Goal: Task Accomplishment & Management: Manage account settings

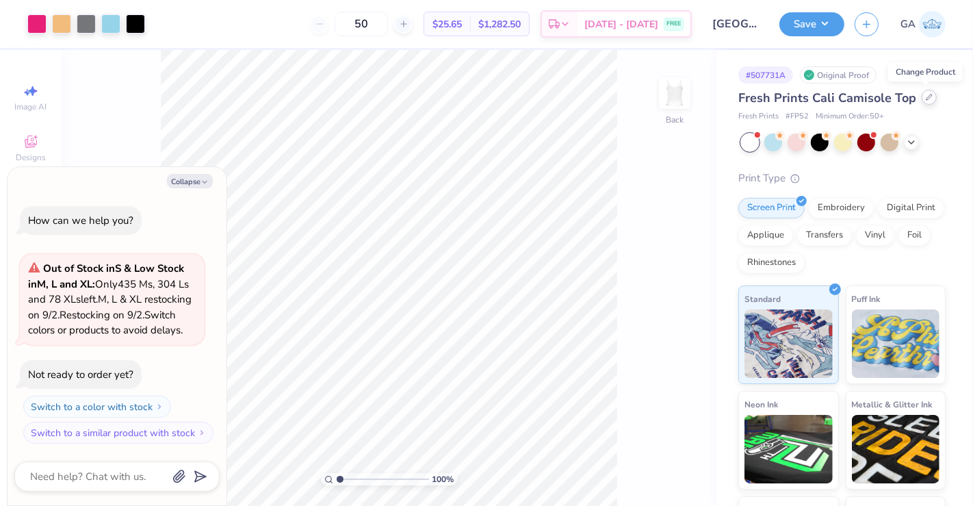
click at [926, 101] on icon at bounding box center [929, 97] width 7 height 7
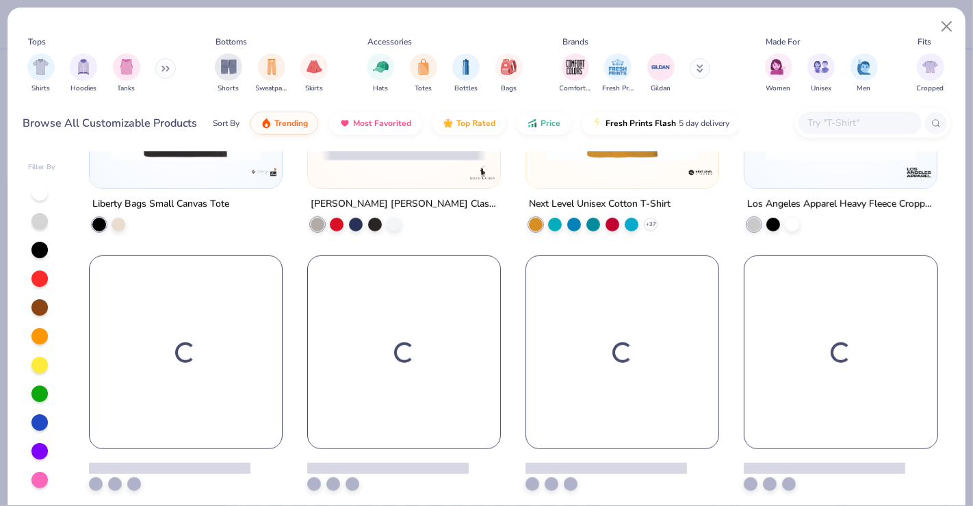
scroll to position [5115, 0]
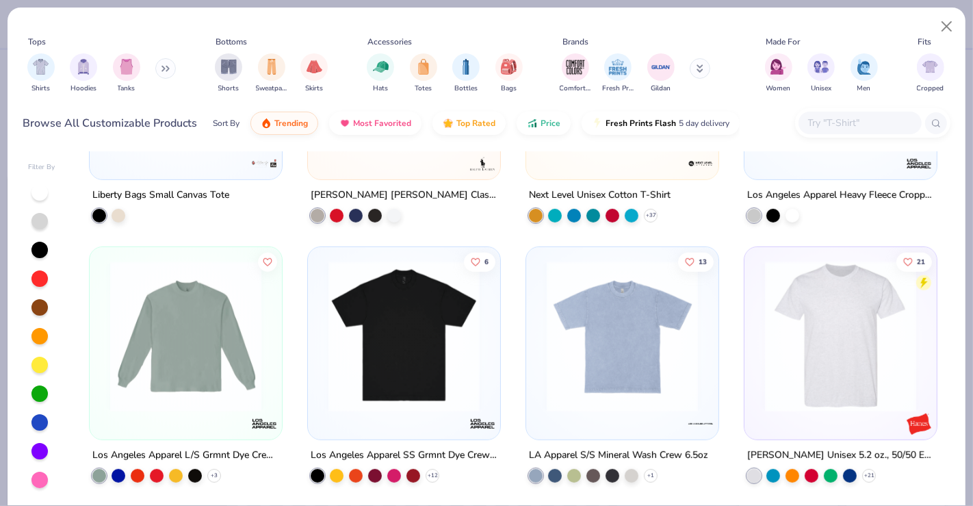
click at [162, 62] on button at bounding box center [165, 68] width 21 height 21
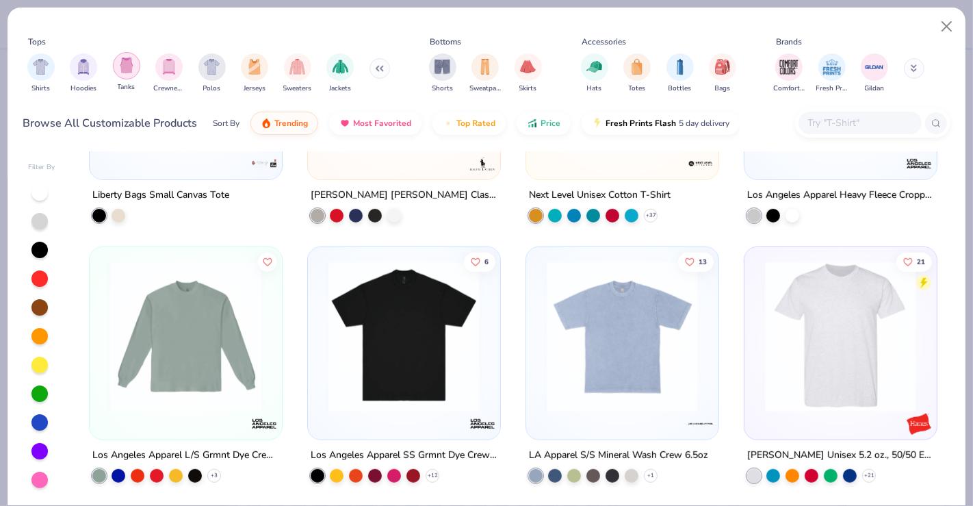
click at [127, 72] on img "filter for Tanks" at bounding box center [126, 65] width 15 height 16
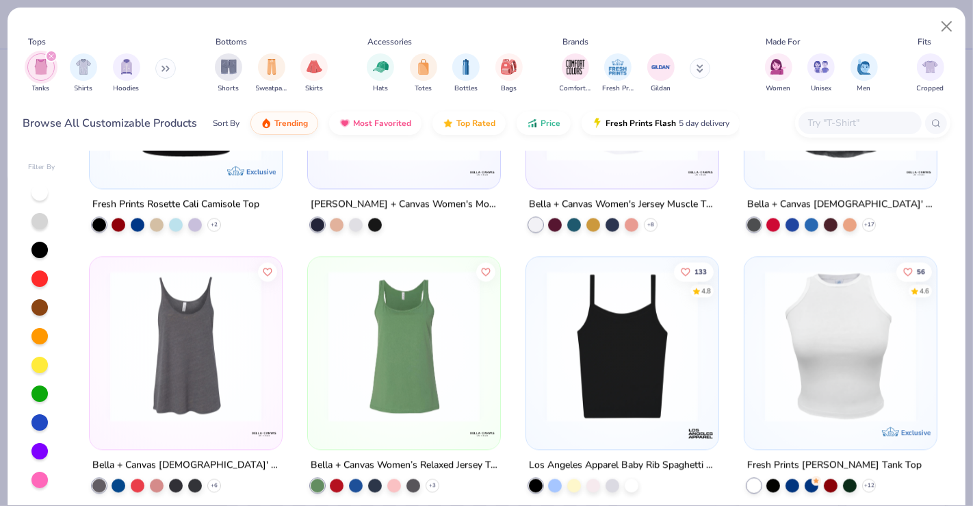
scroll to position [2505, 0]
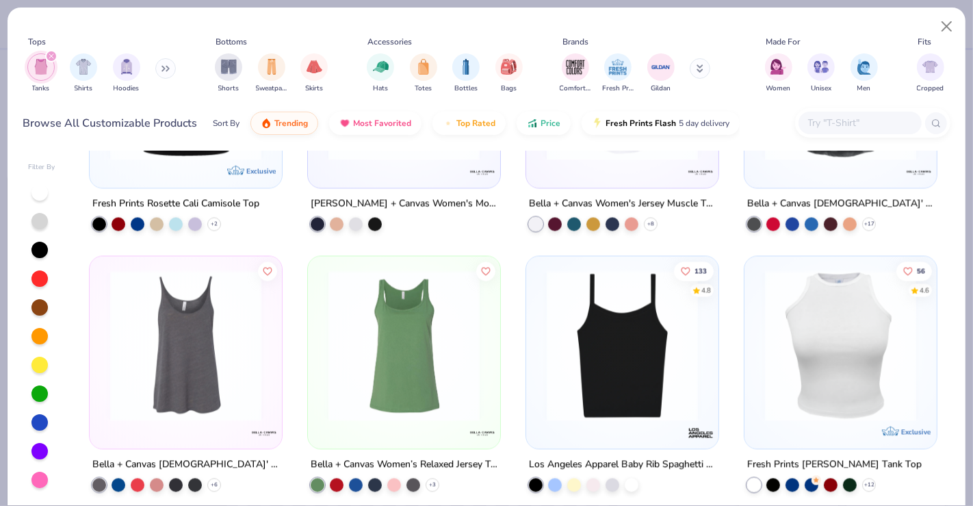
click at [612, 314] on img at bounding box center [622, 344] width 165 height 151
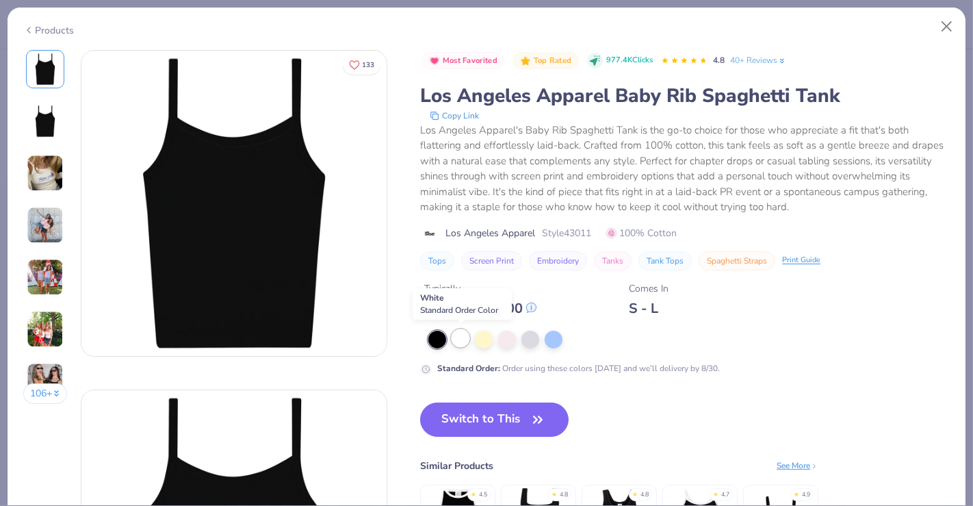
click at [458, 333] on div at bounding box center [461, 338] width 18 height 18
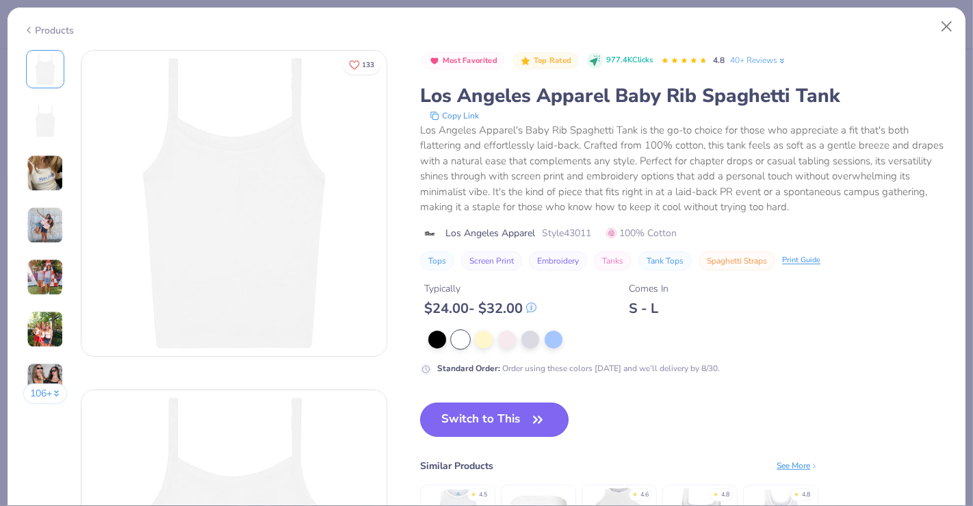
click at [468, 428] on button "Switch to This" at bounding box center [494, 419] width 148 height 34
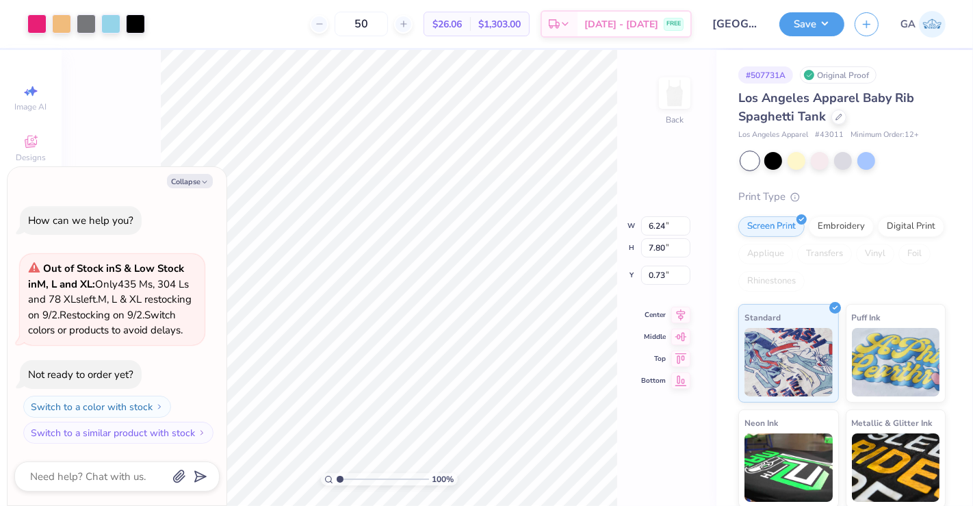
type textarea "x"
type input "2.40"
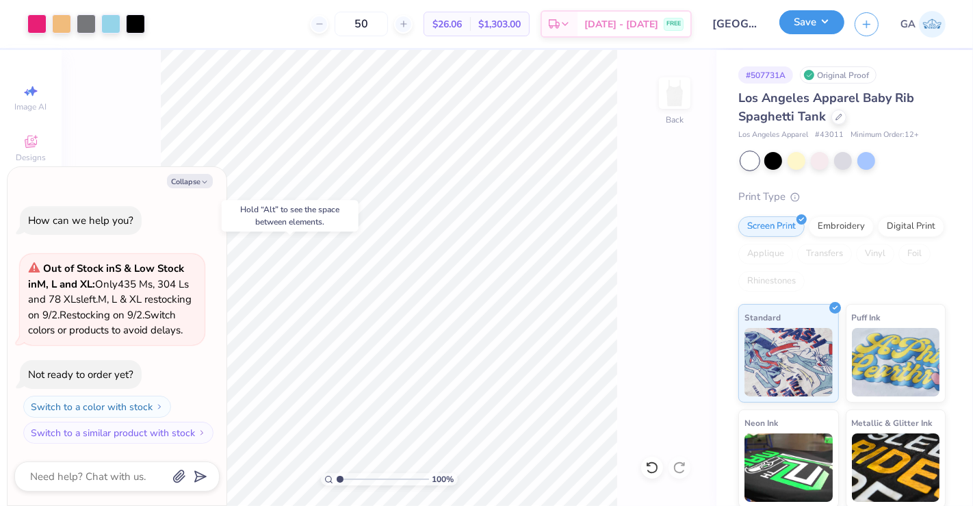
click at [801, 13] on button "Save" at bounding box center [811, 22] width 65 height 24
type textarea "x"
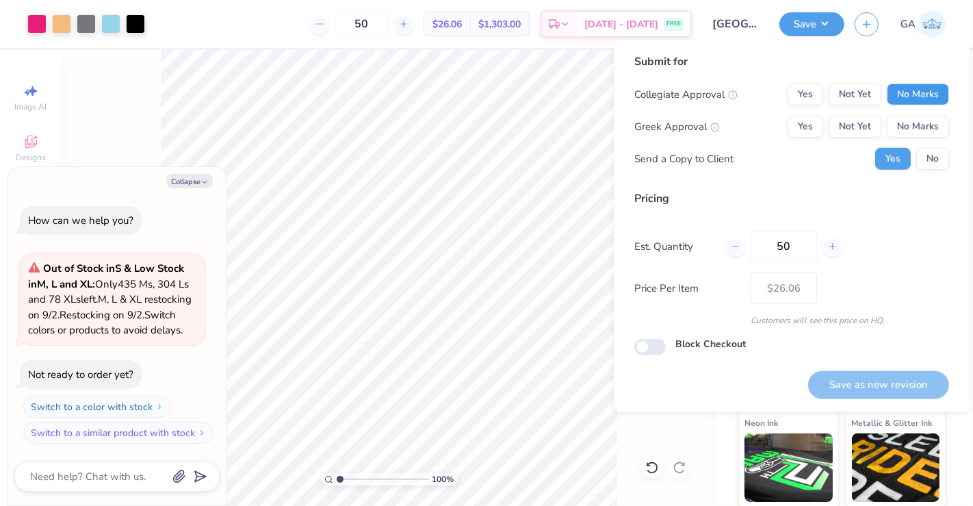
click at [909, 93] on button "No Marks" at bounding box center [918, 94] width 62 height 22
click at [919, 133] on button "No Marks" at bounding box center [918, 127] width 62 height 22
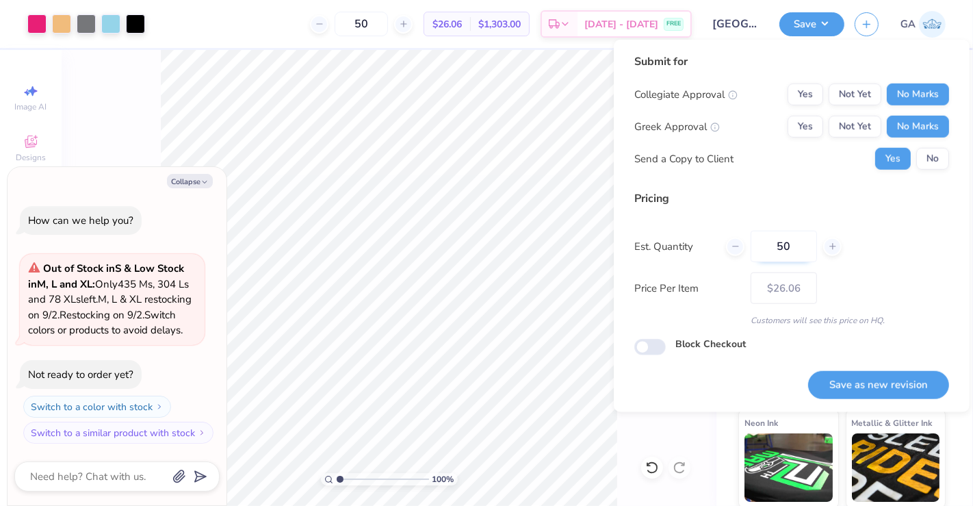
click at [794, 247] on input "50" at bounding box center [784, 246] width 66 height 31
type input "5"
type input "0"
type input "025"
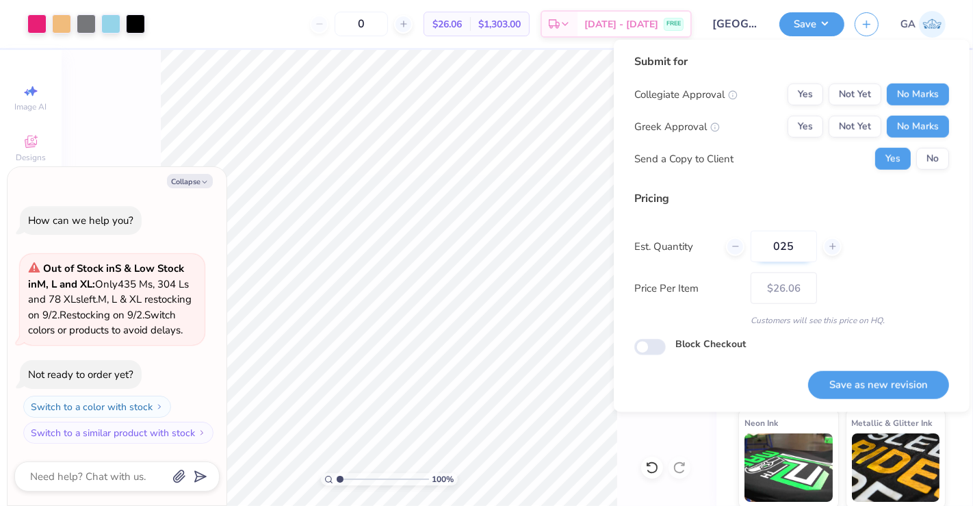
type input "25"
type input "– –"
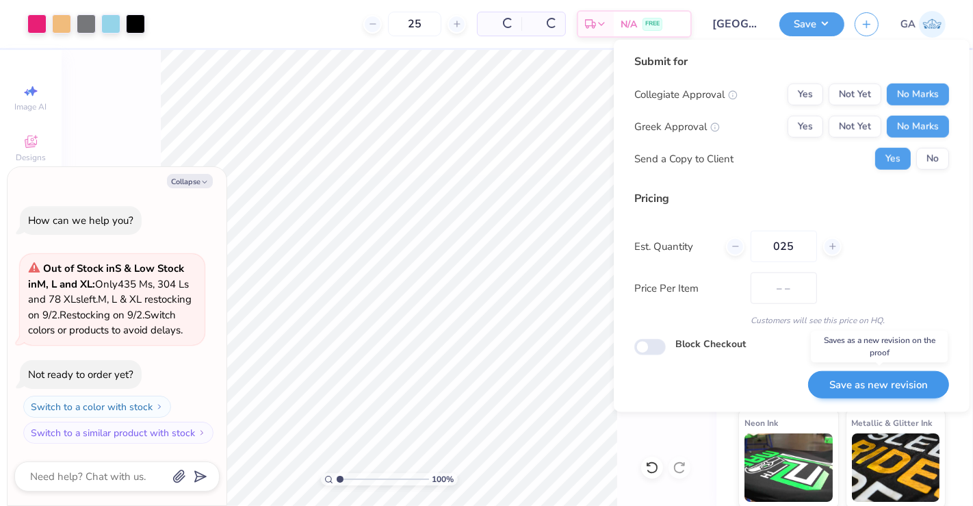
type input "025"
click at [868, 376] on button "Save as new revision" at bounding box center [878, 385] width 141 height 28
click at [938, 155] on button "No" at bounding box center [932, 159] width 33 height 22
type textarea "x"
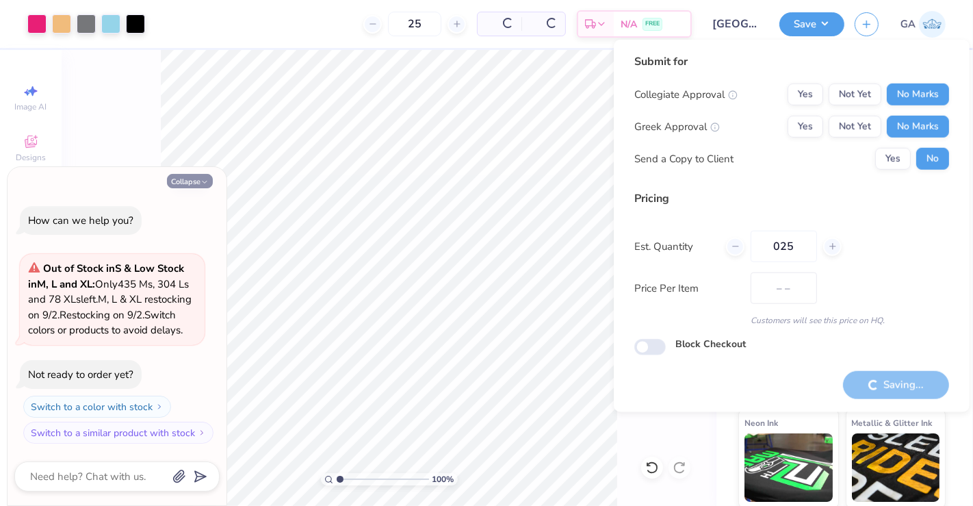
type input "$30.72"
click at [188, 174] on button "Collapse" at bounding box center [190, 181] width 46 height 14
type textarea "x"
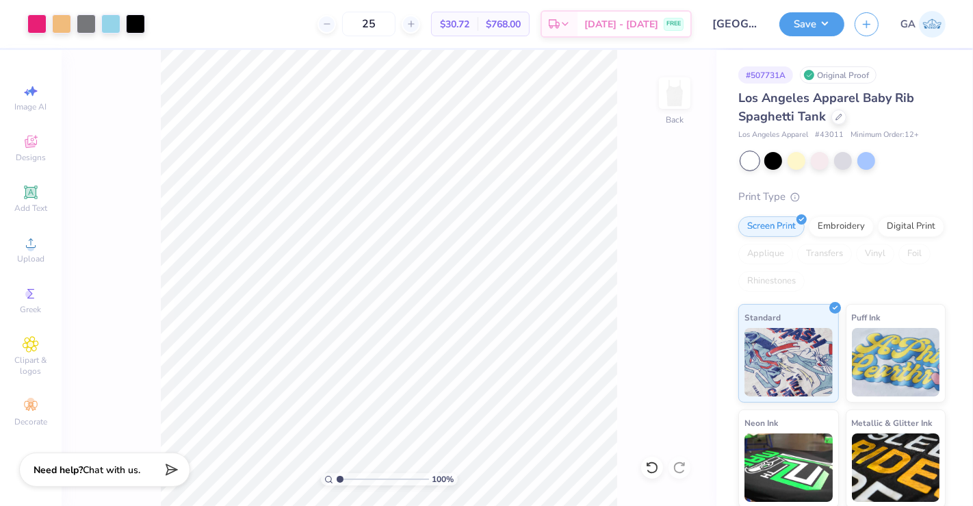
click at [817, 38] on div "Save GA" at bounding box center [876, 24] width 194 height 48
click at [820, 31] on button "Save" at bounding box center [811, 22] width 65 height 24
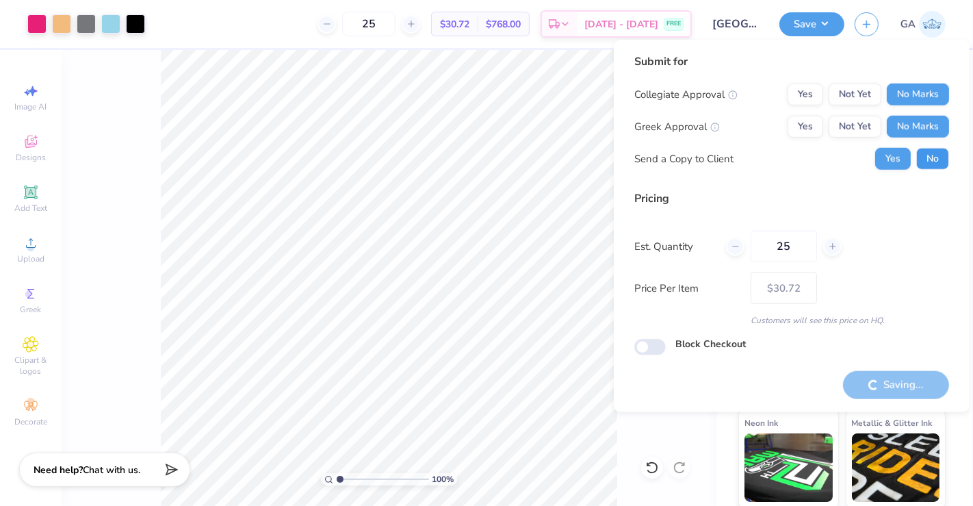
click at [934, 159] on button "No" at bounding box center [932, 159] width 33 height 22
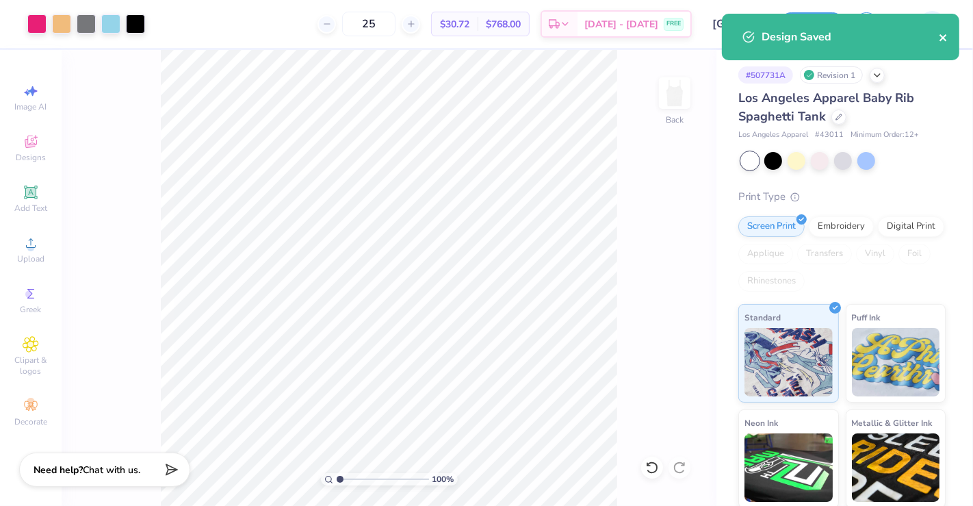
click at [944, 38] on icon "close" at bounding box center [942, 37] width 7 height 7
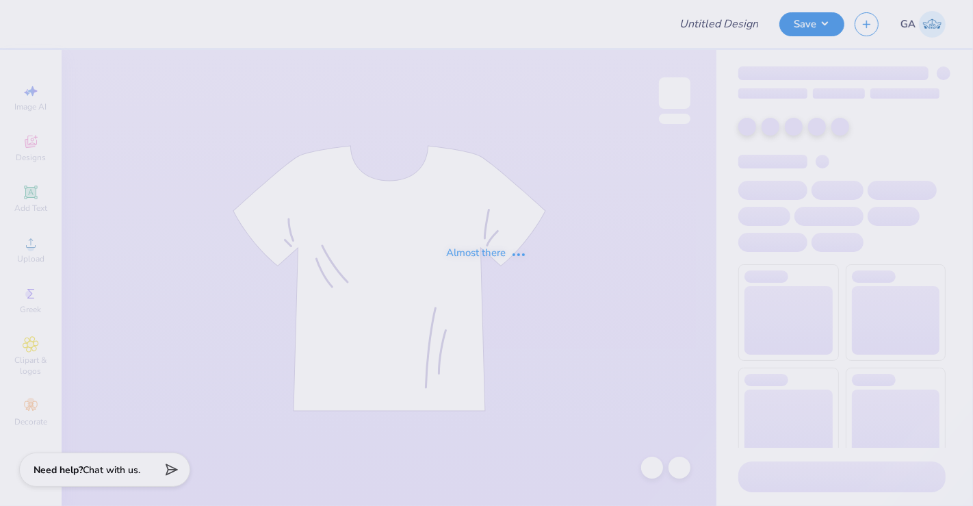
type input "Hoodie for Mini-thon"
type input "48"
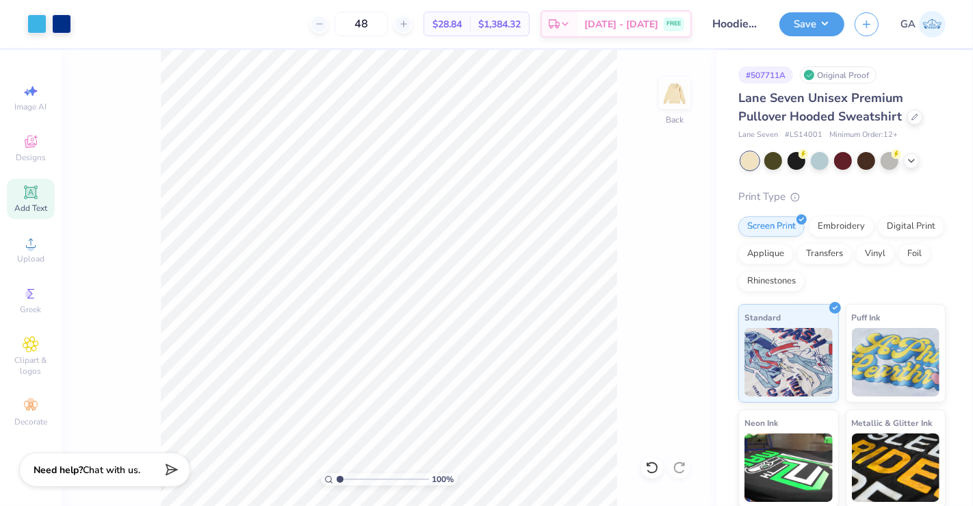
click at [34, 191] on icon at bounding box center [30, 192] width 10 height 10
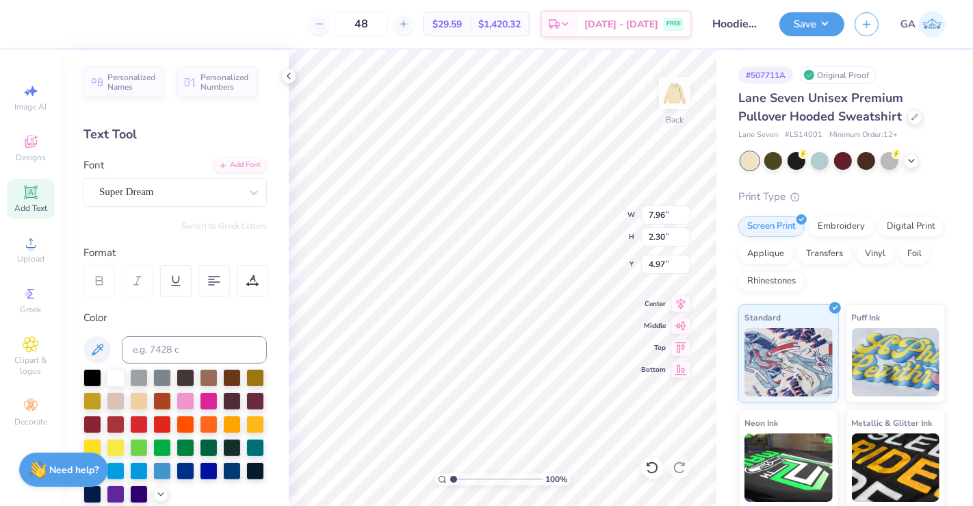
scroll to position [12, 1]
type textarea "T"
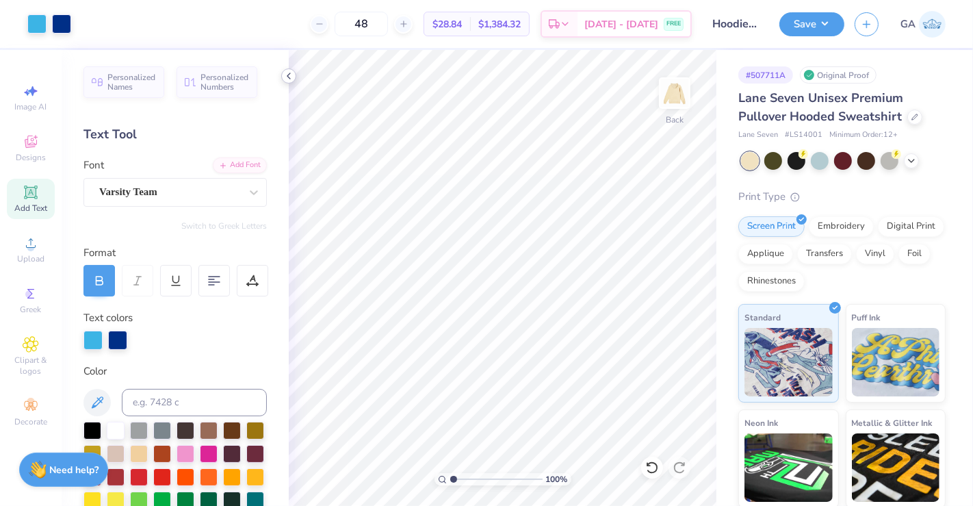
click at [289, 75] on icon at bounding box center [288, 75] width 11 height 11
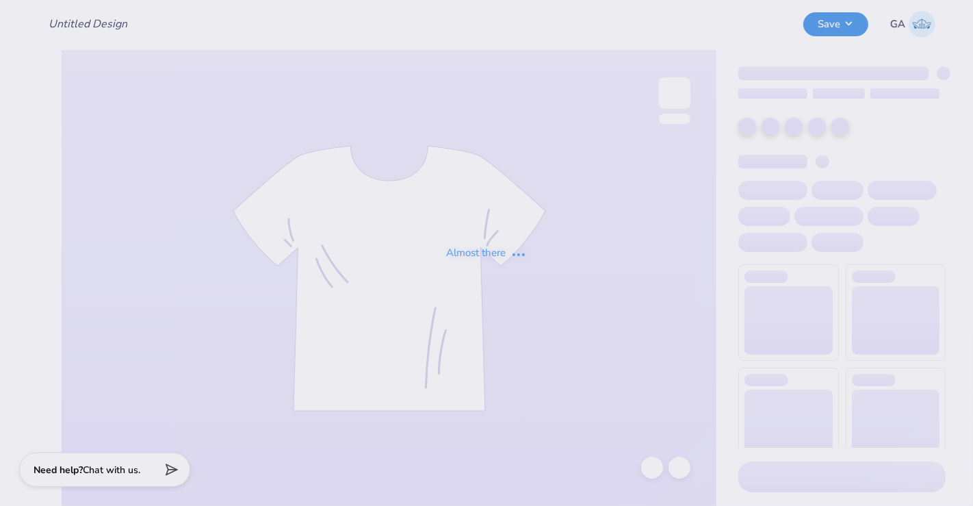
type input "Hoodie for Mini-thon"
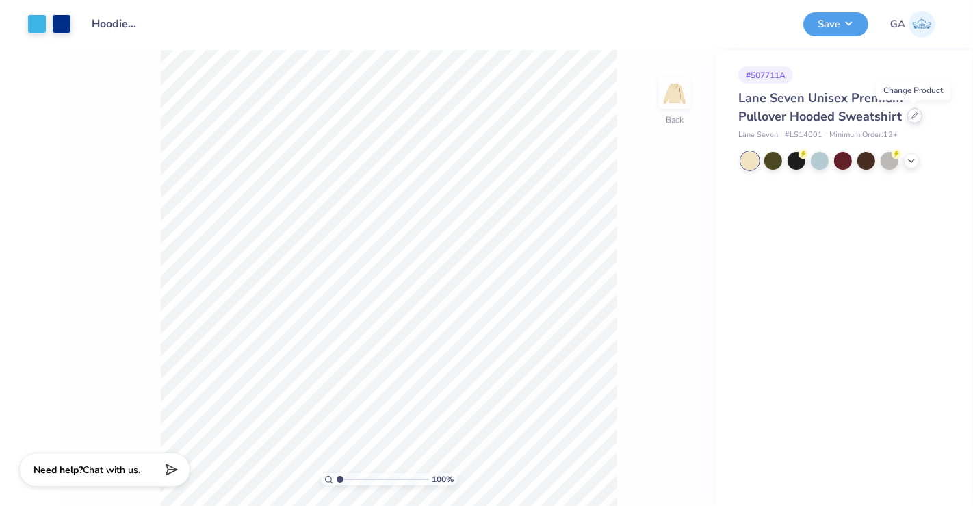
click at [911, 116] on icon at bounding box center [914, 115] width 7 height 7
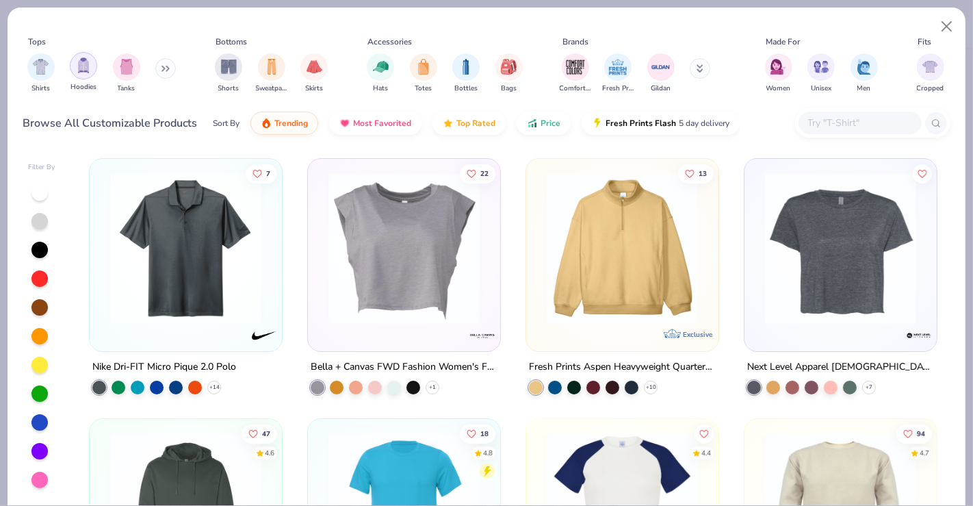
click at [90, 69] on div "filter for Hoodies" at bounding box center [83, 65] width 27 height 27
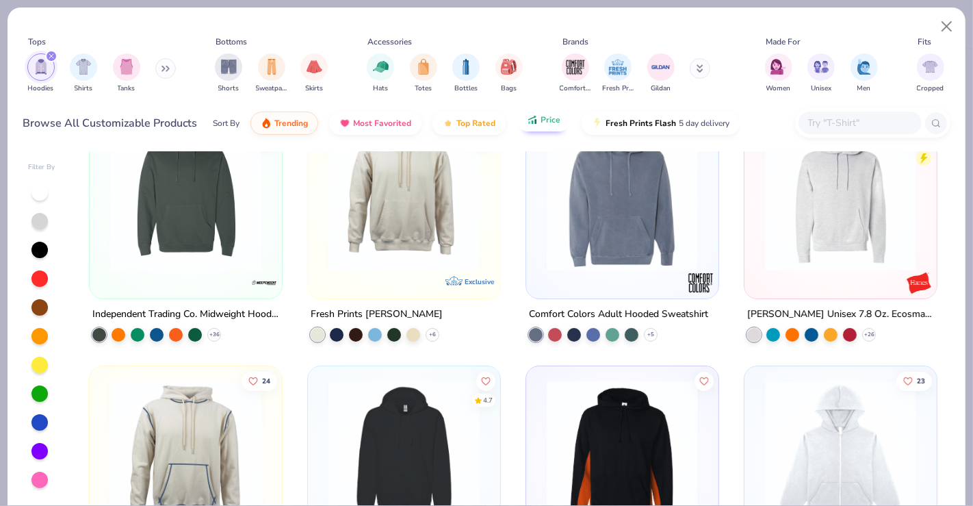
scroll to position [49, 0]
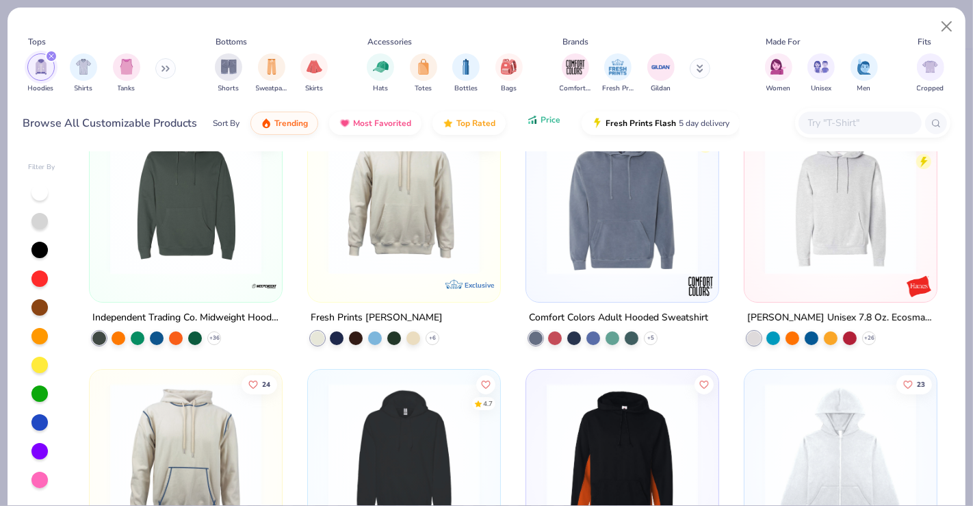
click at [543, 124] on span "Price" at bounding box center [551, 119] width 20 height 11
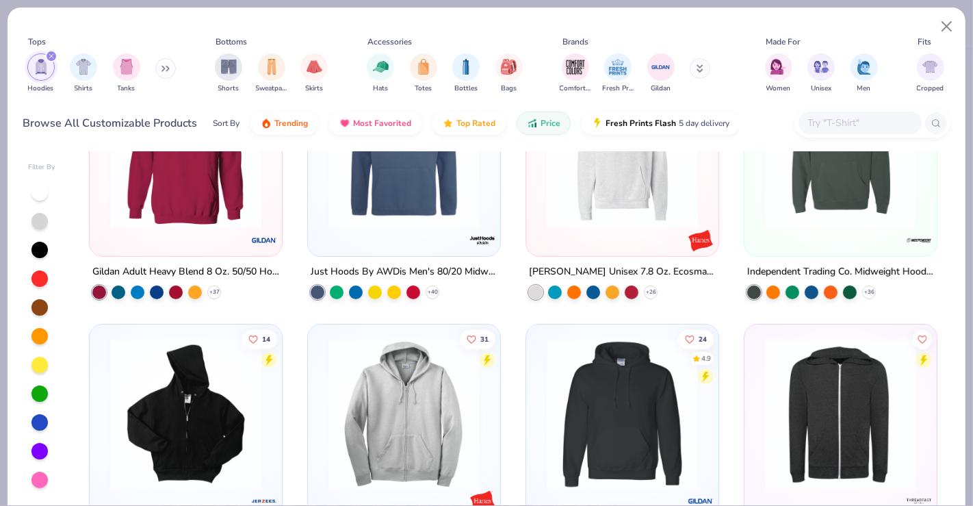
scroll to position [356, 0]
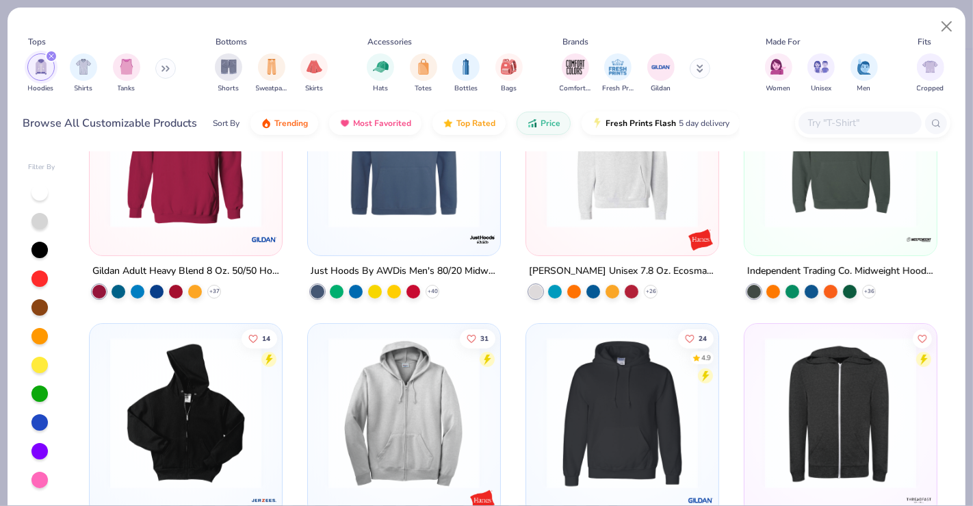
click at [825, 239] on div at bounding box center [840, 156] width 179 height 172
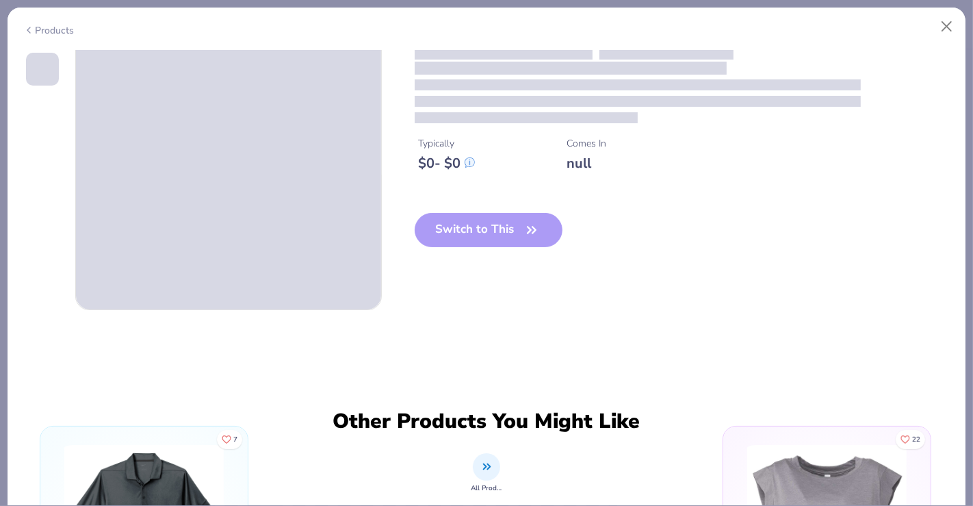
scroll to position [386, 0]
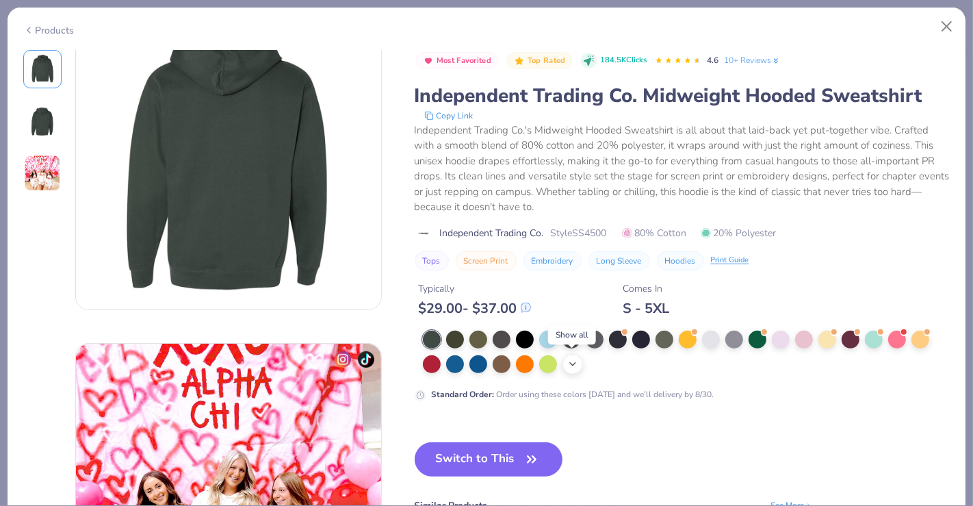
click at [574, 366] on icon at bounding box center [572, 364] width 11 height 11
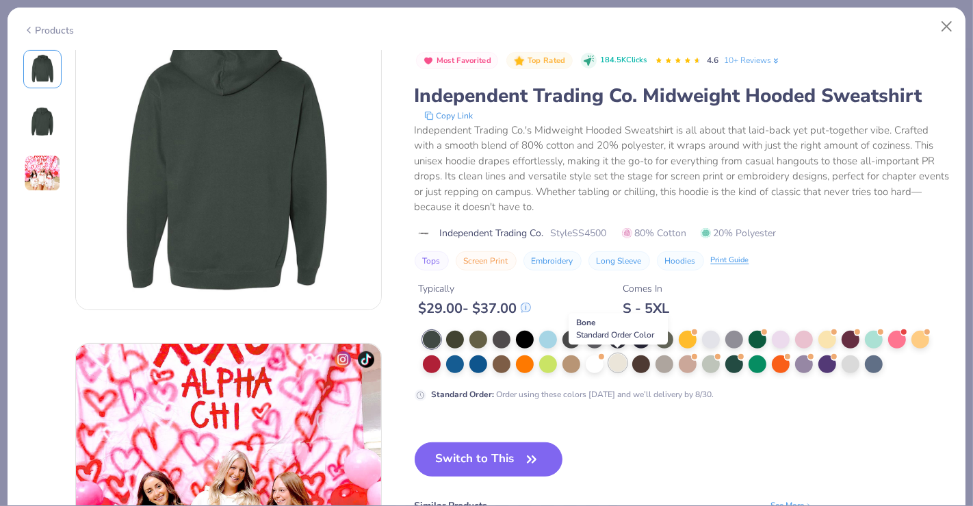
click at [614, 366] on div at bounding box center [618, 363] width 18 height 18
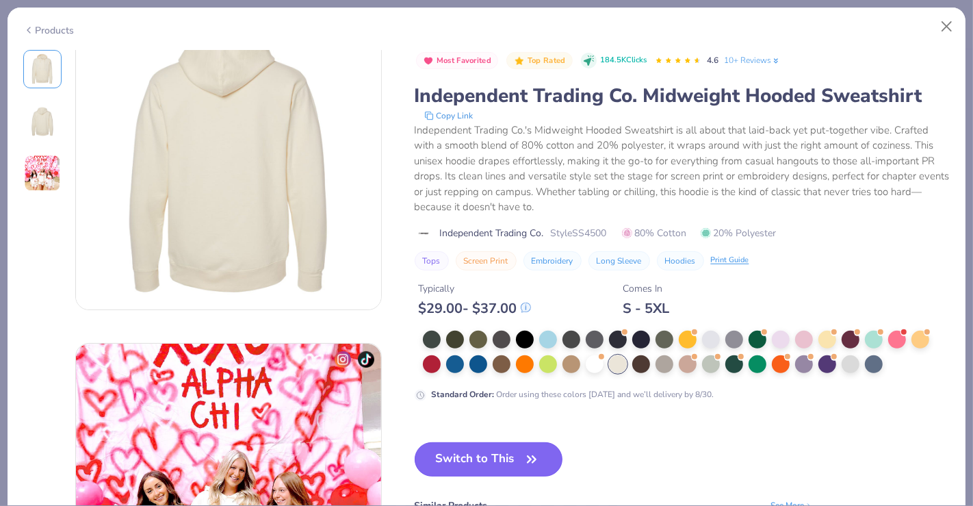
click at [489, 458] on button "Switch to This" at bounding box center [489, 459] width 148 height 34
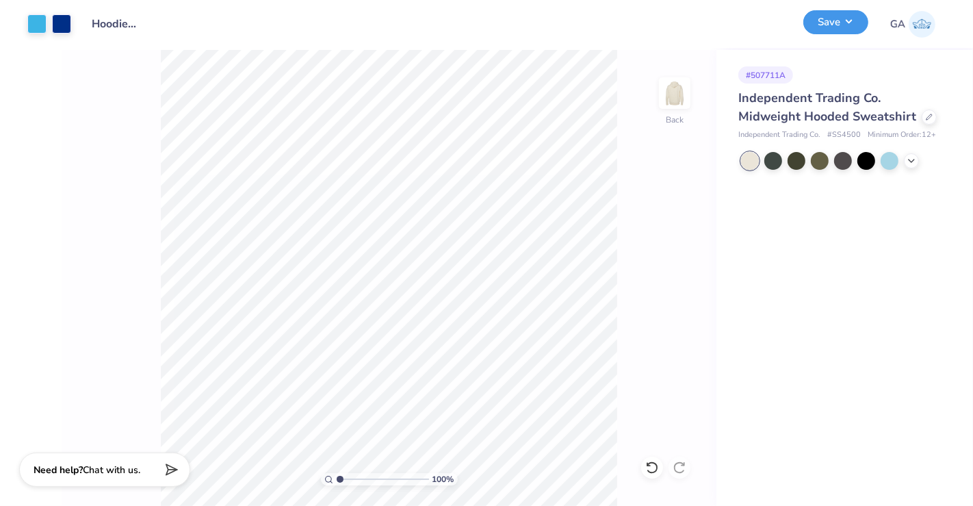
click at [853, 25] on button "Save" at bounding box center [835, 22] width 65 height 24
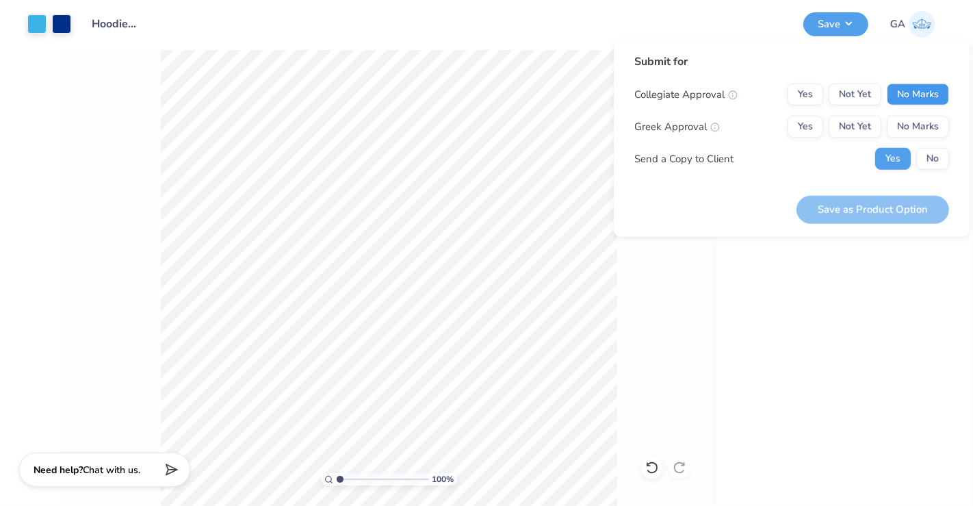
click at [904, 90] on button "No Marks" at bounding box center [918, 94] width 62 height 22
click at [918, 140] on div "Collegiate Approval Yes Not Yet No Marks Greek Approval Yes Not Yet No Marks Se…" at bounding box center [791, 126] width 315 height 86
click at [918, 126] on button "No Marks" at bounding box center [918, 127] width 62 height 22
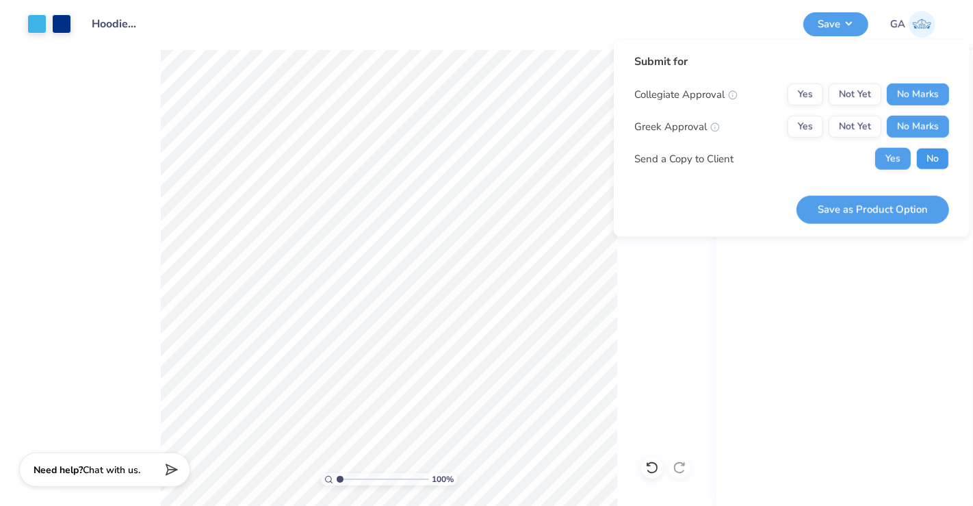
click at [929, 159] on button "No" at bounding box center [932, 159] width 33 height 22
click at [876, 204] on button "Save as Product Option" at bounding box center [872, 209] width 153 height 28
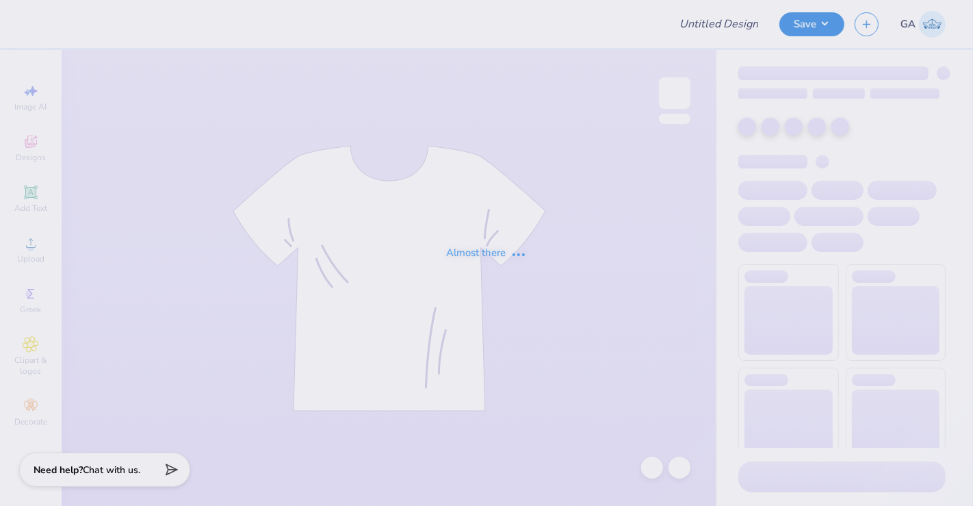
type input "Merch for Wonder Girls"
type input "50"
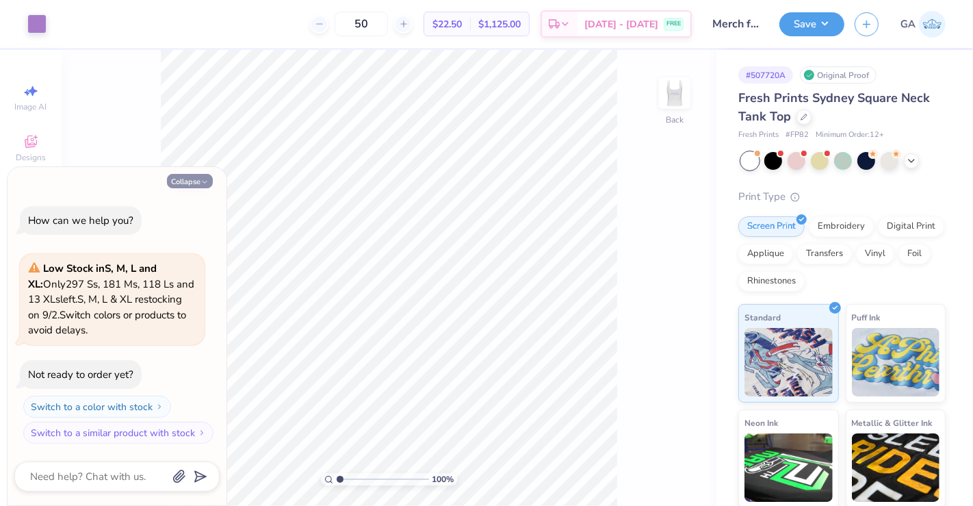
click at [203, 181] on icon "button" at bounding box center [204, 182] width 8 height 8
type textarea "x"
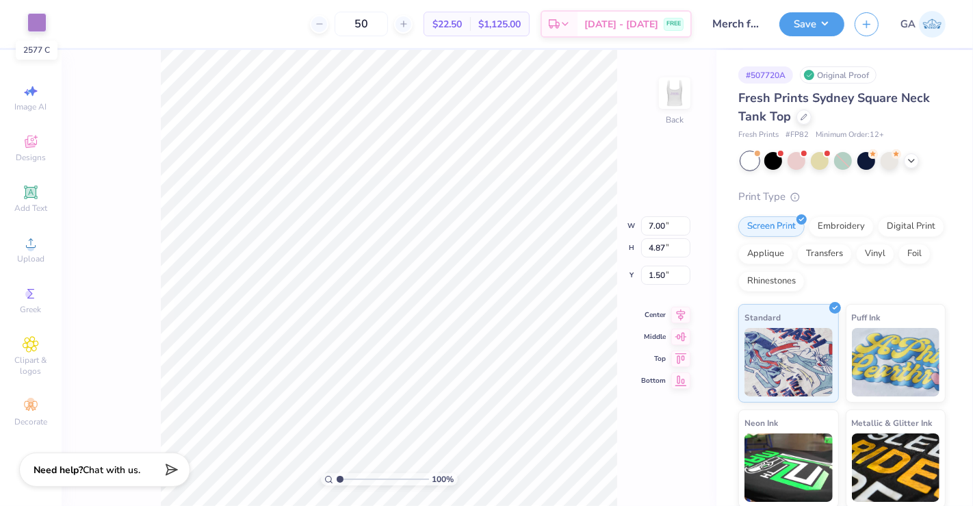
click at [35, 16] on div at bounding box center [36, 22] width 19 height 19
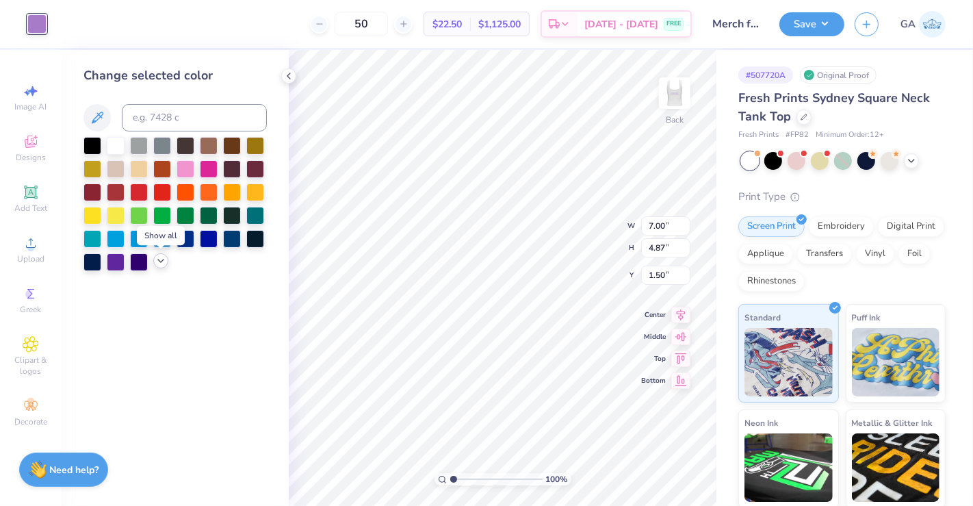
click at [163, 263] on icon at bounding box center [160, 260] width 11 height 11
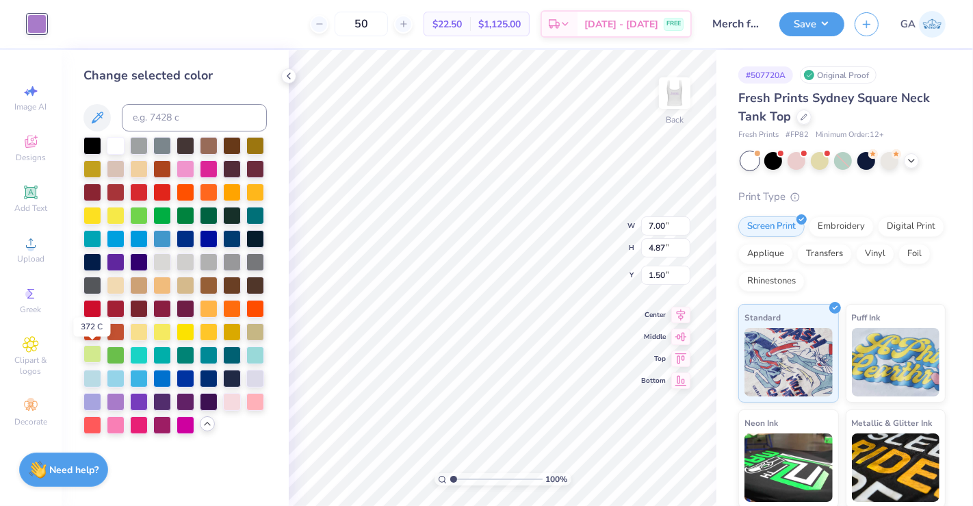
click at [93, 356] on div at bounding box center [92, 354] width 18 height 18
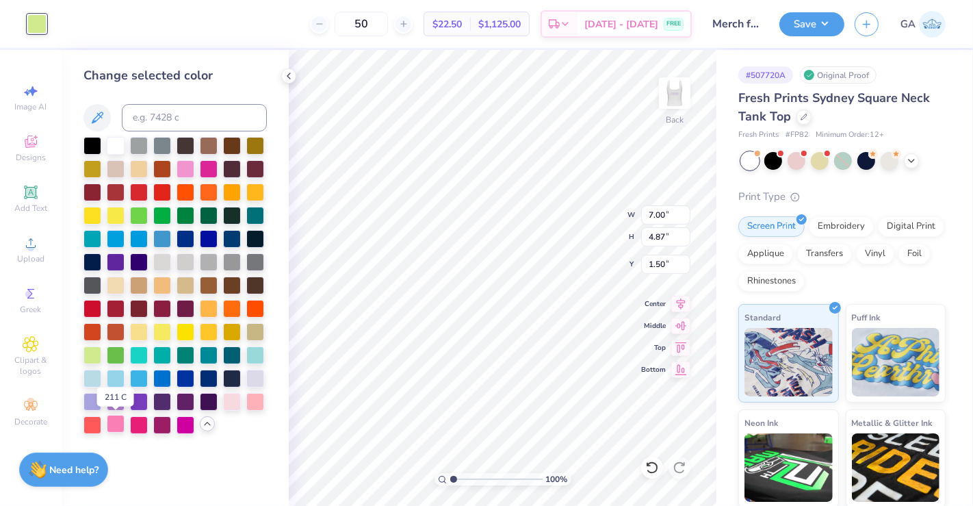
click at [118, 423] on div at bounding box center [116, 424] width 18 height 18
click at [252, 402] on div at bounding box center [255, 400] width 18 height 18
click at [236, 403] on div at bounding box center [232, 400] width 18 height 18
click at [268, 398] on div "Change selected color" at bounding box center [175, 278] width 227 height 456
click at [261, 399] on div at bounding box center [255, 400] width 18 height 18
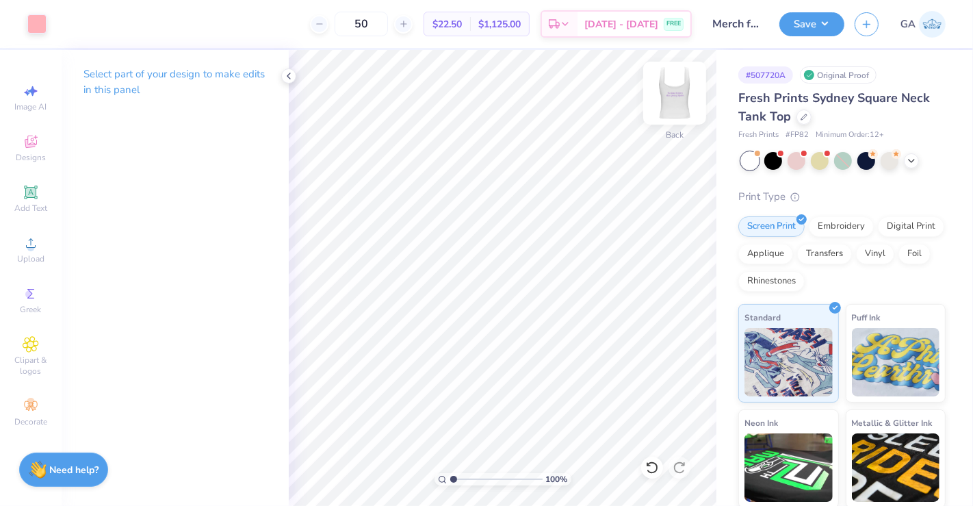
click at [678, 101] on img at bounding box center [674, 93] width 55 height 55
click at [39, 29] on div at bounding box center [36, 22] width 19 height 19
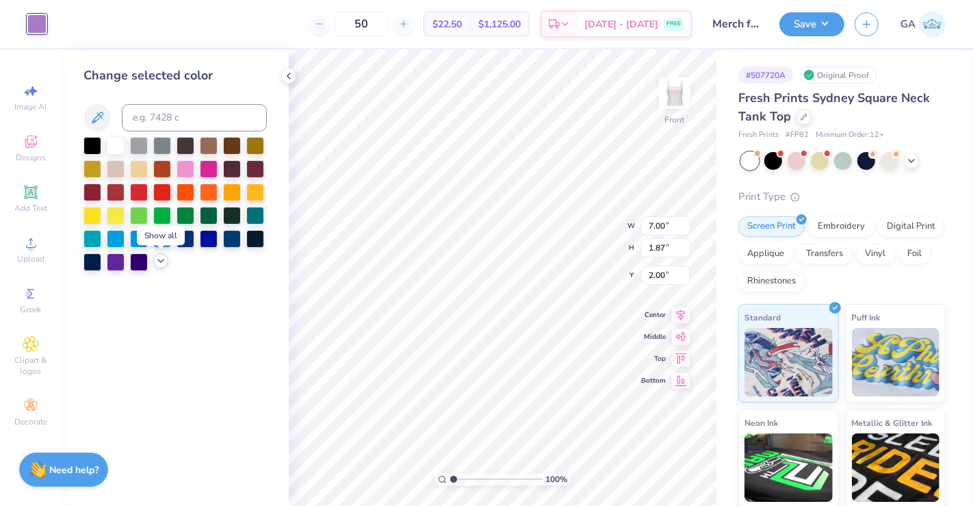
click at [160, 266] on div at bounding box center [160, 260] width 15 height 15
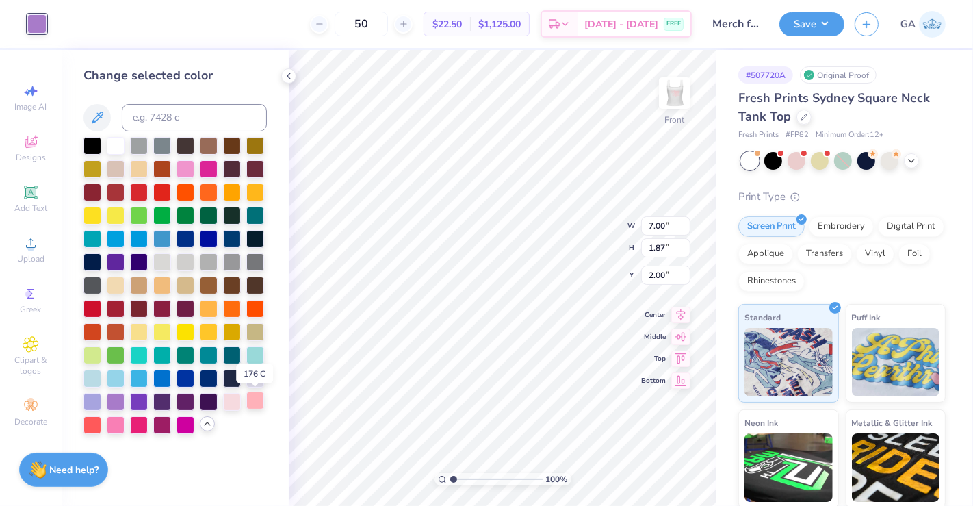
click at [258, 403] on div at bounding box center [255, 400] width 18 height 18
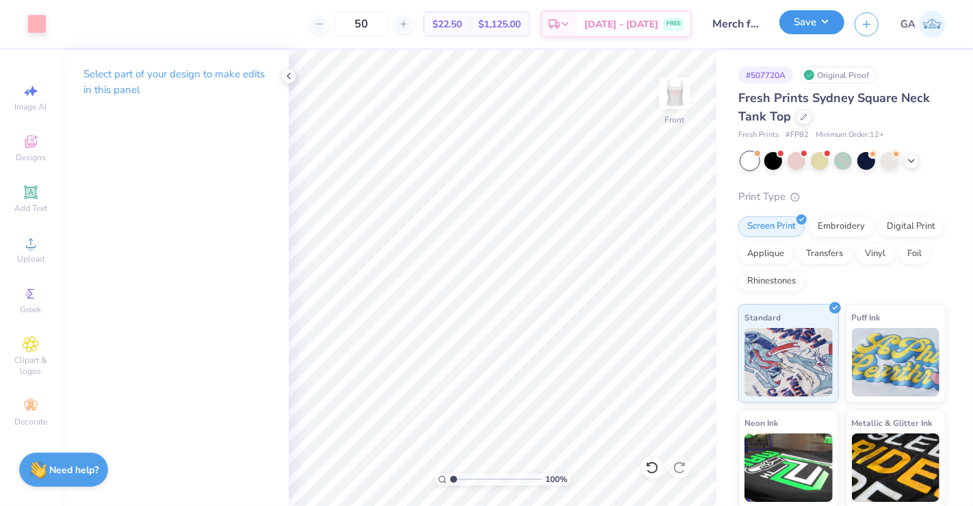
click at [819, 23] on button "Save" at bounding box center [811, 22] width 65 height 24
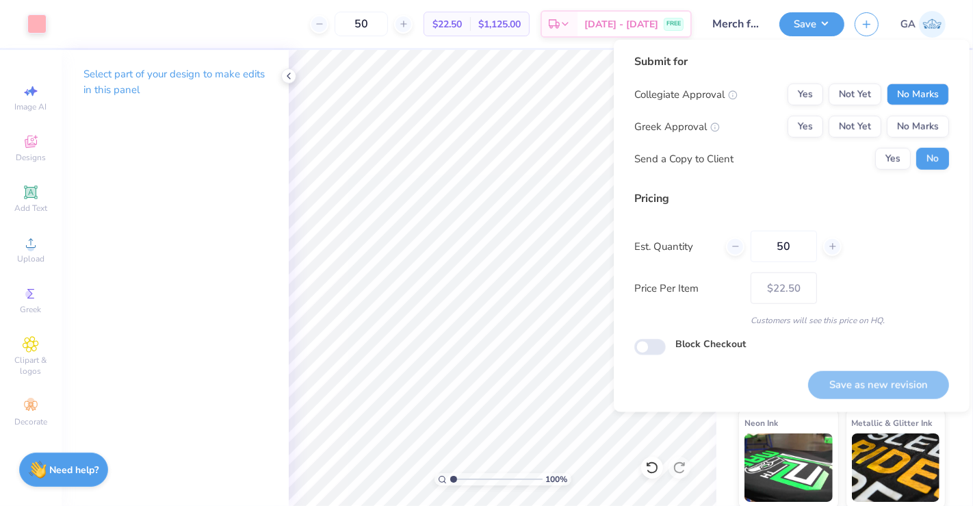
click at [924, 86] on button "No Marks" at bounding box center [918, 94] width 62 height 22
click at [924, 120] on button "No Marks" at bounding box center [918, 127] width 62 height 22
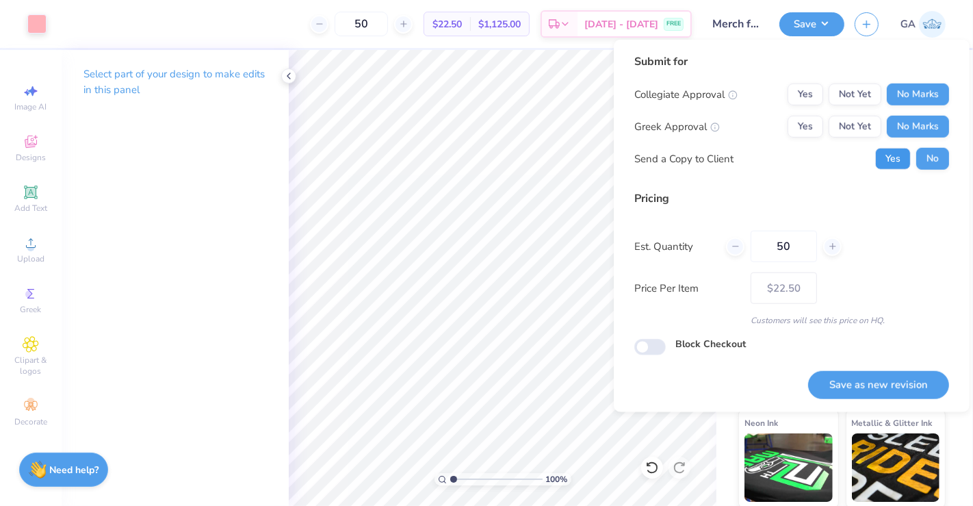
click at [883, 159] on button "Yes" at bounding box center [893, 159] width 36 height 22
click at [847, 381] on button "Save as new revision" at bounding box center [878, 385] width 141 height 28
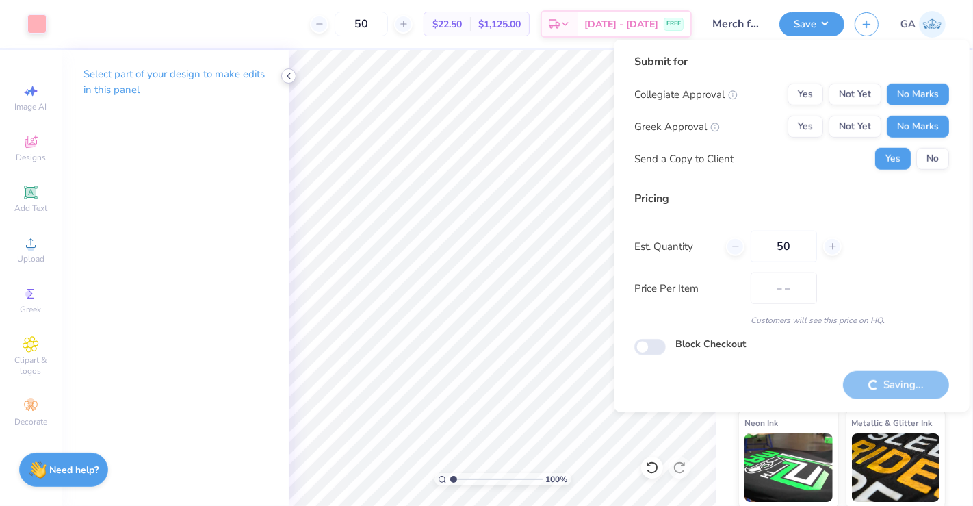
type input "$22.50"
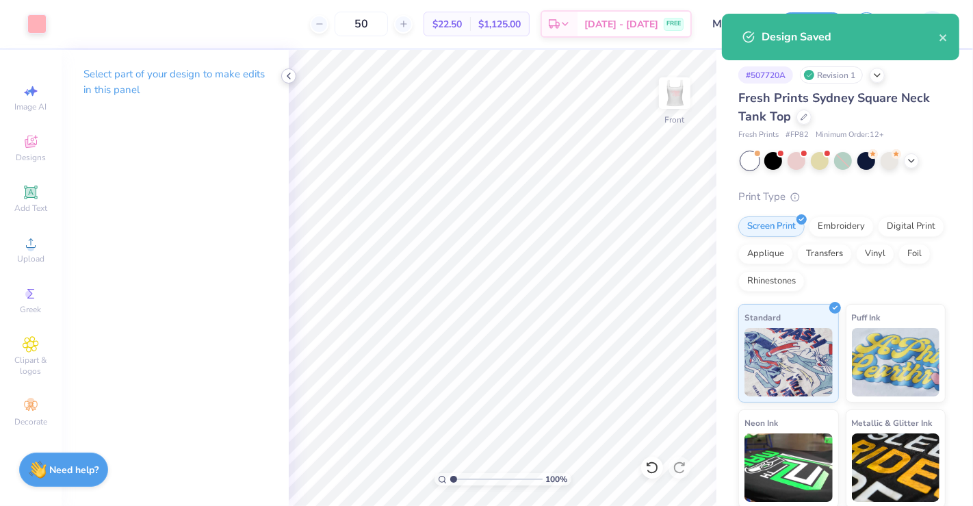
click at [287, 77] on icon at bounding box center [288, 75] width 11 height 11
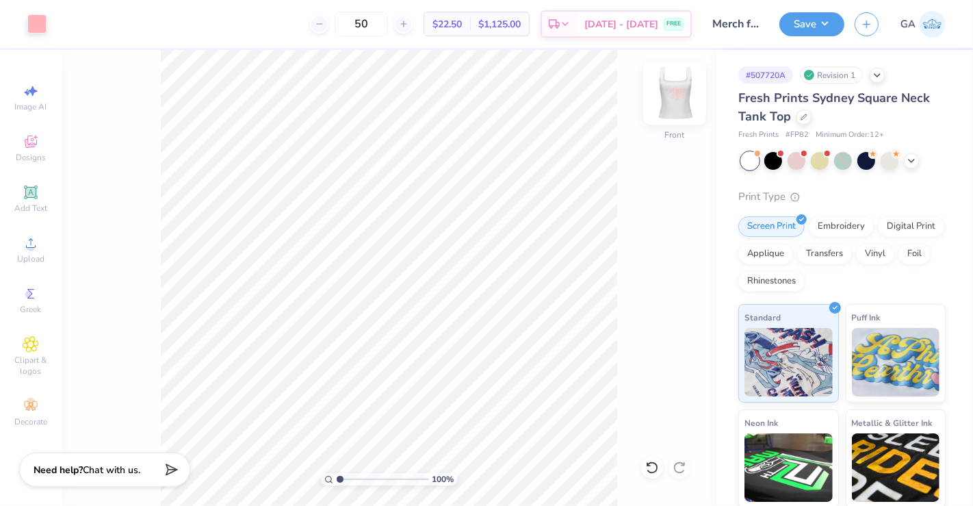
click at [683, 92] on img at bounding box center [674, 93] width 55 height 55
click at [803, 120] on div at bounding box center [803, 115] width 15 height 15
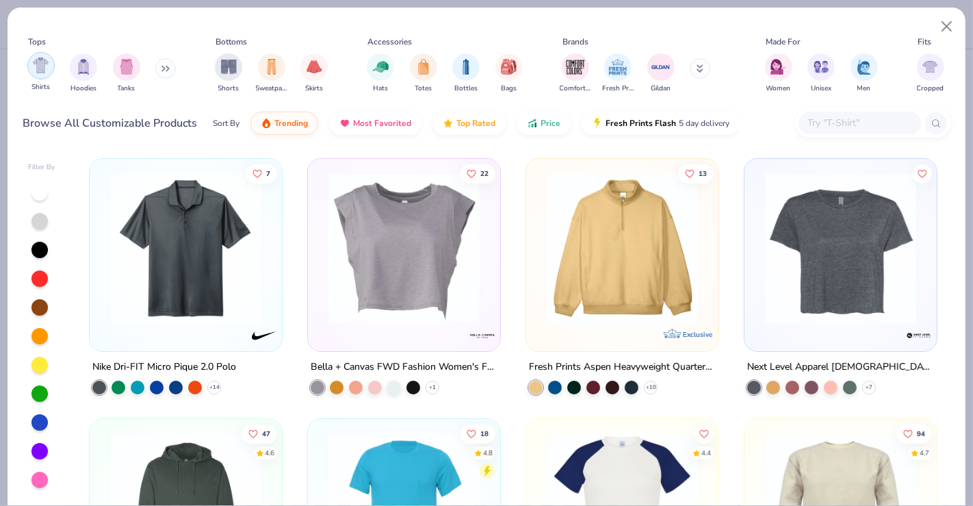
click at [45, 66] on img "filter for Shirts" at bounding box center [41, 65] width 16 height 16
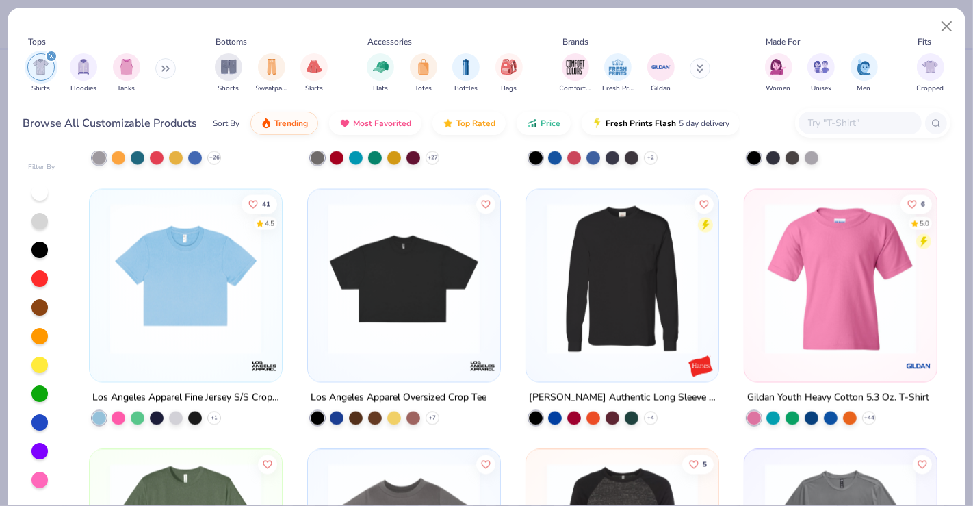
scroll to position [2048, 0]
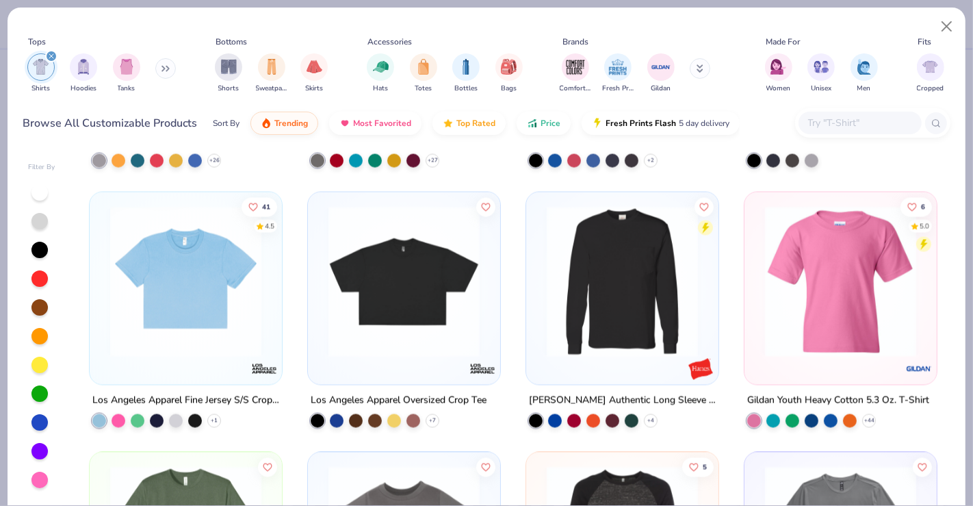
click at [176, 352] on img at bounding box center [185, 281] width 165 height 151
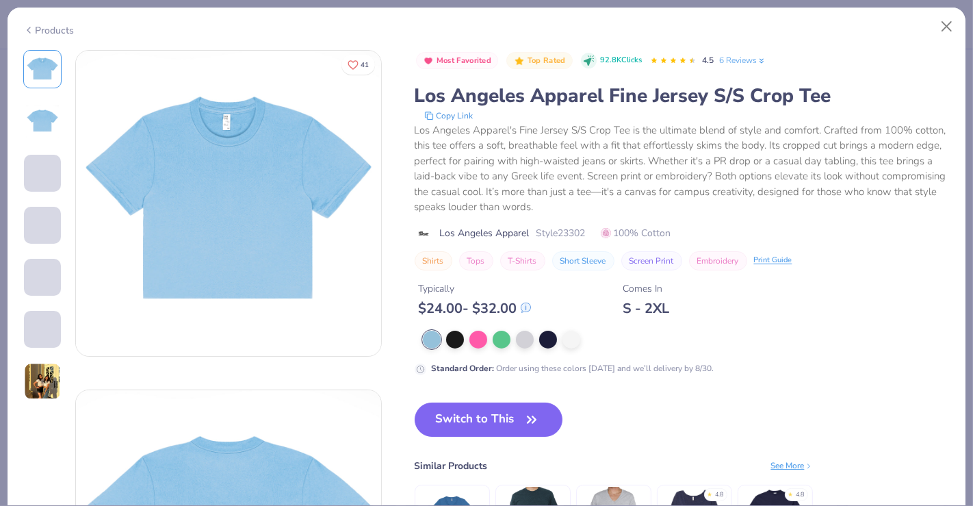
click at [53, 28] on div "Products" at bounding box center [48, 30] width 51 height 14
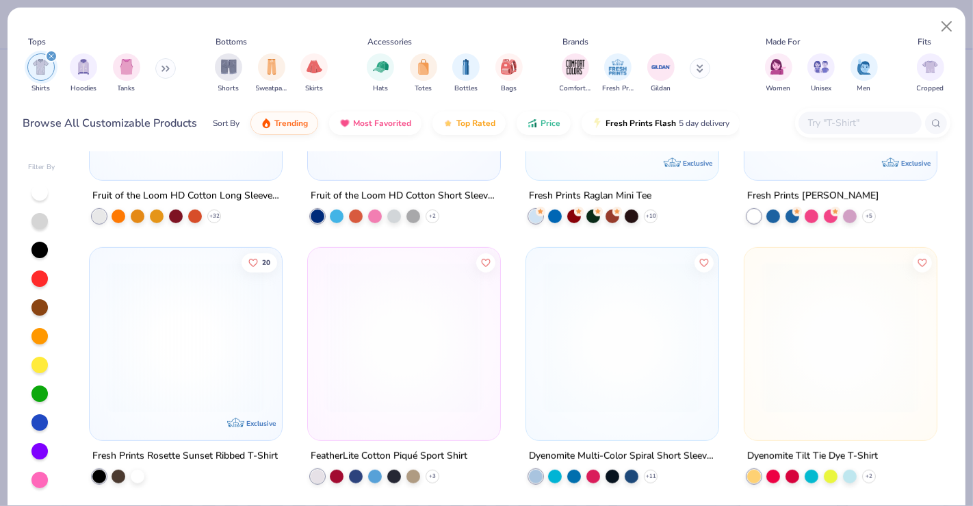
scroll to position [9266, 0]
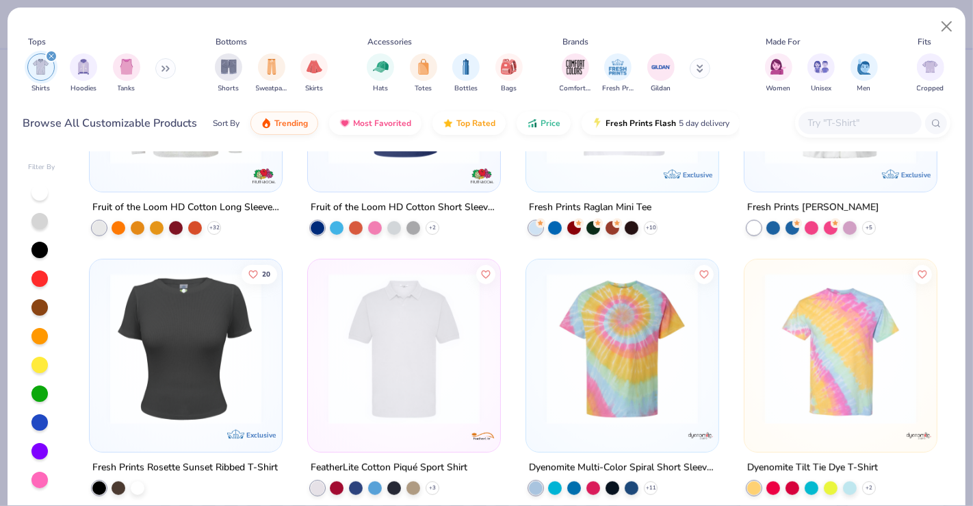
click at [629, 376] on img at bounding box center [622, 348] width 165 height 151
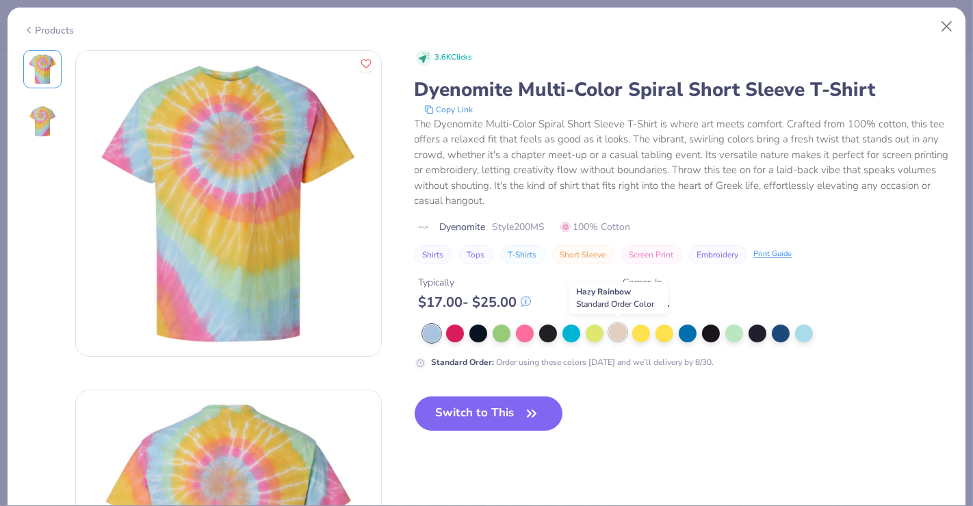
click at [612, 337] on div at bounding box center [618, 332] width 18 height 18
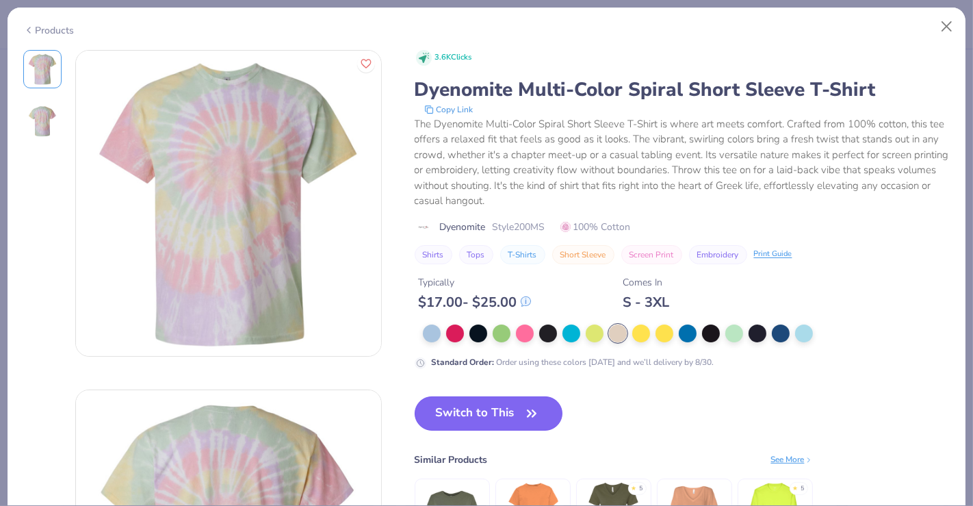
click at [476, 405] on button "Switch to This" at bounding box center [489, 413] width 148 height 34
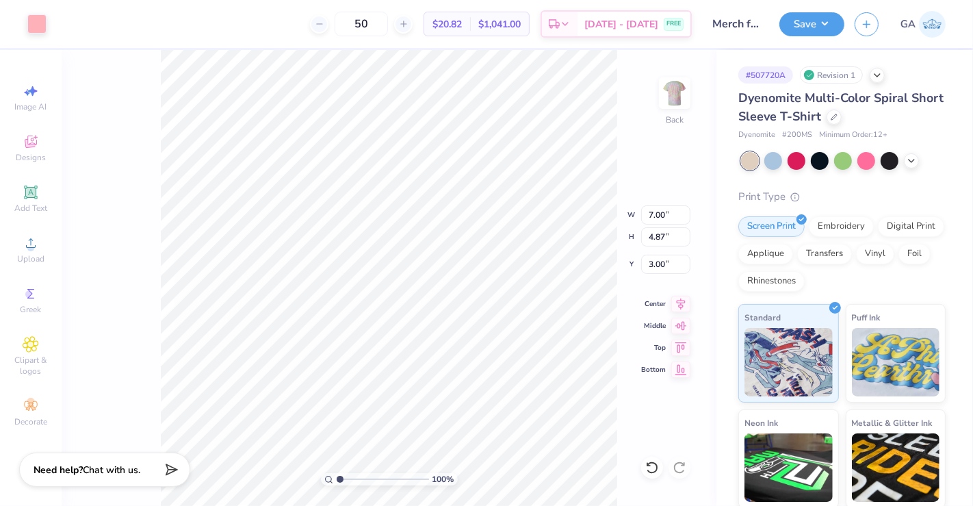
type input "3.00"
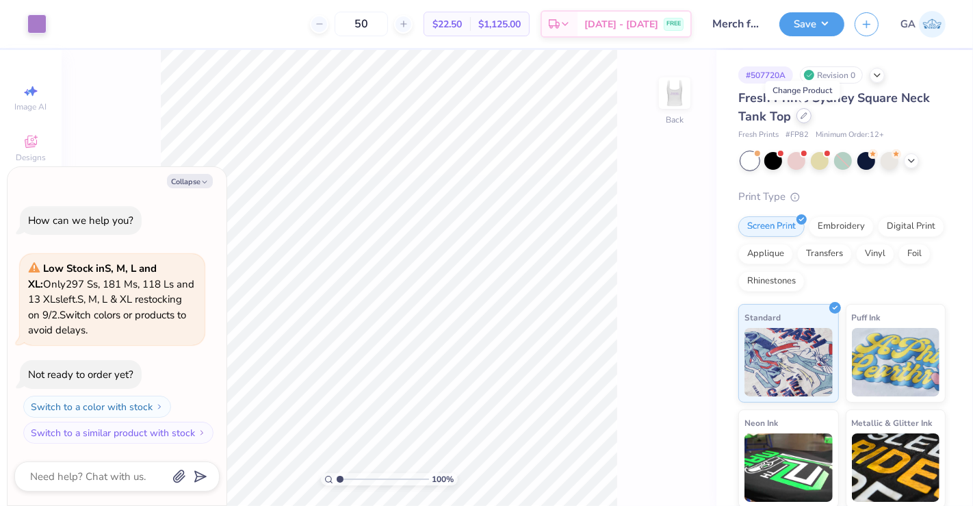
click at [801, 116] on icon at bounding box center [803, 115] width 5 height 5
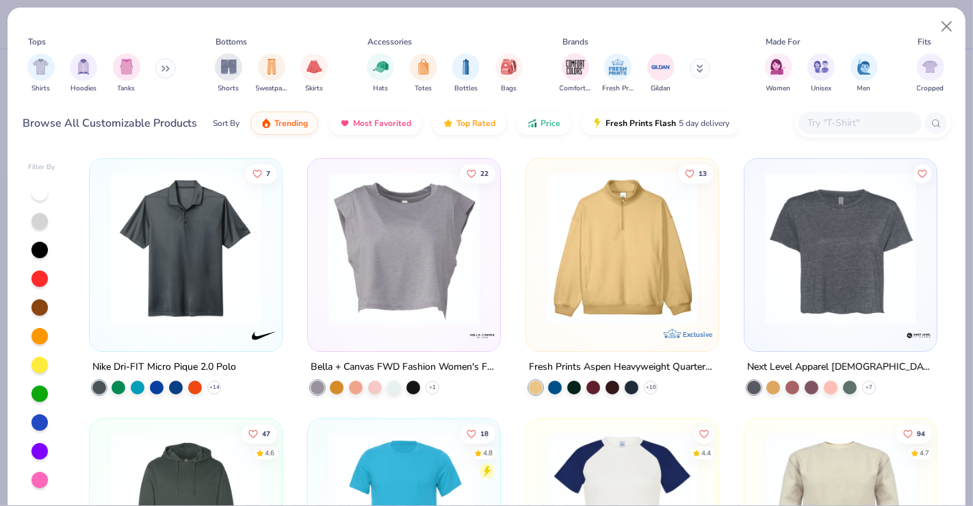
click at [161, 67] on button at bounding box center [165, 68] width 21 height 21
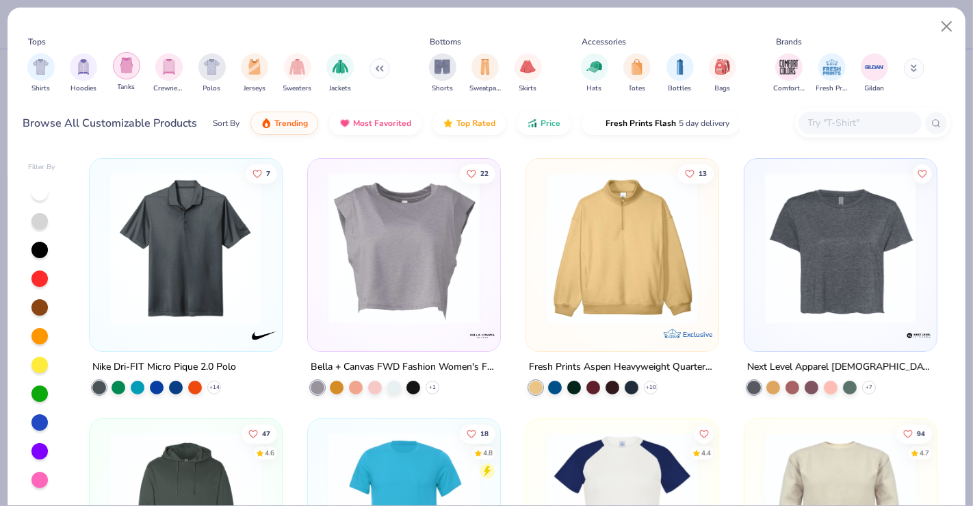
click at [123, 69] on img "filter for Tanks" at bounding box center [126, 65] width 15 height 16
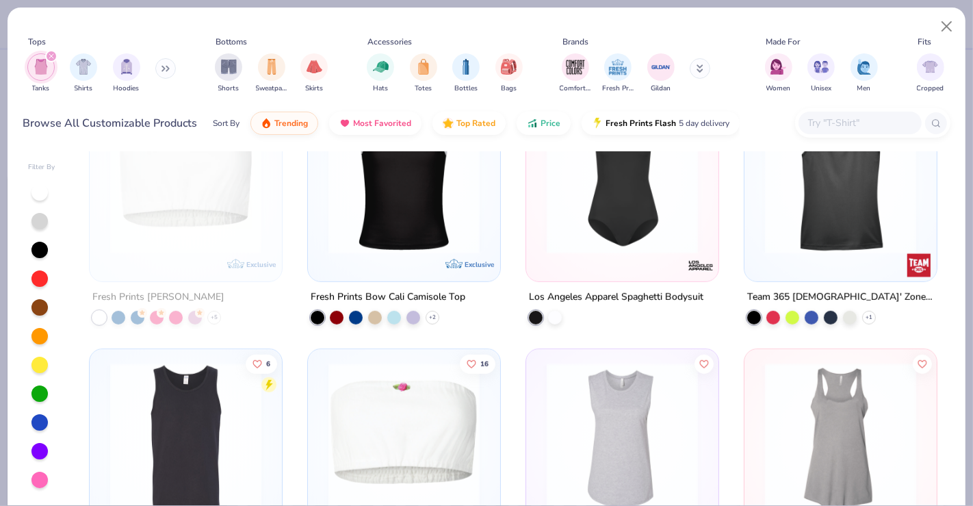
scroll to position [848, 0]
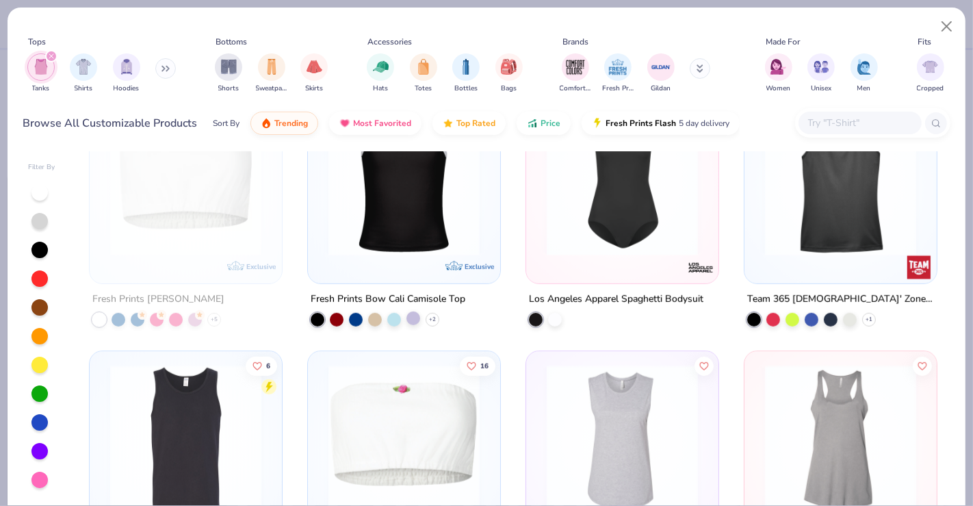
click at [411, 319] on div at bounding box center [413, 318] width 14 height 14
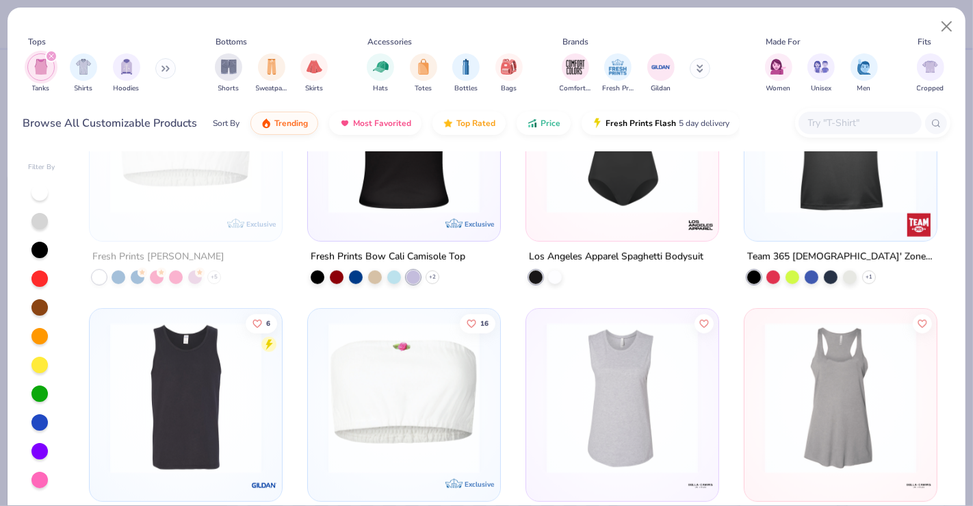
scroll to position [899, 0]
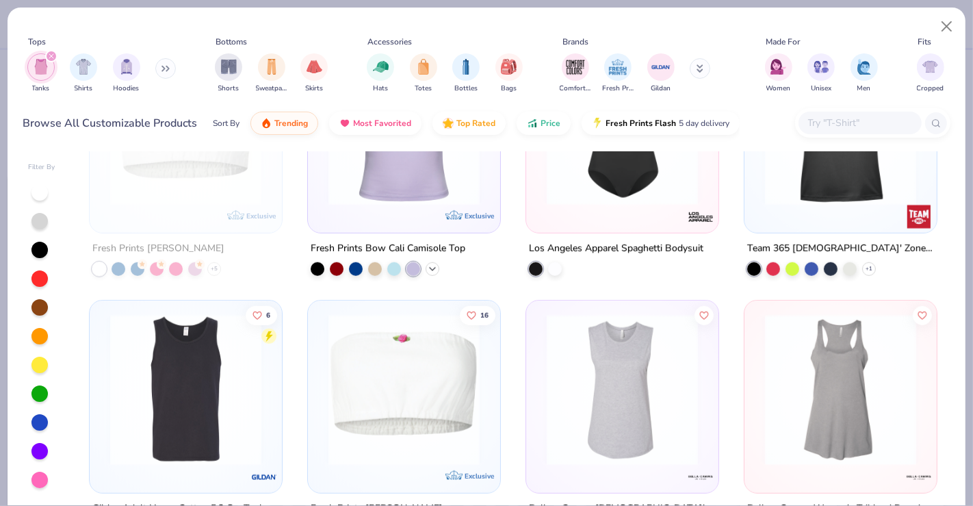
click at [427, 265] on icon at bounding box center [432, 268] width 11 height 11
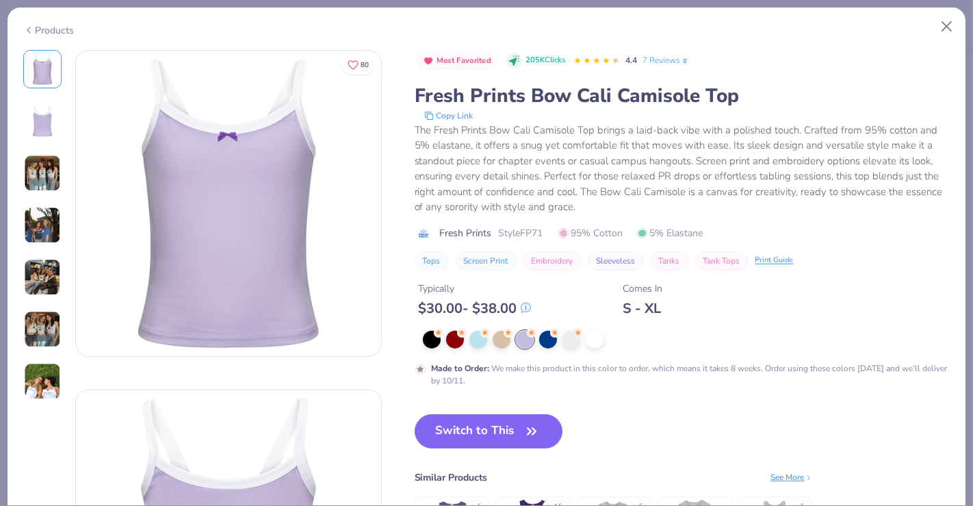
click at [44, 30] on div "Products" at bounding box center [48, 30] width 51 height 14
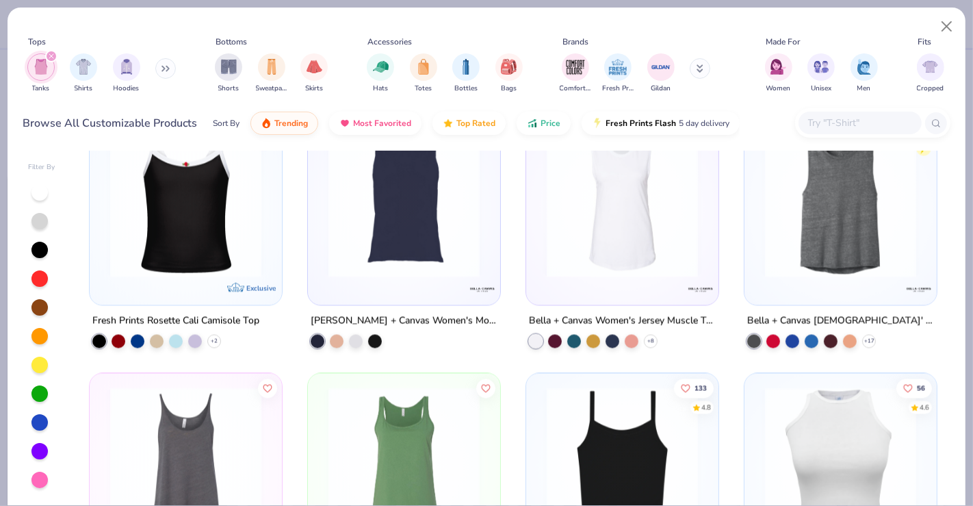
scroll to position [2385, 0]
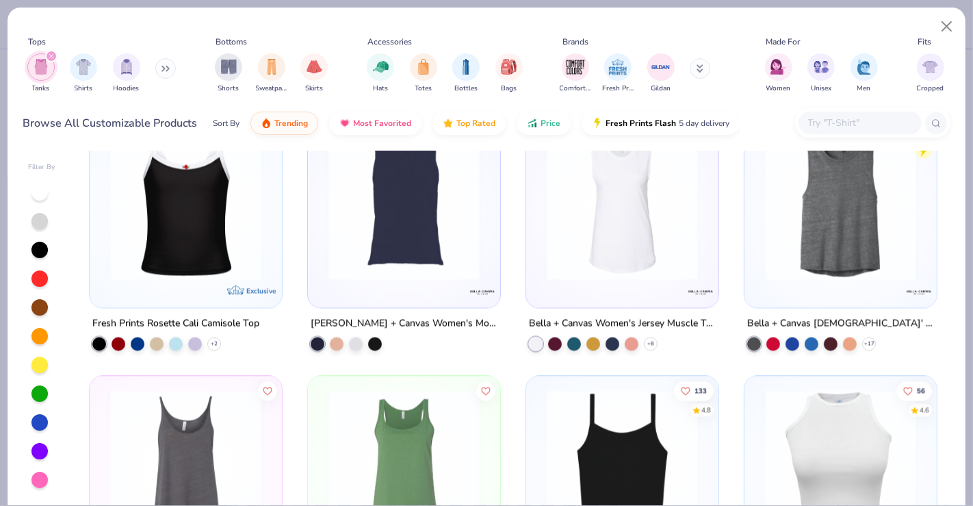
click at [182, 241] on img at bounding box center [185, 204] width 165 height 151
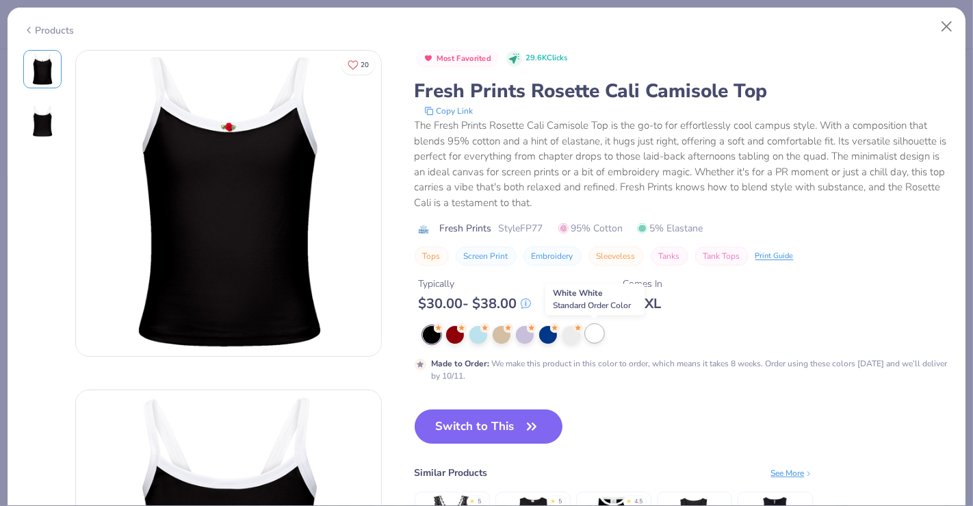
click at [597, 333] on div at bounding box center [595, 333] width 18 height 18
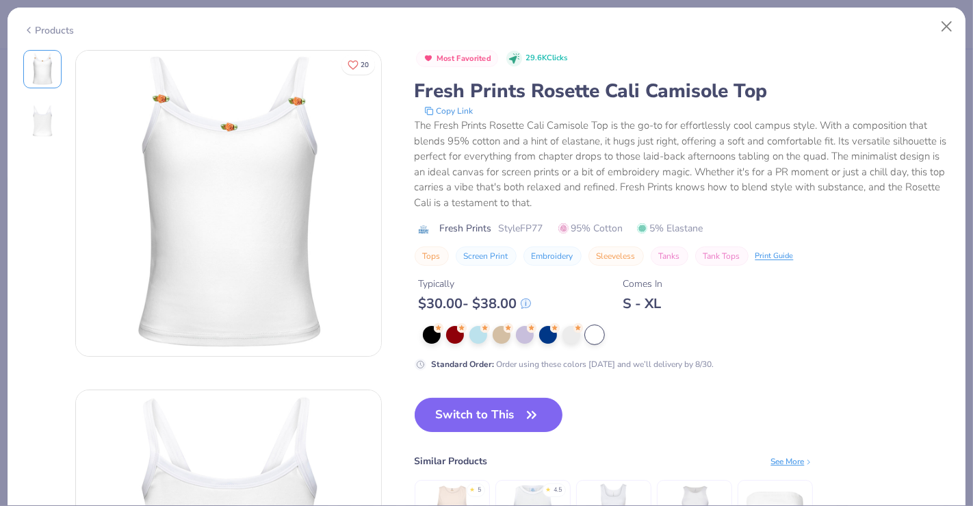
click at [66, 31] on div "Products" at bounding box center [48, 30] width 51 height 14
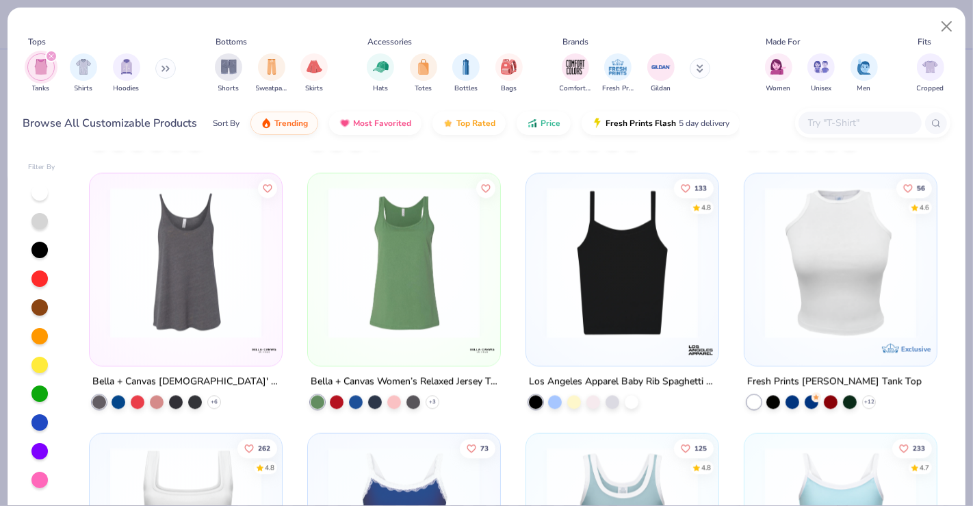
scroll to position [2589, 0]
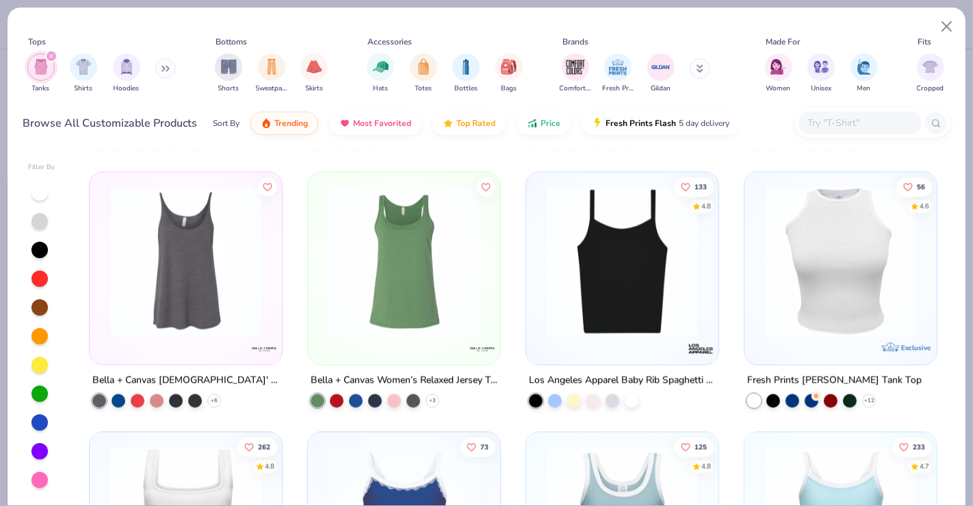
click at [574, 329] on img at bounding box center [622, 260] width 165 height 151
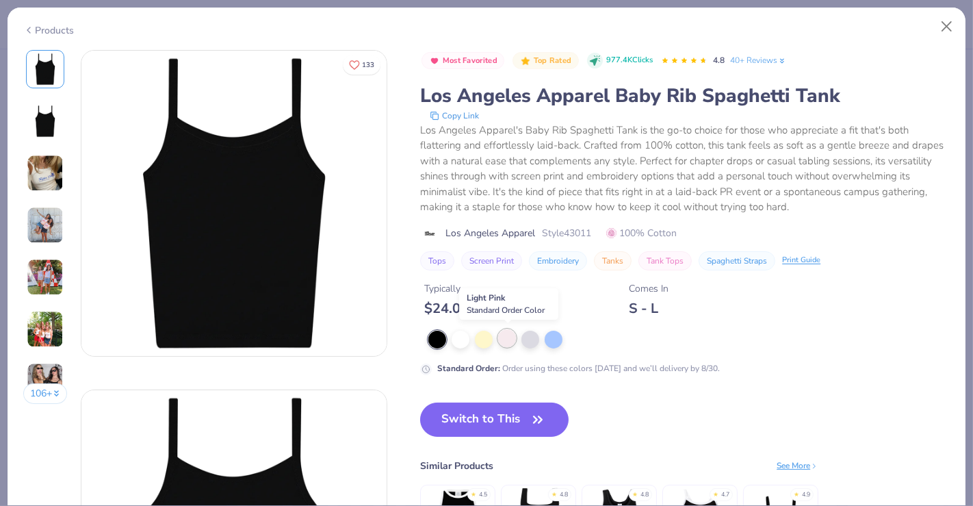
click at [503, 339] on div at bounding box center [507, 338] width 18 height 18
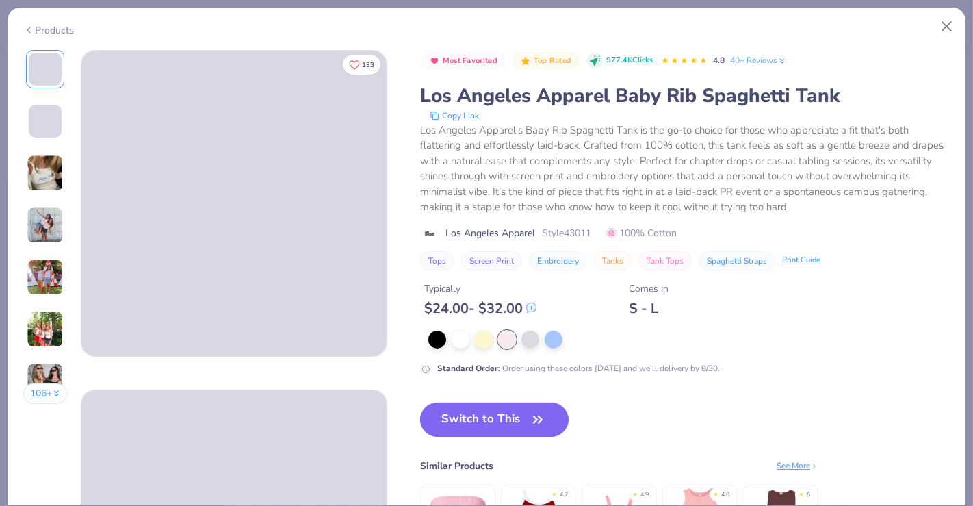
click at [480, 417] on button "Switch to This" at bounding box center [494, 419] width 148 height 34
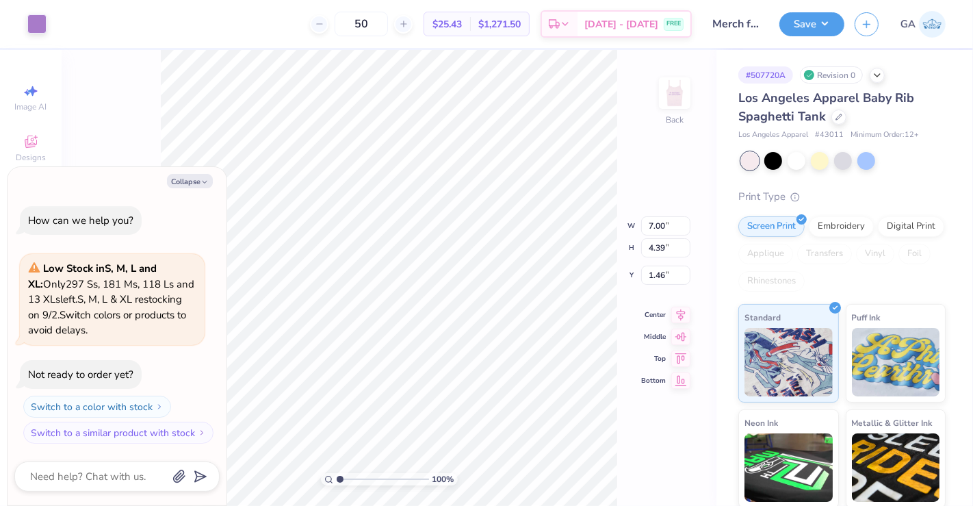
type textarea "x"
type input "2.69"
type textarea "x"
type input "2.76"
type textarea "x"
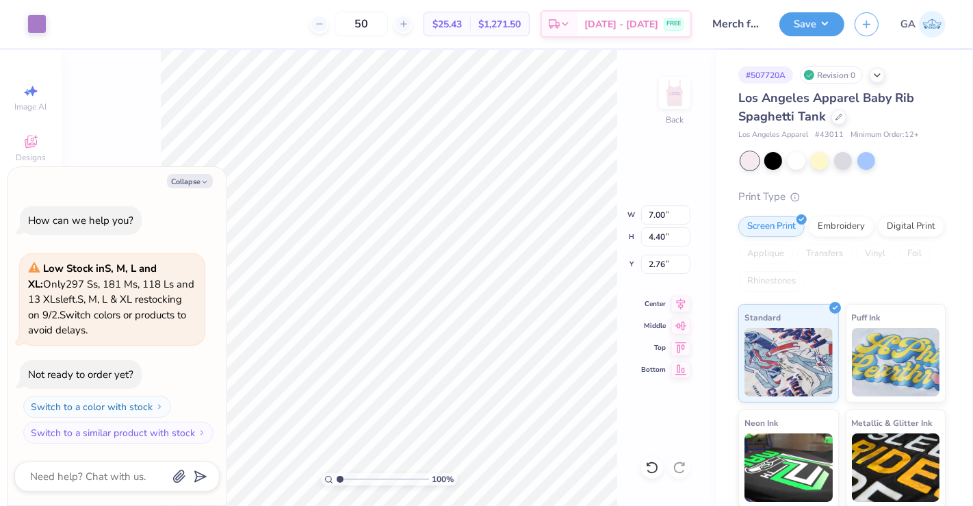
type input "2.41"
type textarea "x"
type input "2.76"
type textarea "x"
type input "2.32"
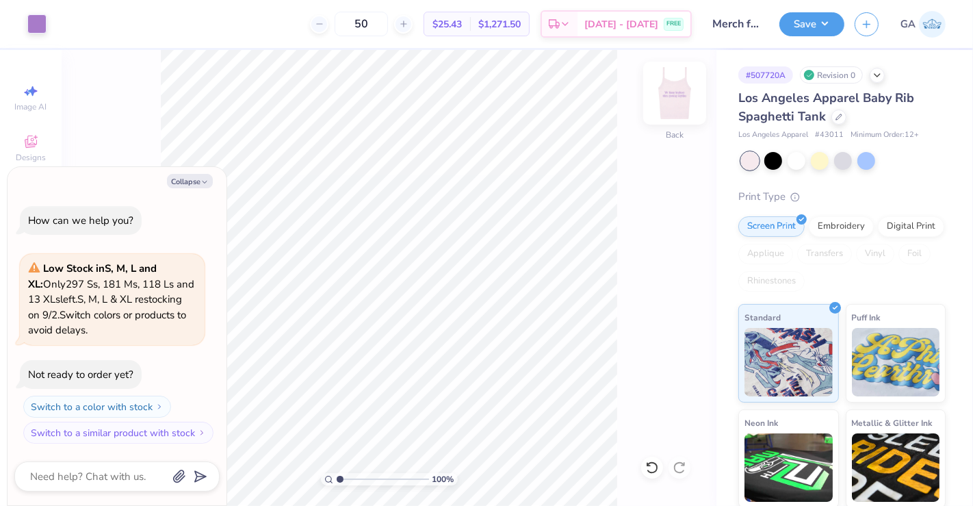
click at [676, 103] on img at bounding box center [674, 93] width 55 height 55
type textarea "x"
type input "1.94"
click at [822, 30] on button "Save" at bounding box center [811, 22] width 65 height 24
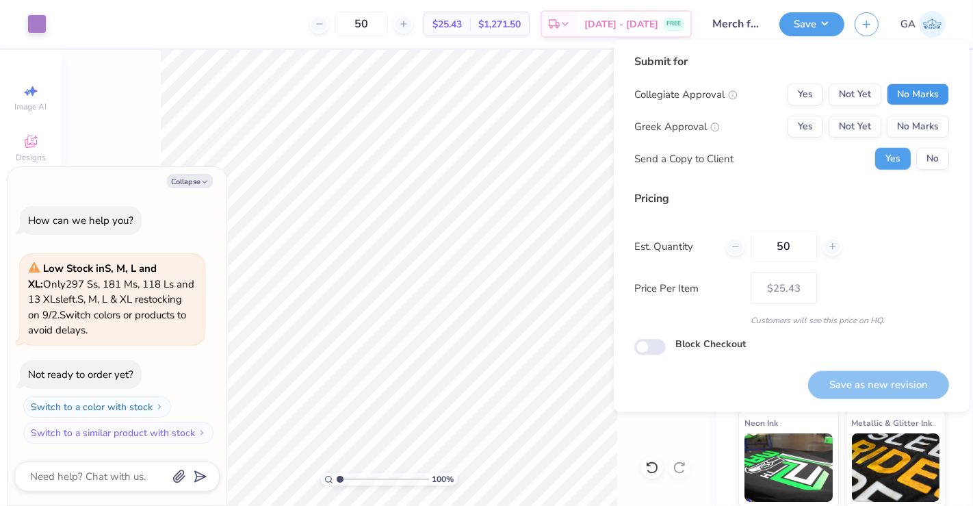
click at [918, 94] on button "No Marks" at bounding box center [918, 94] width 62 height 22
click at [922, 121] on button "No Marks" at bounding box center [918, 127] width 62 height 22
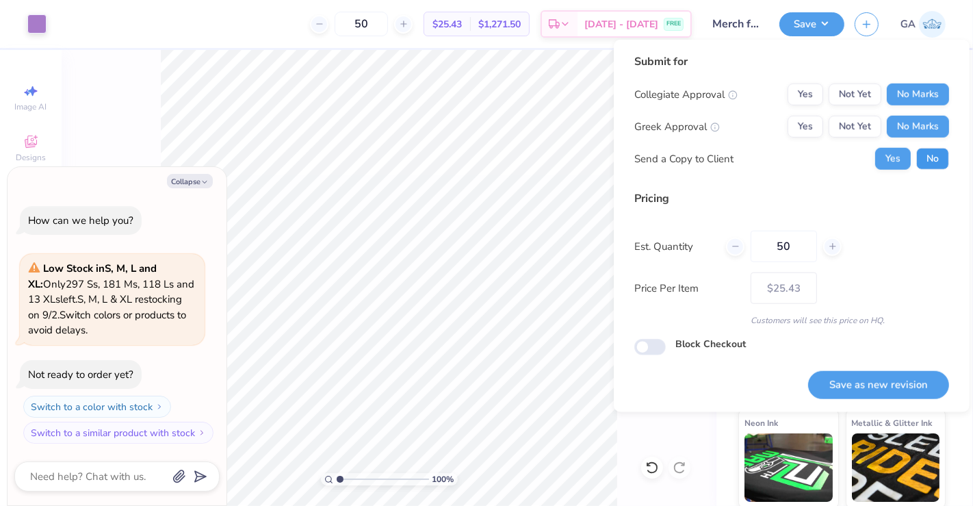
click at [928, 149] on button "No" at bounding box center [932, 159] width 33 height 22
type textarea "x"
click at [844, 390] on button "Save as new revision" at bounding box center [878, 385] width 141 height 28
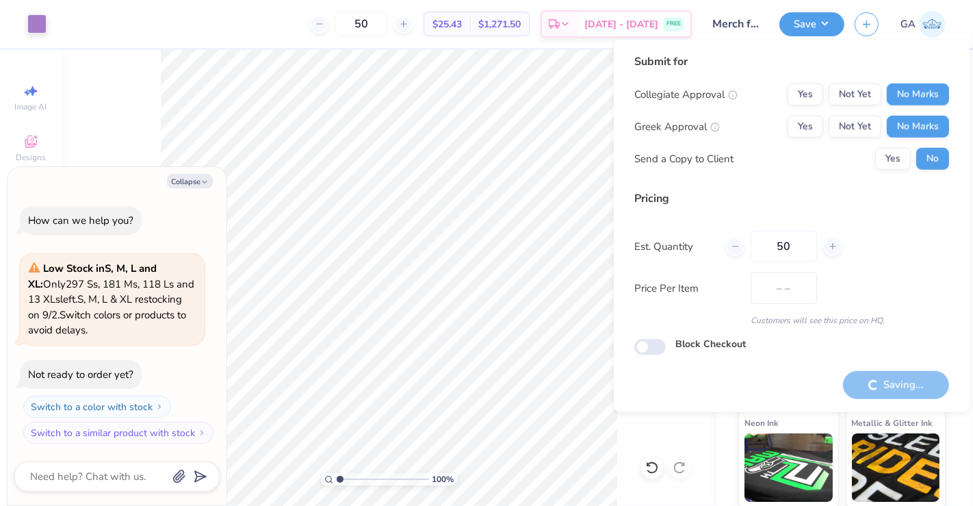
type input "$25.43"
click at [193, 178] on button "Collapse" at bounding box center [190, 181] width 46 height 14
type textarea "x"
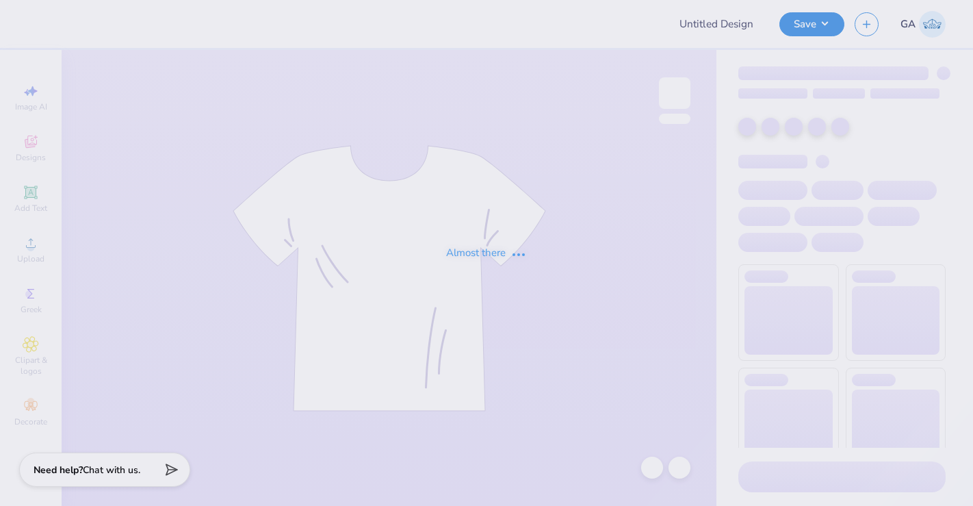
type input "Merch for Wonder Girls"
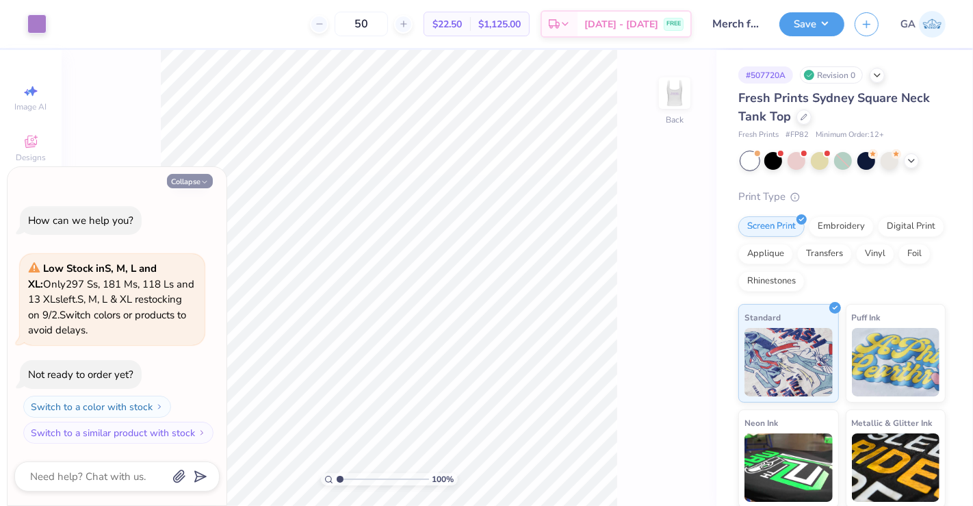
click at [185, 179] on button "Collapse" at bounding box center [190, 181] width 46 height 14
type textarea "x"
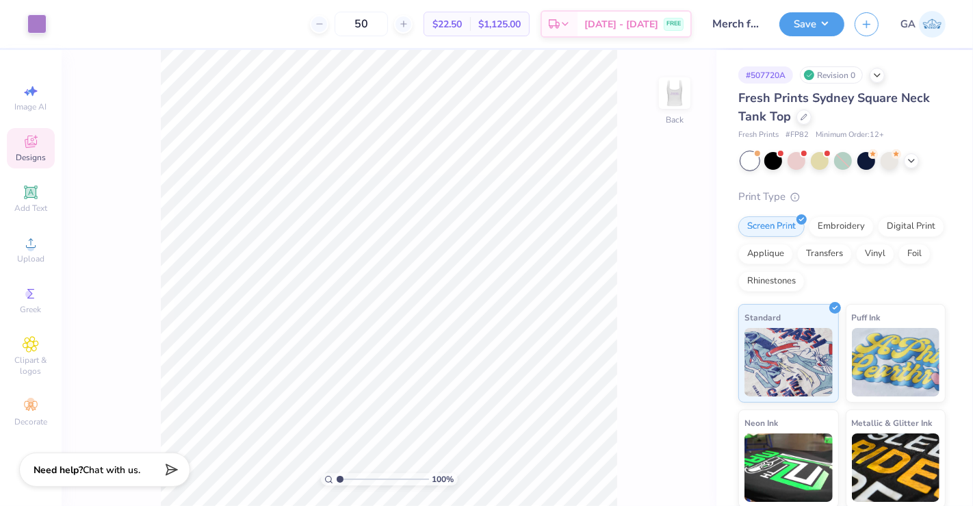
click at [34, 140] on icon at bounding box center [31, 141] width 16 height 16
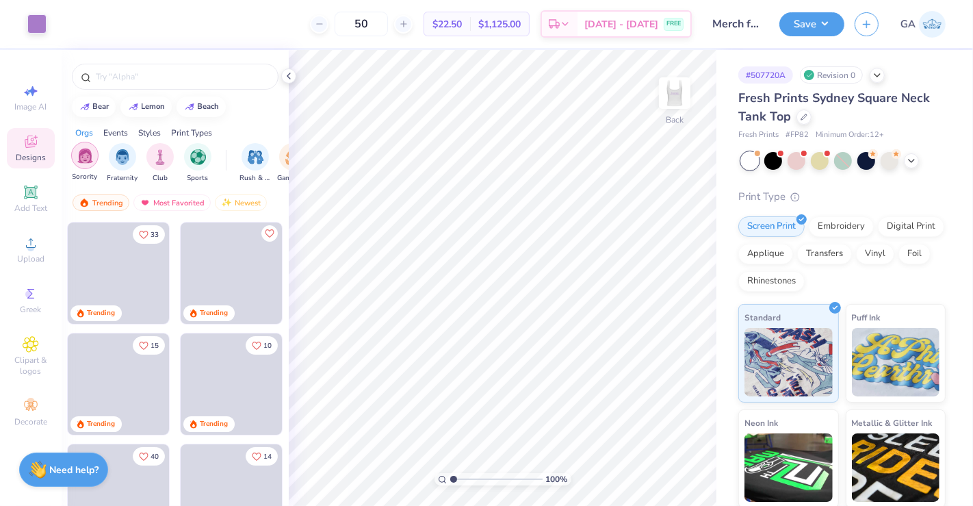
click at [90, 155] on img "filter for Sorority" at bounding box center [85, 156] width 16 height 16
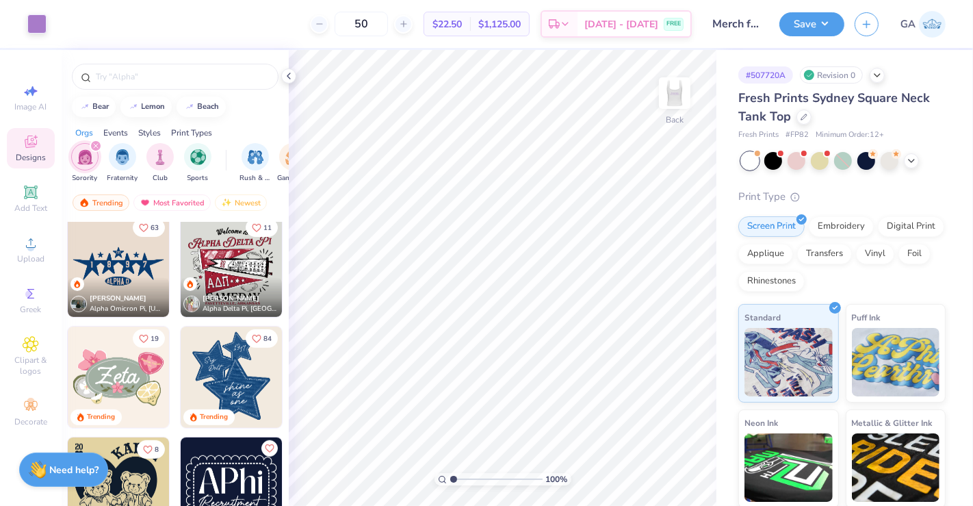
scroll to position [652, 0]
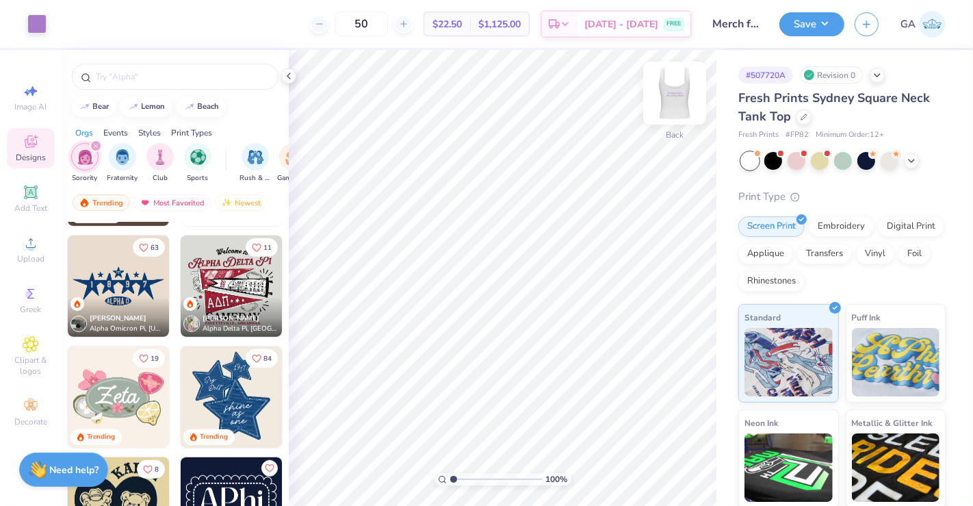
click at [674, 98] on img at bounding box center [674, 93] width 55 height 55
click at [237, 294] on img at bounding box center [231, 285] width 101 height 101
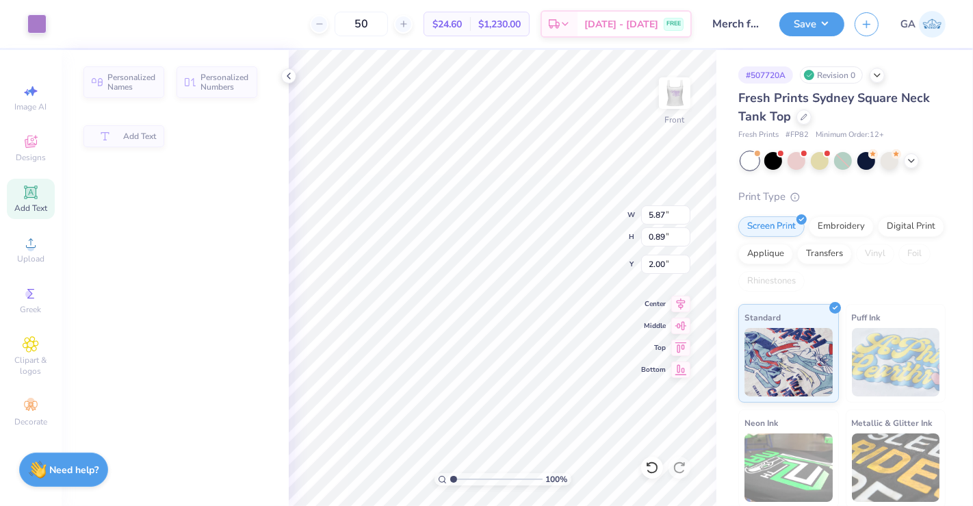
type input "5.87"
type input "0.89"
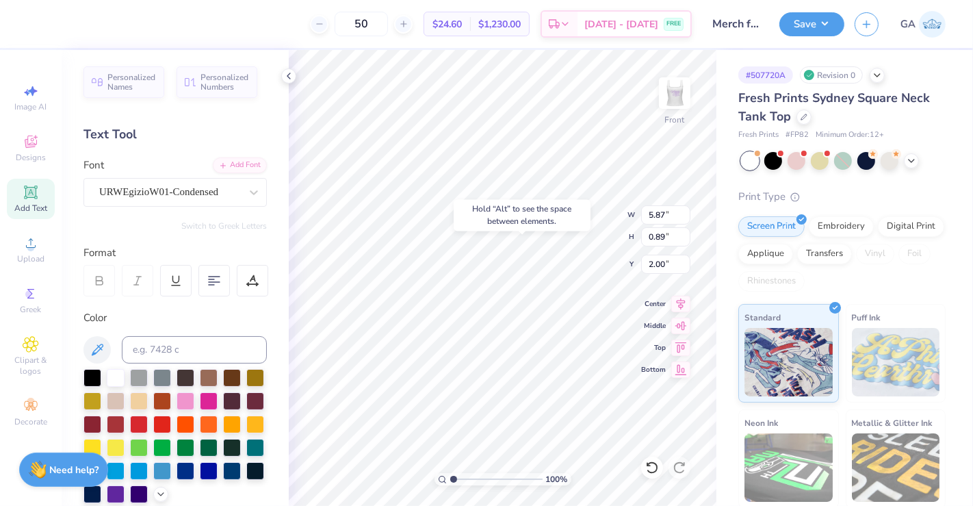
type input "0.88"
type input "6.96"
type input "6.36"
type input "3.00"
type input "7.00"
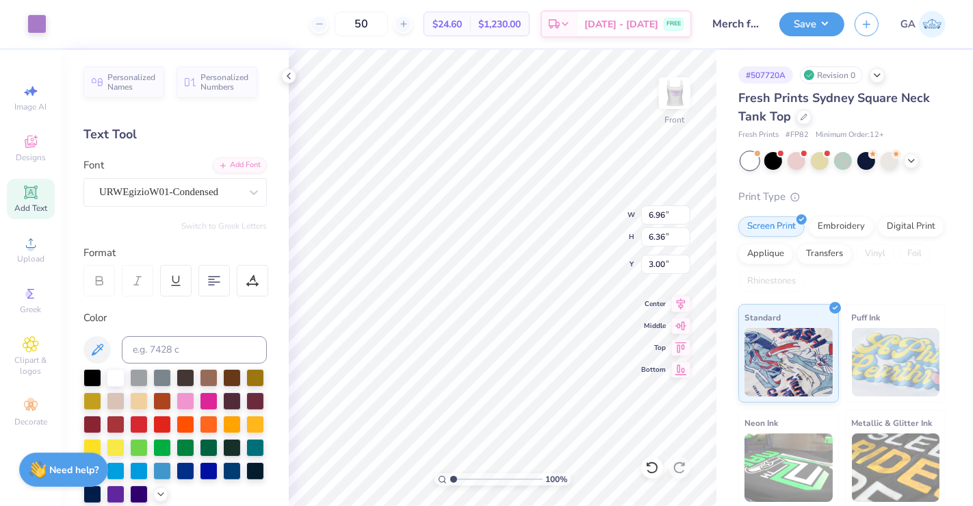
type input "0.91"
type input "2.74"
type input "1.77"
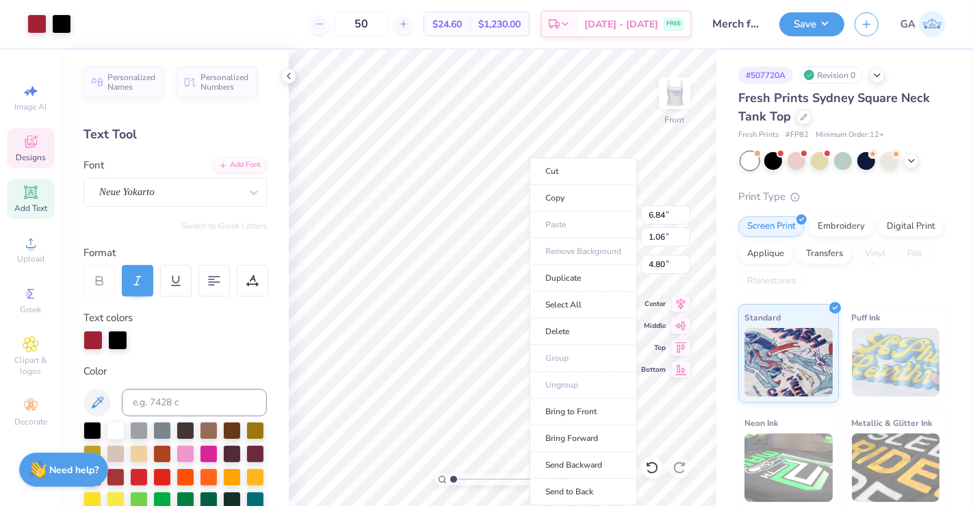
type input "6.84"
type input "1.06"
type input "4.80"
click at [584, 331] on li "Delete" at bounding box center [583, 331] width 107 height 27
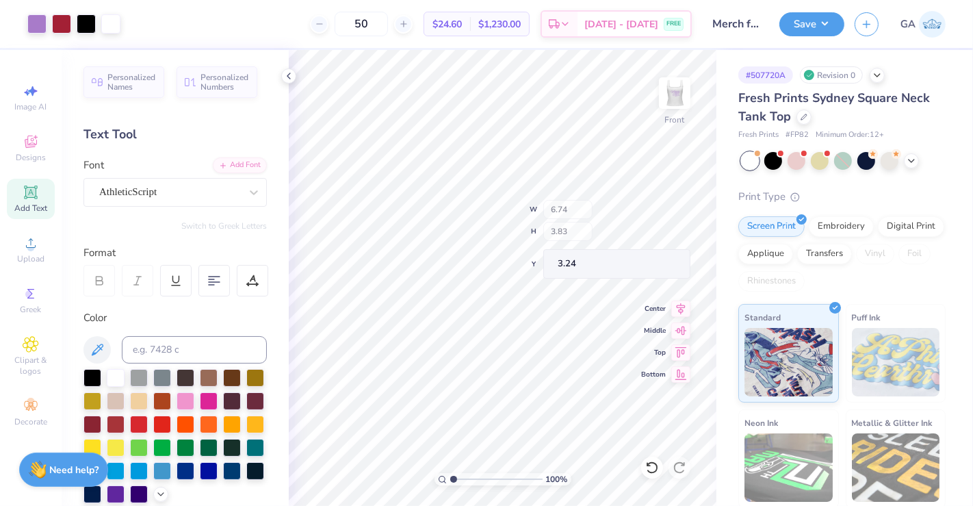
type input "3.24"
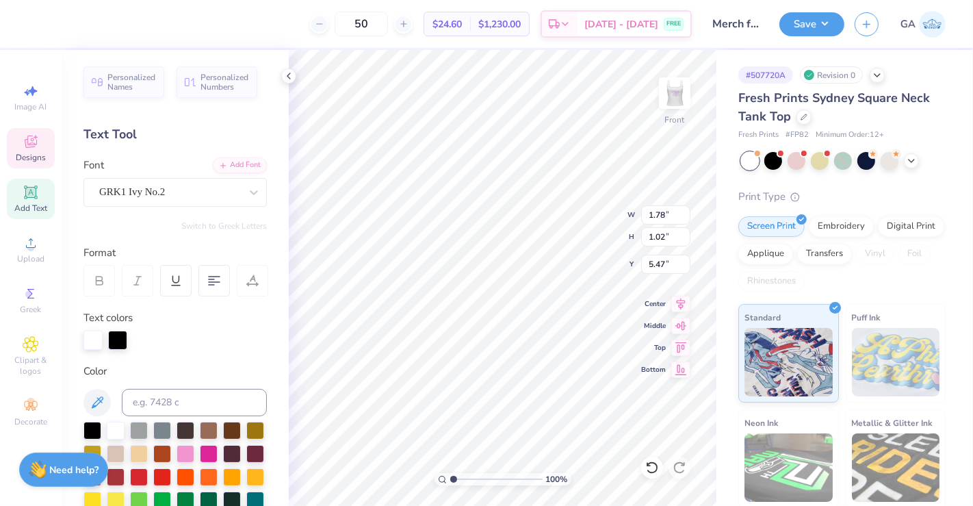
type input "1.78"
type input "1.02"
type input "5.47"
type textarea "A"
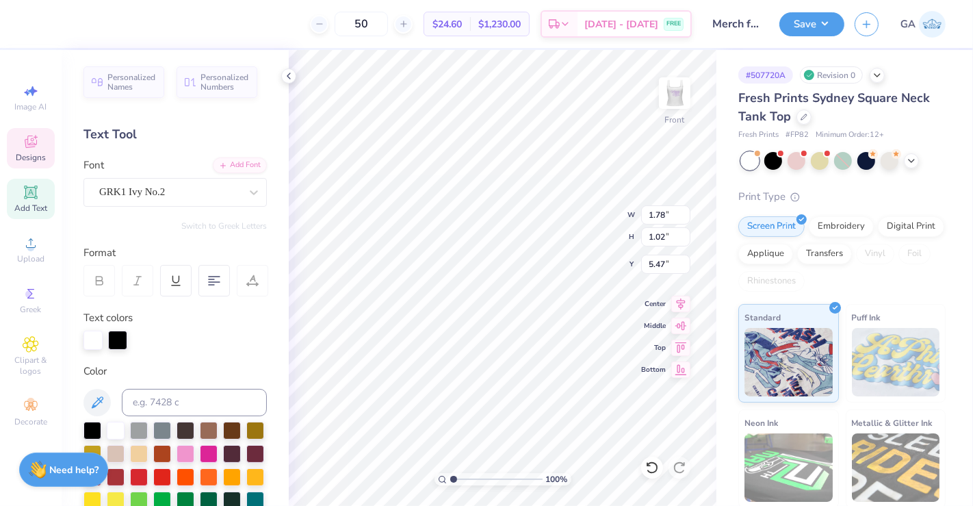
scroll to position [12, 3]
type textarea "Together"
type input "1.86"
type input "1.01"
type input "5.48"
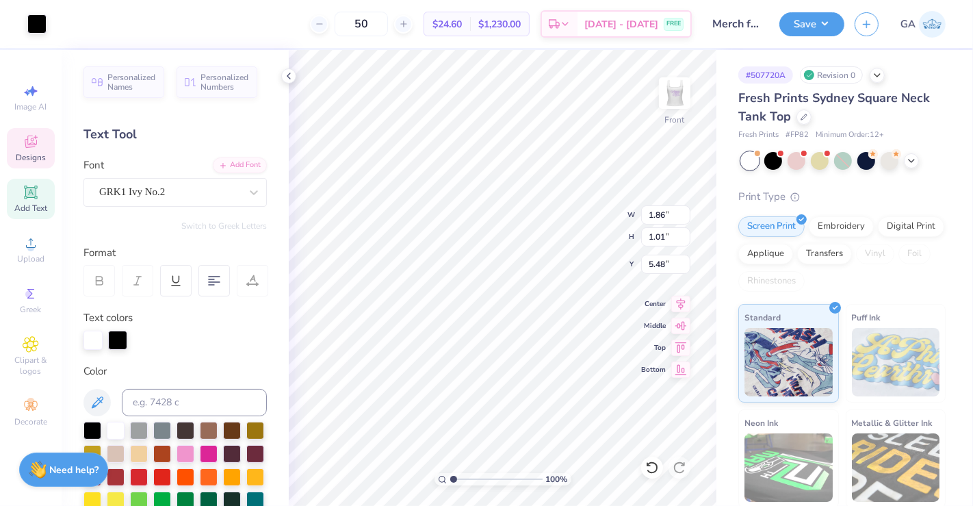
type input "0.35"
type input "0.31"
type input "5.74"
type input "2.76"
type input "1.49"
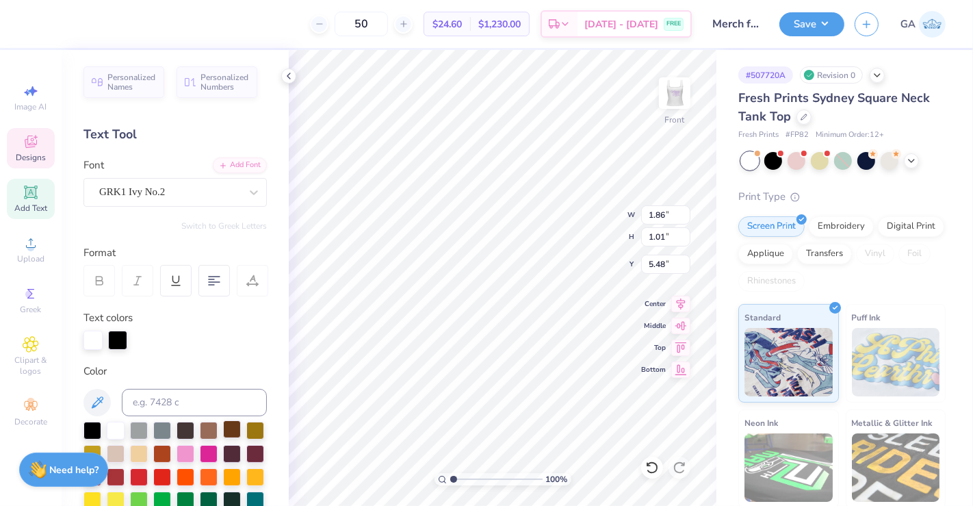
type input "5.38"
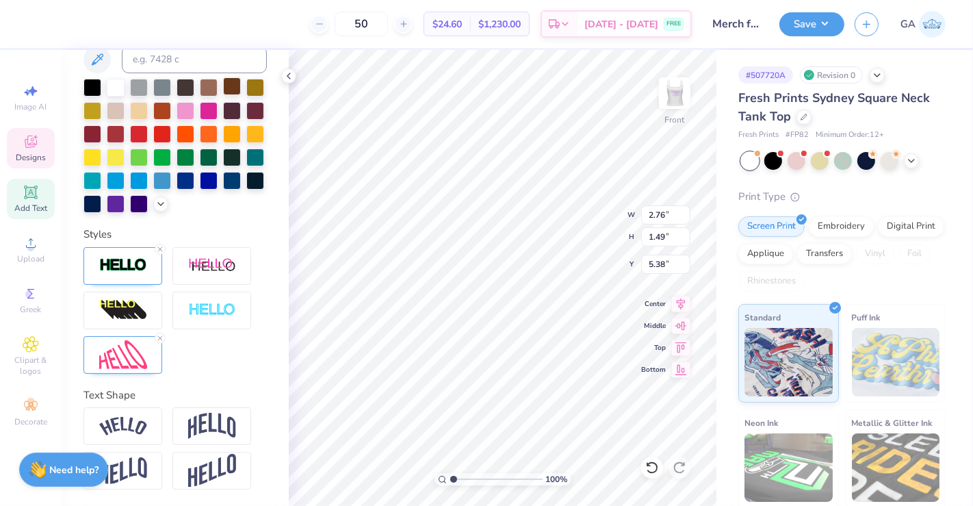
scroll to position [365, 0]
click at [207, 467] on img at bounding box center [212, 471] width 48 height 34
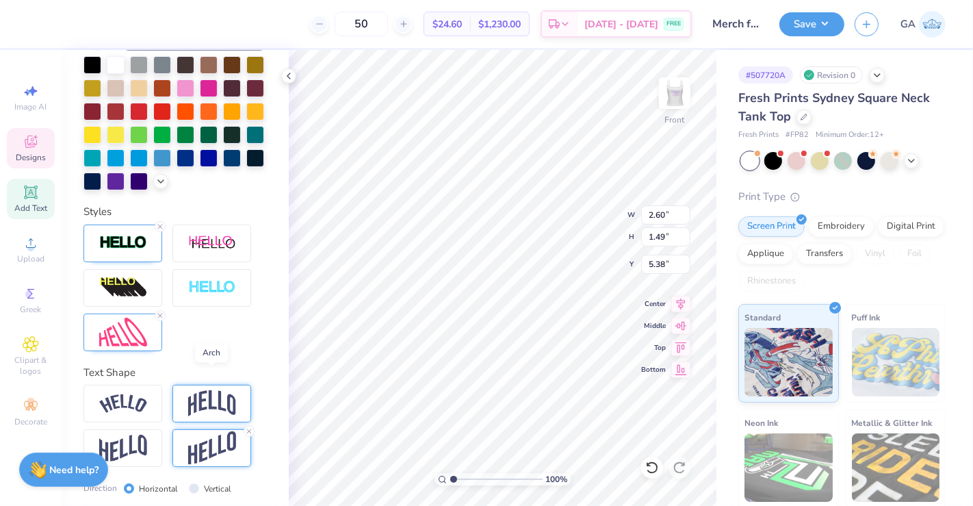
scroll to position [444, 0]
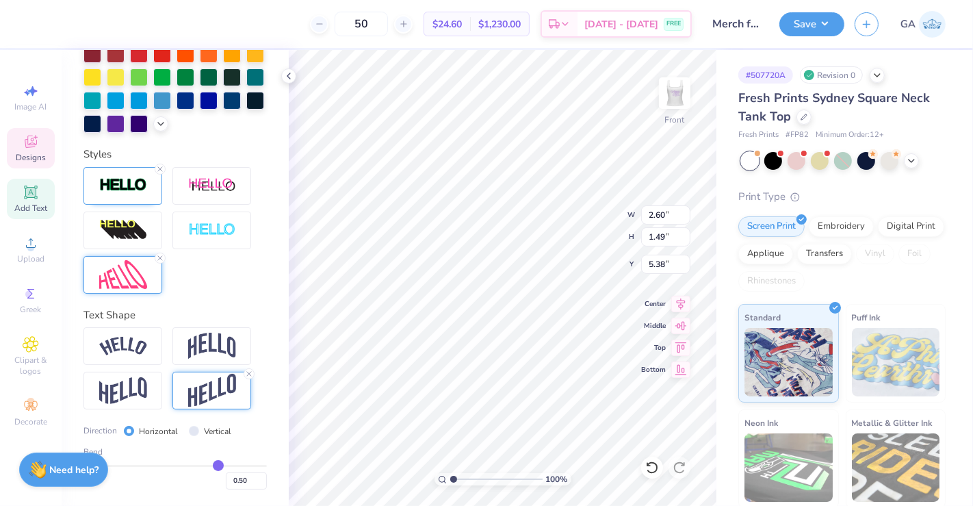
click at [110, 260] on img at bounding box center [123, 274] width 48 height 29
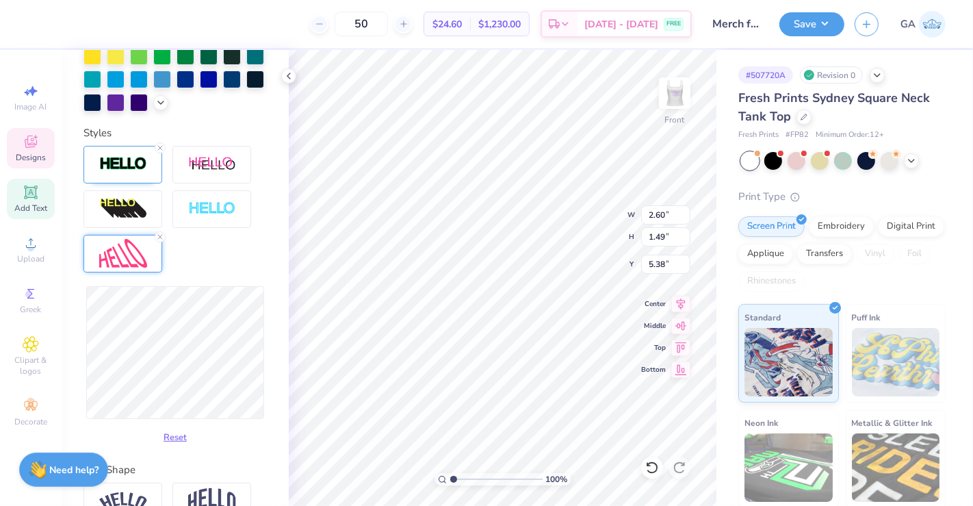
scroll to position [526, 0]
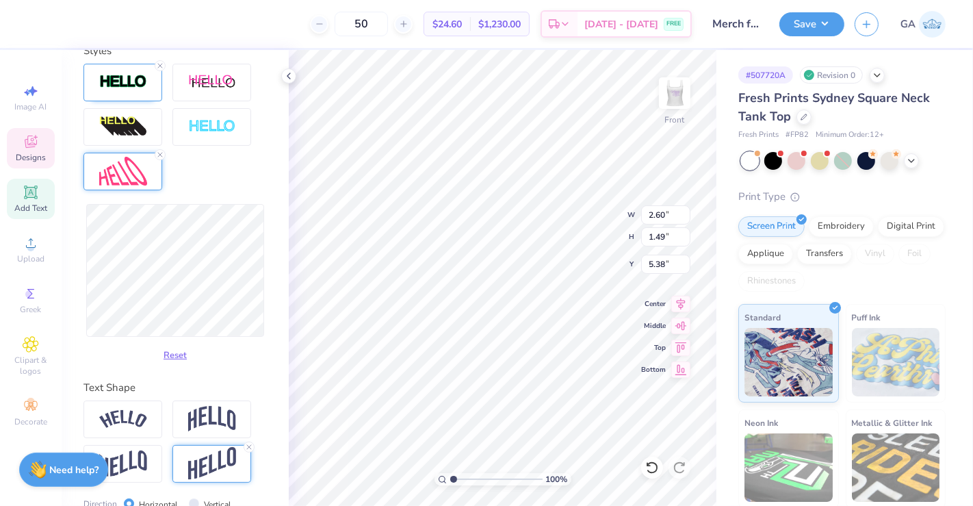
type input "4.18"
type input "1.45"
type input "5.49"
type input "4.15"
type input "1.55"
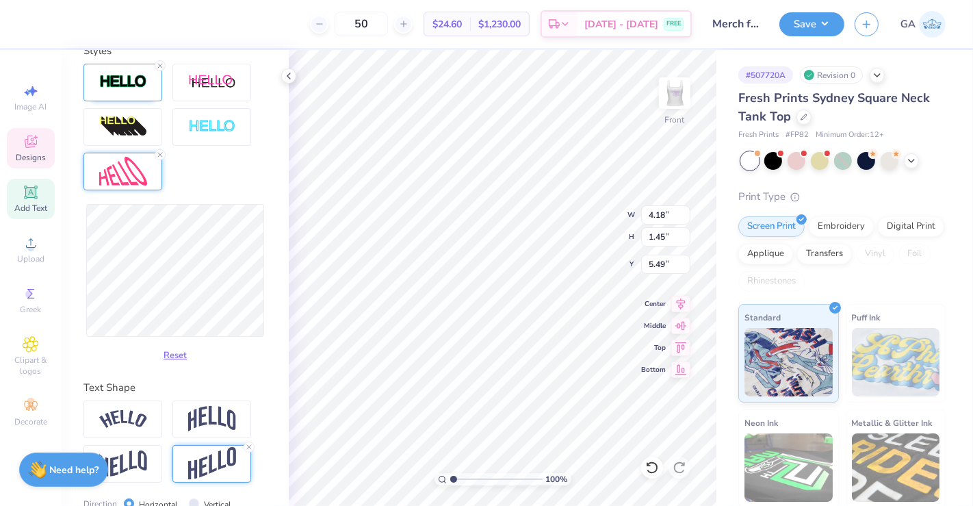
type input "5.47"
click at [158, 363] on button "Reset" at bounding box center [175, 352] width 36 height 23
type input "6.24"
type input "2.40"
type input "4.93"
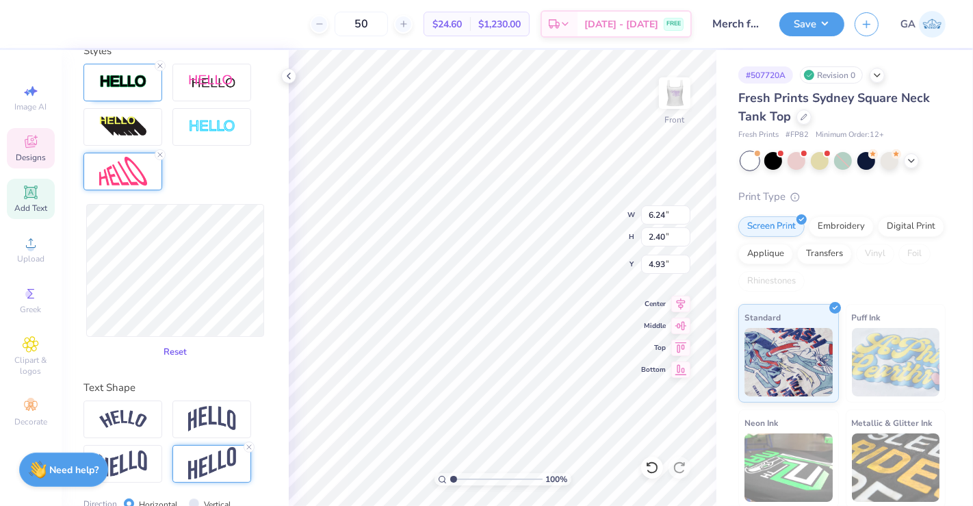
type input "5.92"
type input "4.94"
type input "6.22"
type input "4.93"
type input "6.33"
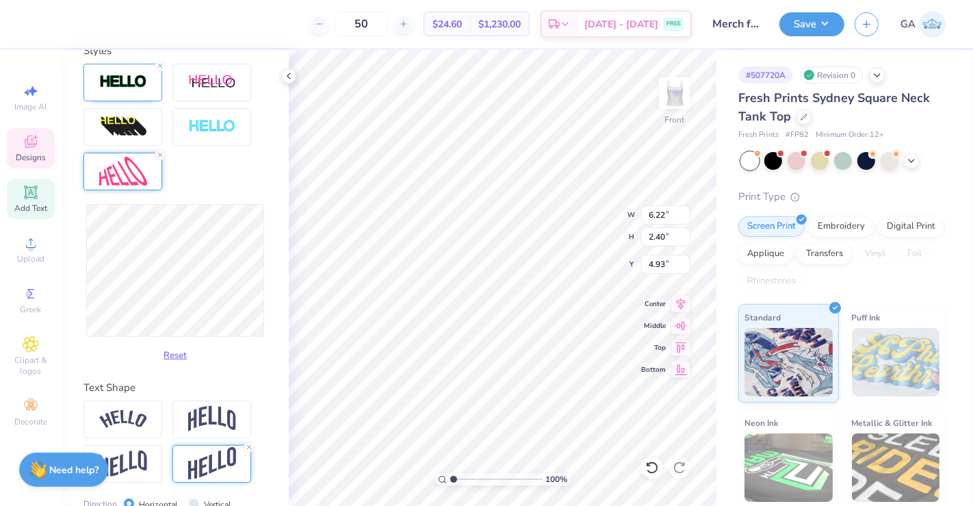
type input "1.09"
type input "5.82"
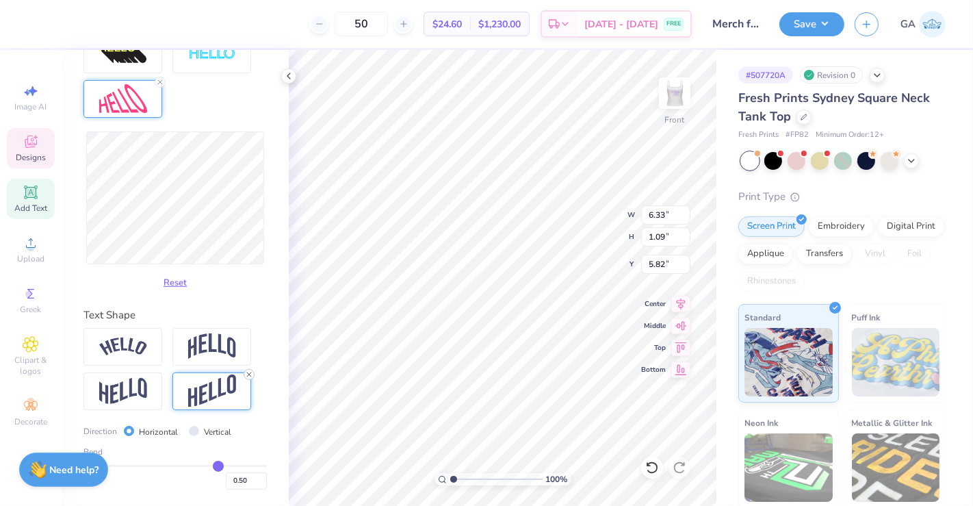
click at [248, 375] on icon at bounding box center [249, 374] width 8 height 8
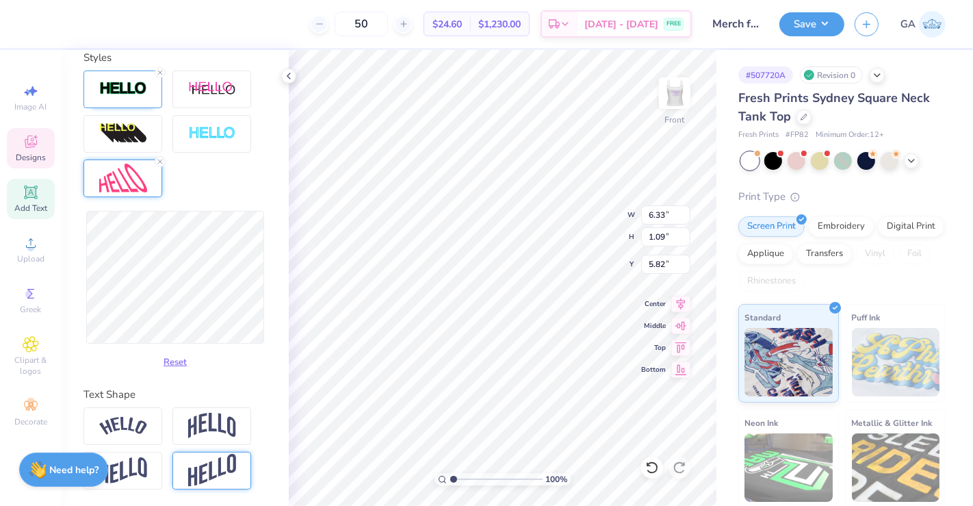
type input "6.40"
type input "1.73"
type input "5.61"
type input "4.85"
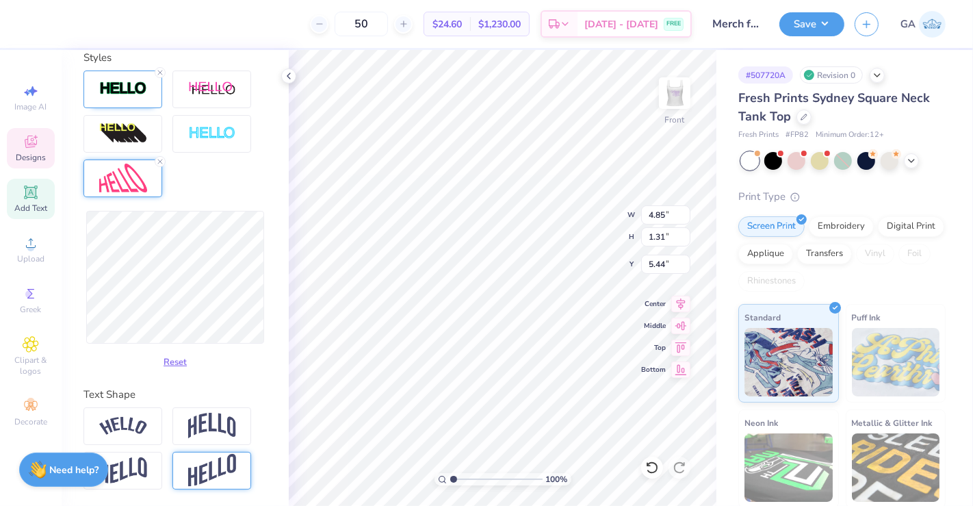
type input "1.31"
type input "5.09"
type input "3.84"
type input "1.04"
type input "3.83"
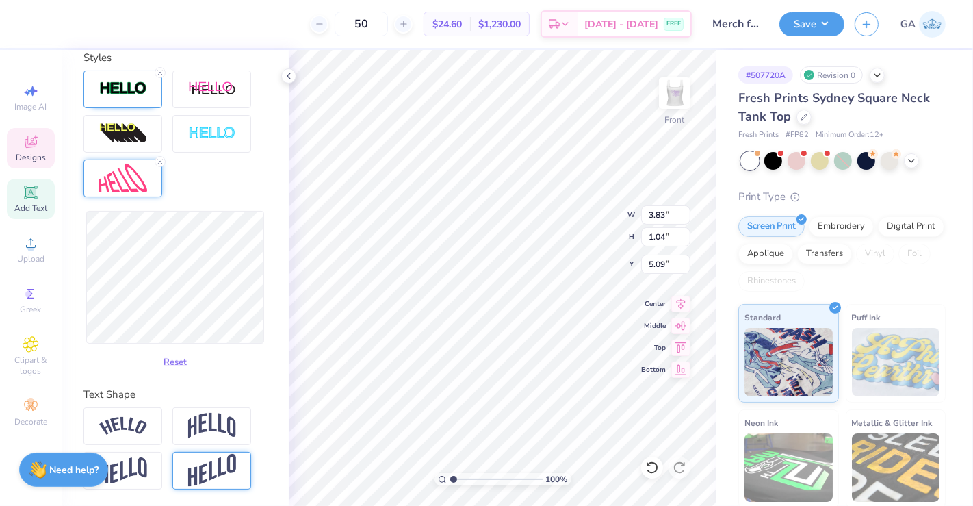
type input "7.67"
type input "0.28"
type input "0.30"
type input "5.69"
type input "5.53"
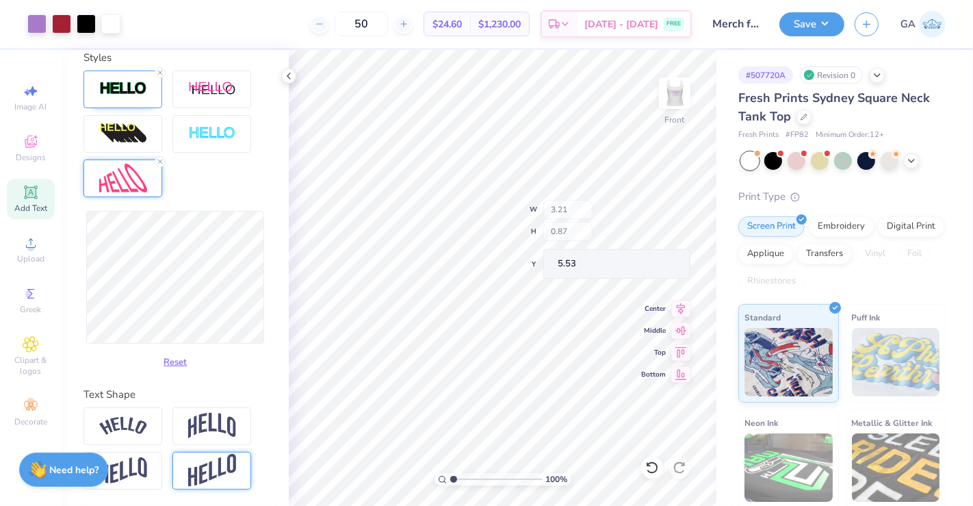
type input "3.21"
type input "0.87"
type input "5.58"
type input "3.24"
type input "0.92"
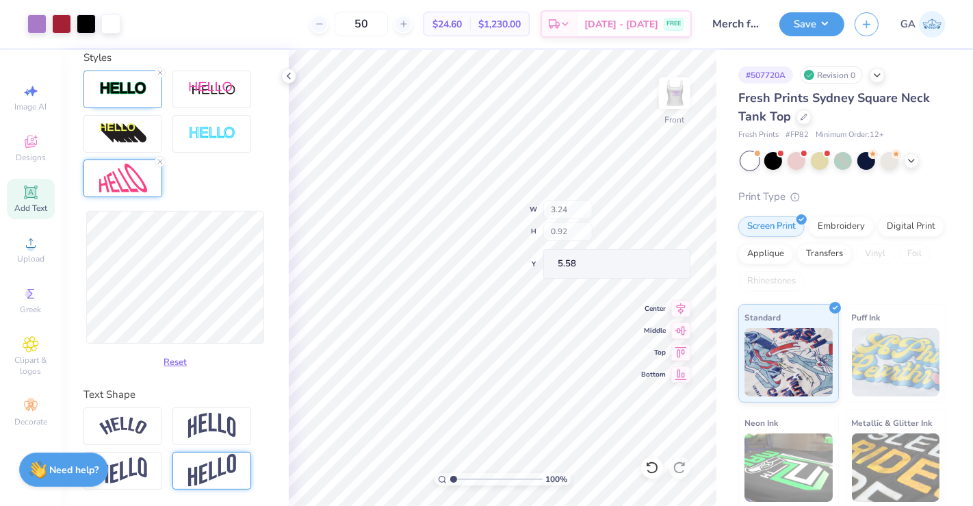
type input "5.64"
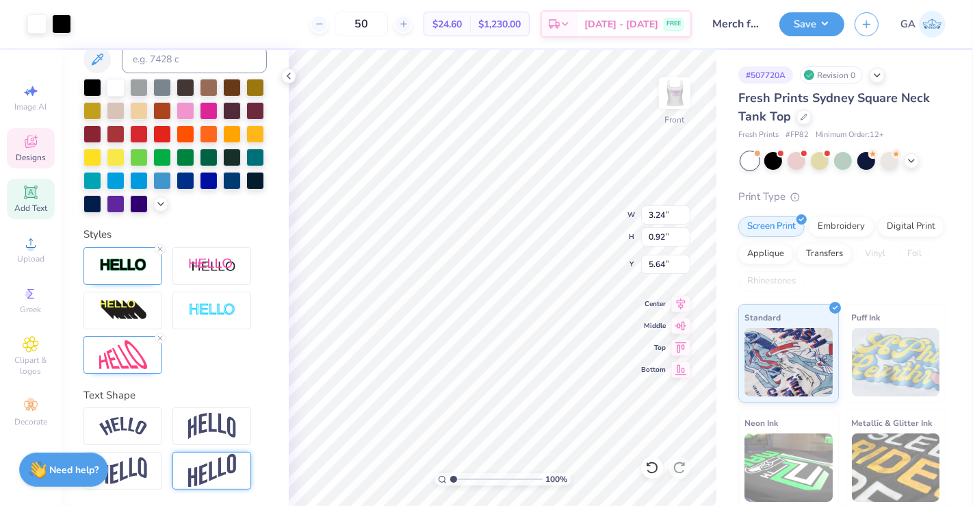
scroll to position [365, 0]
type input "8.46"
type textarea "T"
type textarea "W"
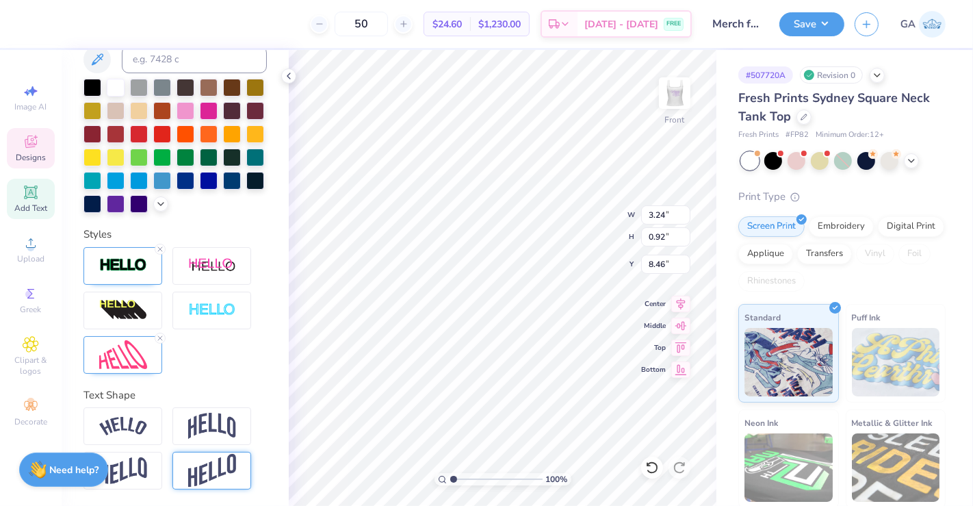
scroll to position [12, 1]
type textarea "we bloom"
type input "3.25"
type input "3.00"
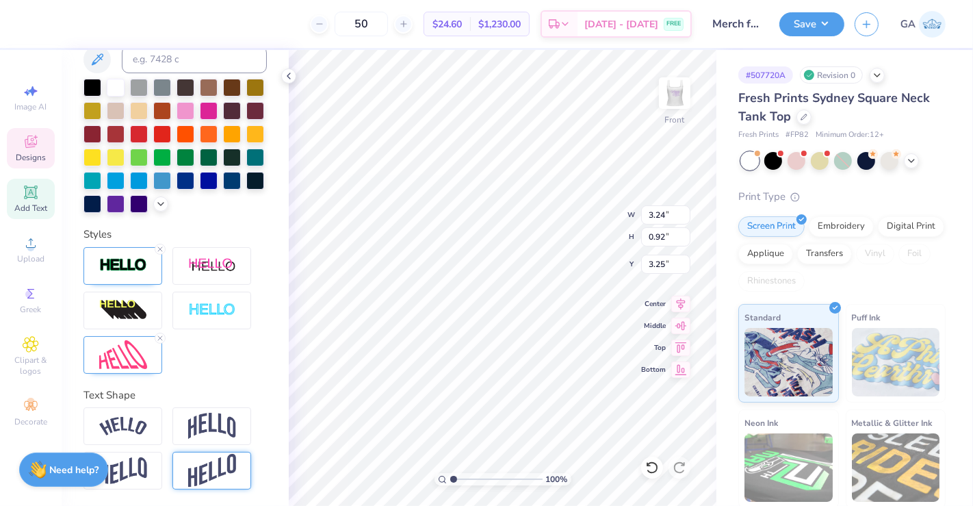
type input "2.44"
type input "1.16"
type input "3.36"
type input "3.25"
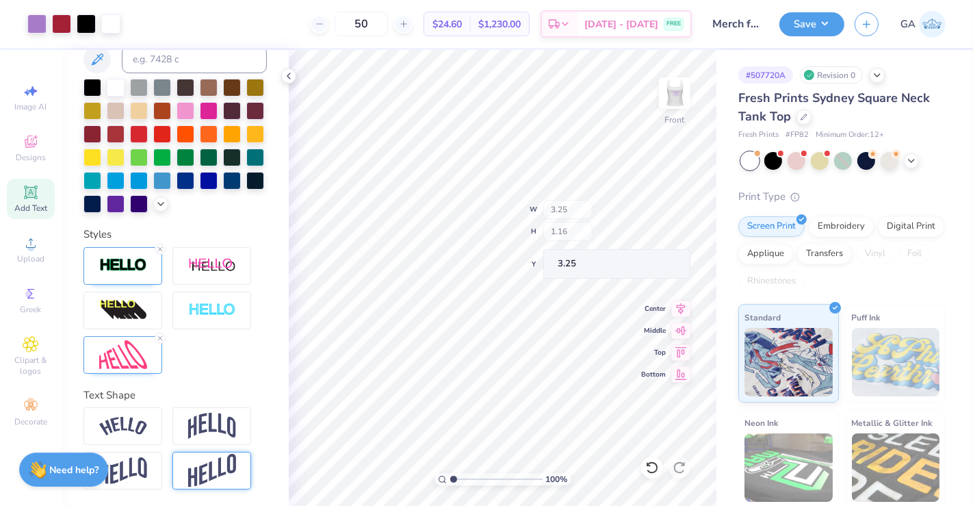
type input "1.16"
type input "3.12"
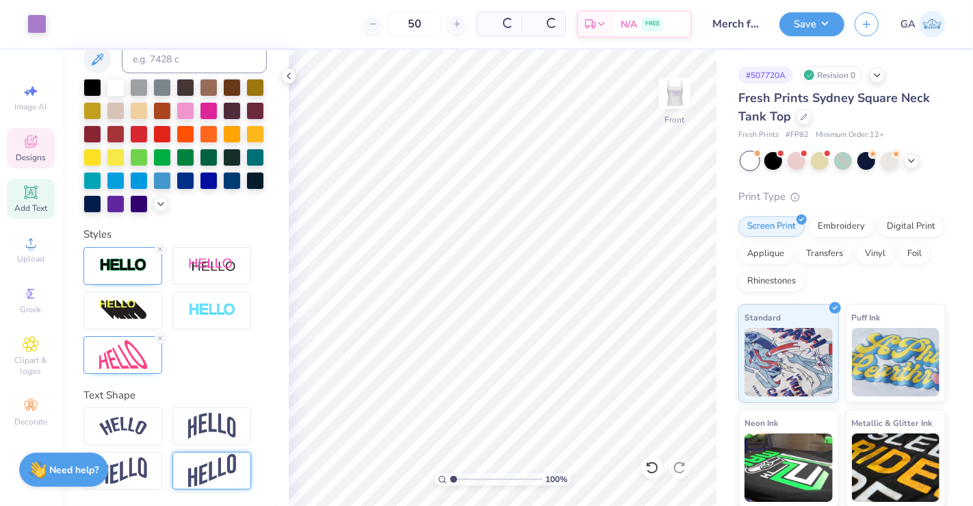
click at [41, 144] on div "Designs" at bounding box center [31, 148] width 48 height 40
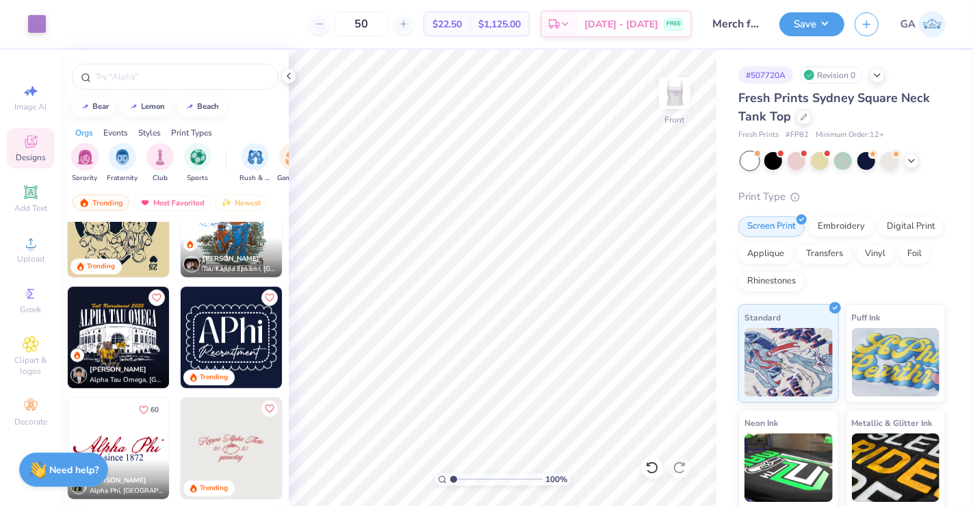
scroll to position [1122, 0]
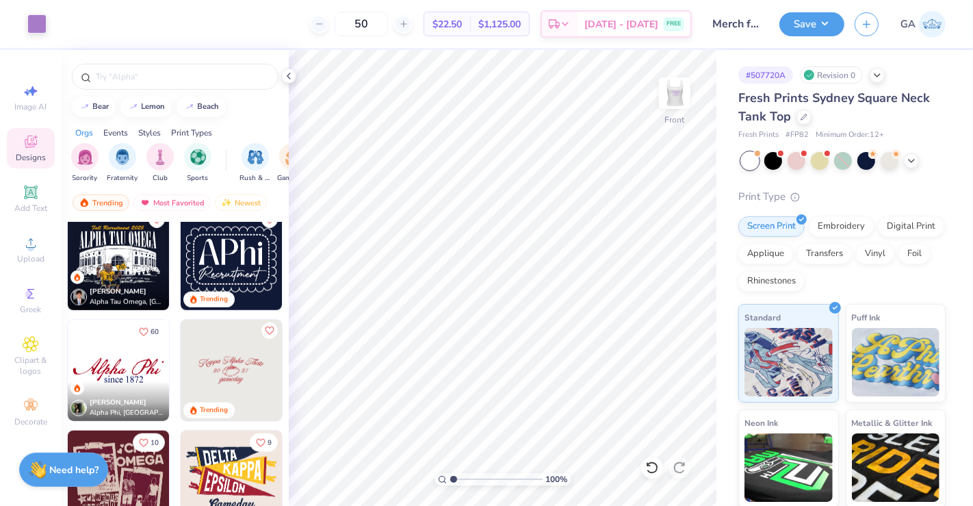
click at [221, 263] on img at bounding box center [231, 259] width 101 height 101
type input "5.09"
type input "3.68"
type input "6.73"
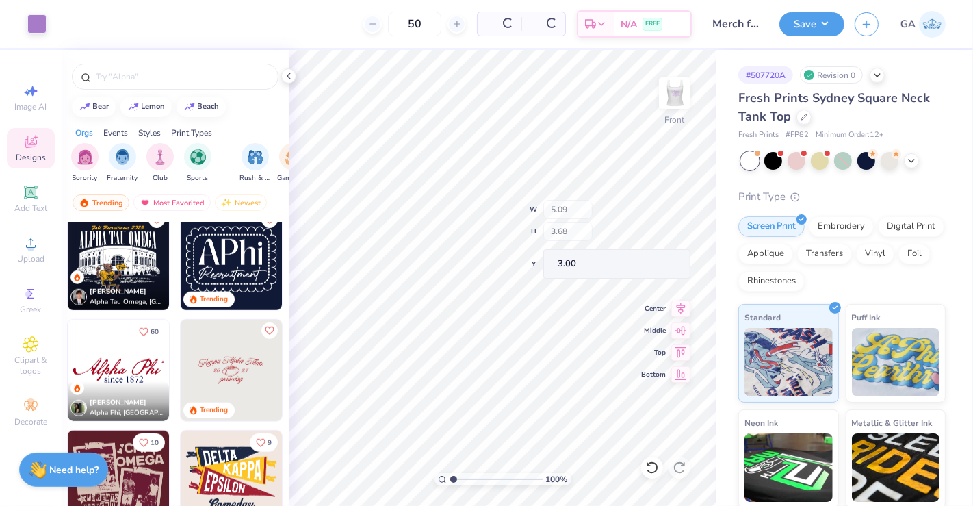
type input "4.87"
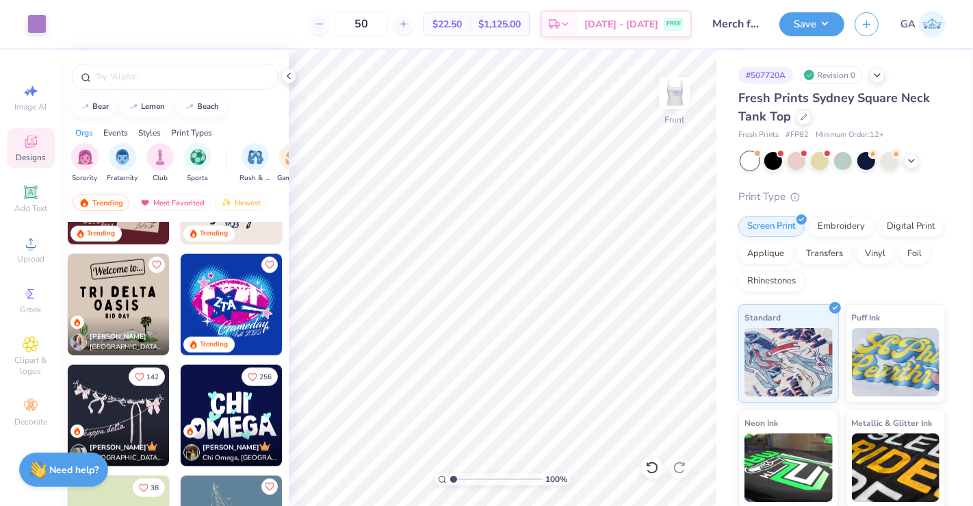
scroll to position [1508, 0]
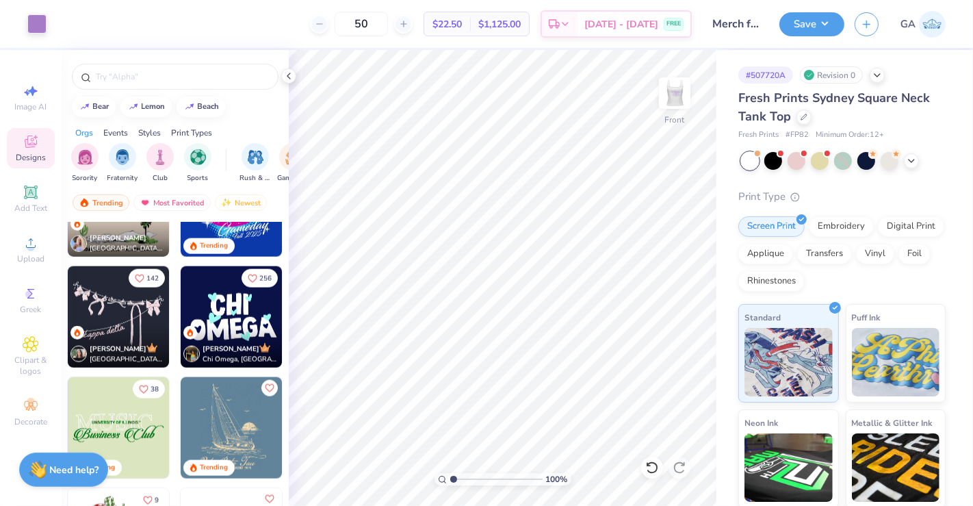
click at [241, 317] on img at bounding box center [231, 316] width 101 height 101
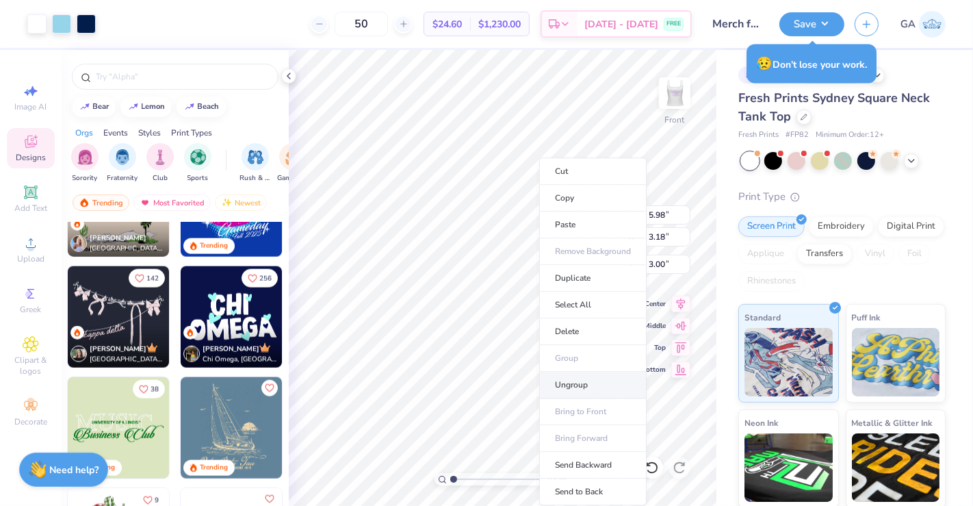
click at [590, 384] on li "Ungroup" at bounding box center [592, 385] width 107 height 27
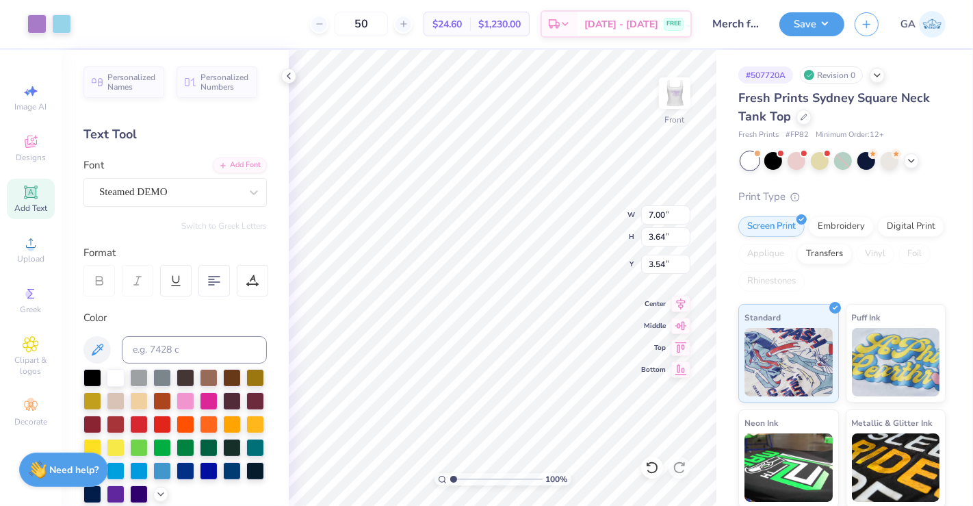
type input "3.54"
type input "0.48"
type input "5.18"
type input "7.00"
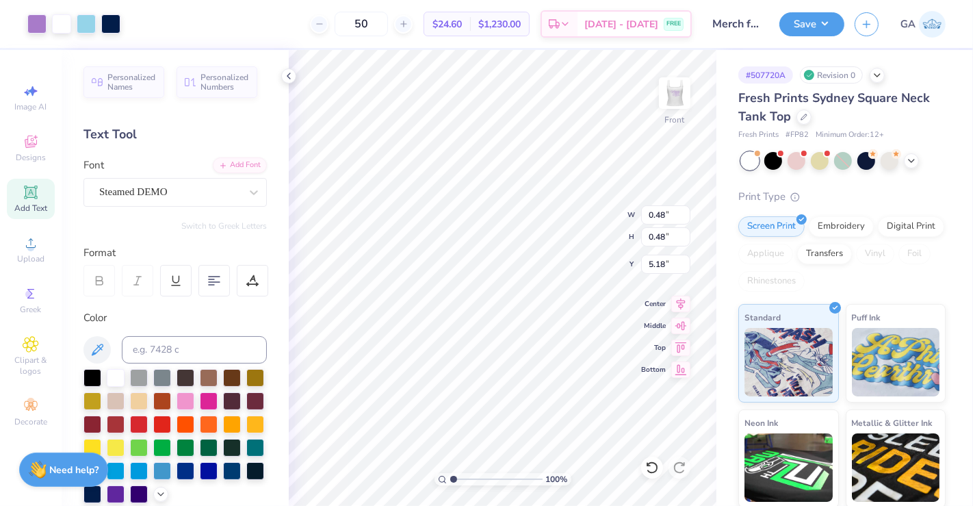
type input "4.36"
type input "2.82"
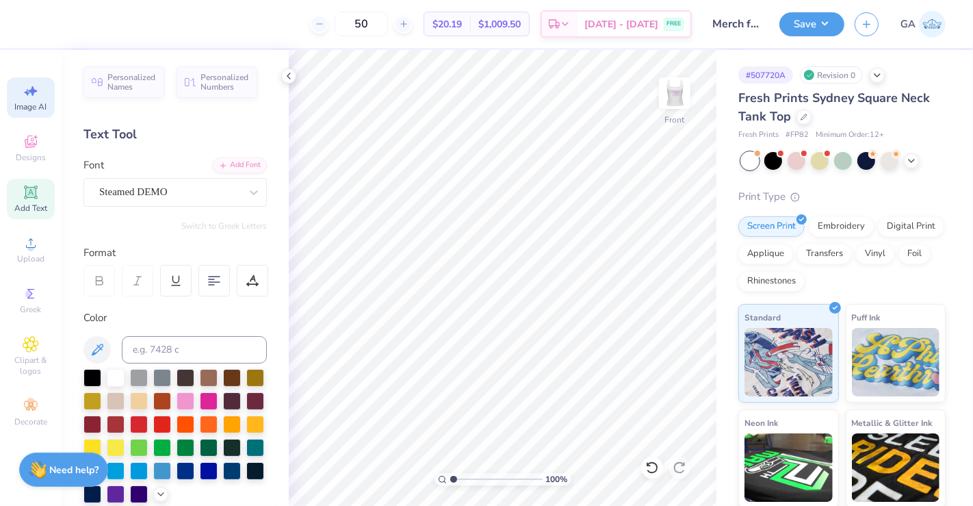
click at [29, 83] on icon at bounding box center [31, 91] width 16 height 16
select select "4"
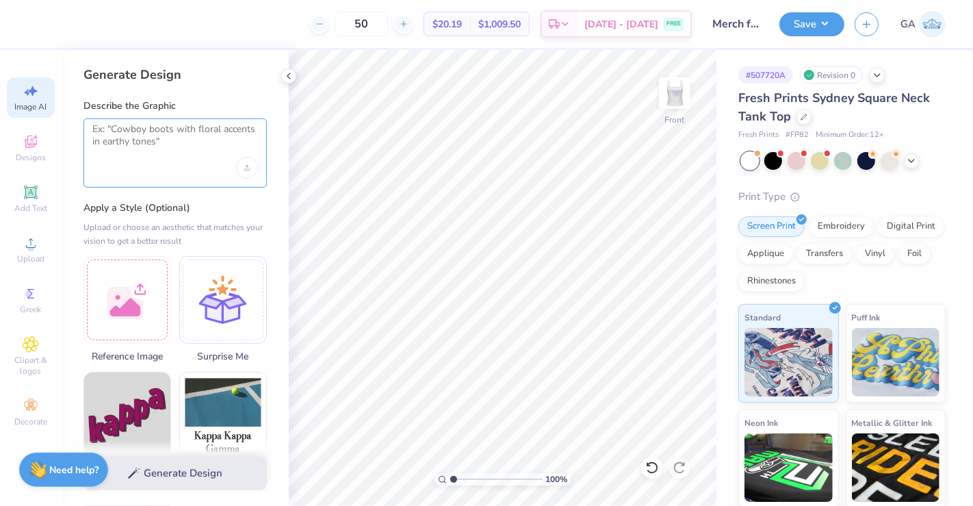
click at [159, 142] on textarea at bounding box center [175, 140] width 166 height 34
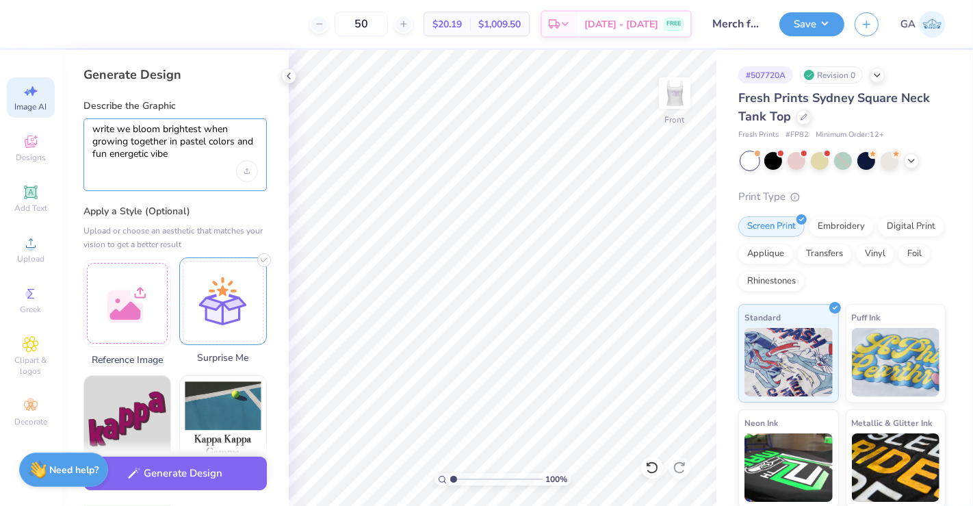
type textarea "write we bloom brightest when growing together in pastel colors and fun energet…"
click at [227, 329] on div at bounding box center [223, 301] width 88 height 88
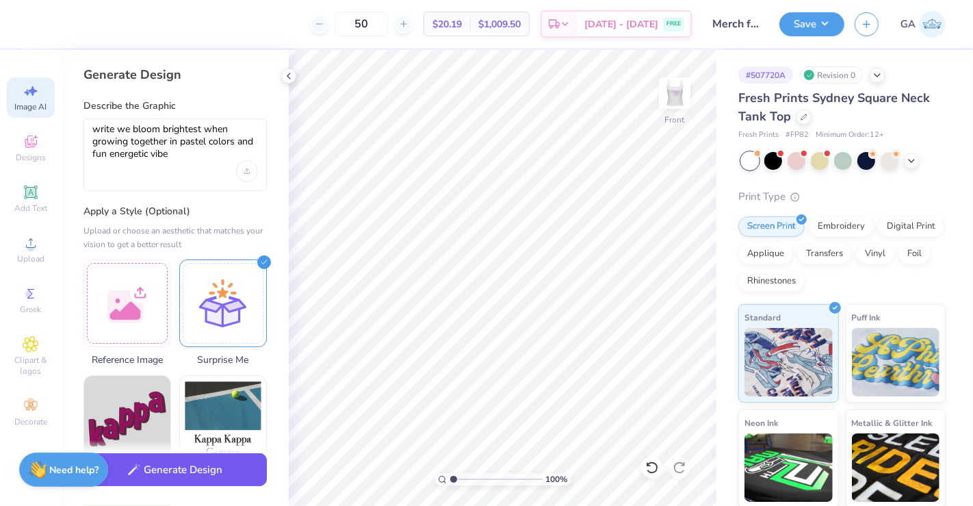
click at [194, 463] on button "Generate Design" at bounding box center [174, 470] width 183 height 34
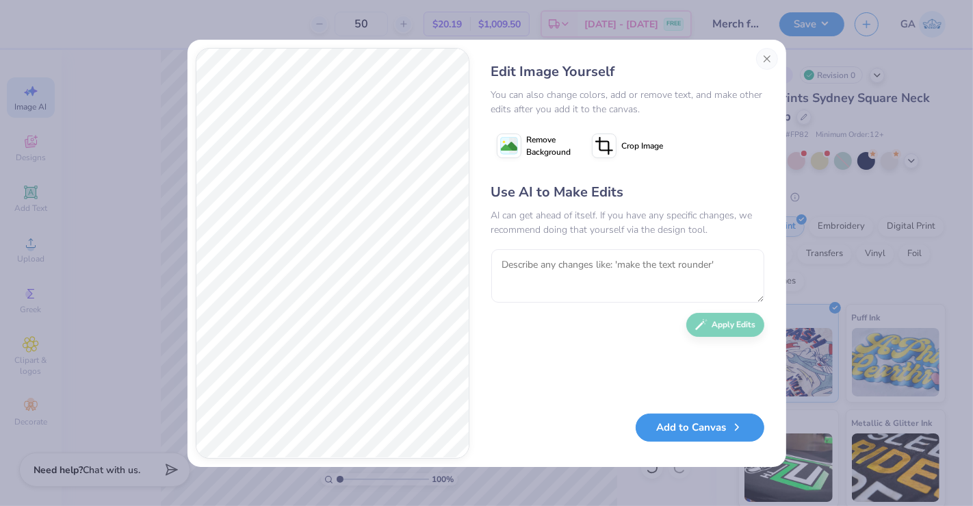
click at [695, 436] on button "Add to Canvas" at bounding box center [700, 427] width 129 height 28
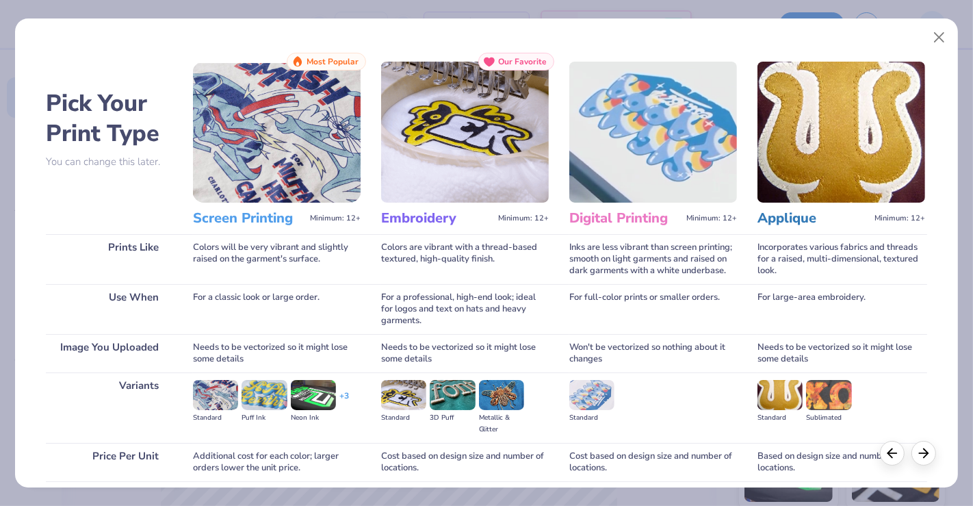
scroll to position [107, 0]
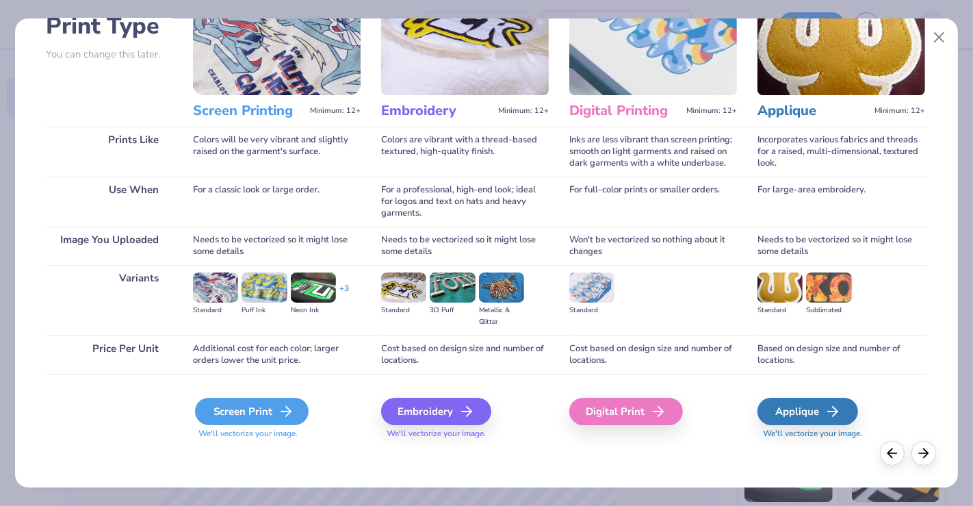
click at [233, 406] on div "Screen Print" at bounding box center [252, 411] width 114 height 27
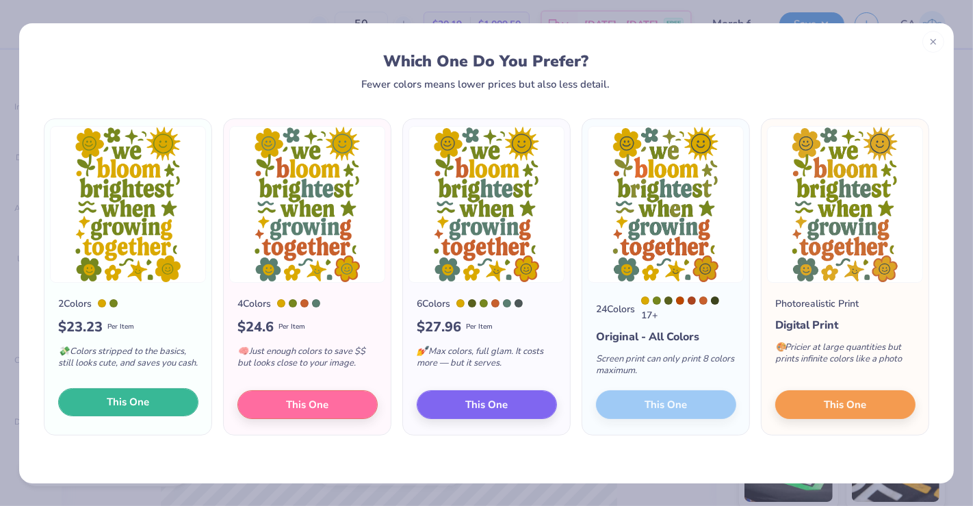
click at [139, 394] on button "This One" at bounding box center [128, 402] width 140 height 29
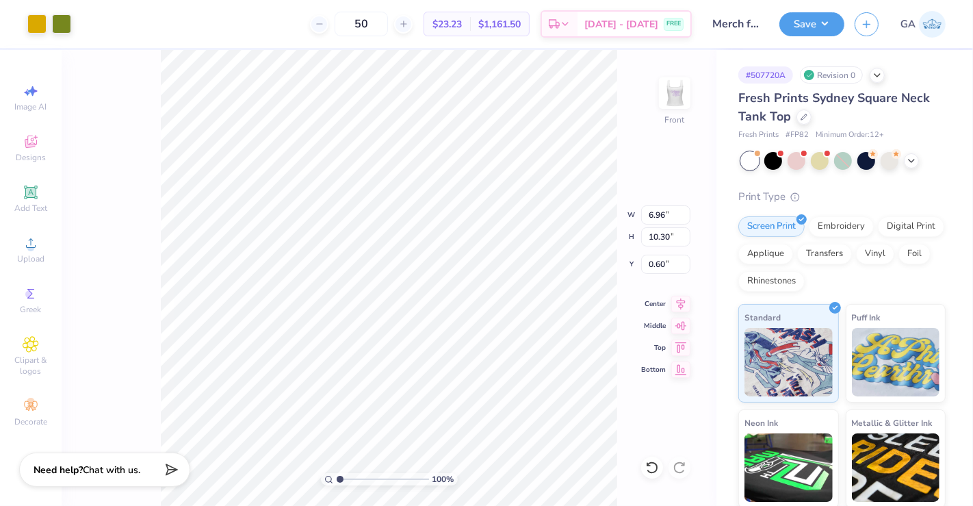
drag, startPoint x: 379, startPoint y: 388, endPoint x: 361, endPoint y: 398, distance: 20.8
click at [361, 398] on div at bounding box center [486, 253] width 973 height 506
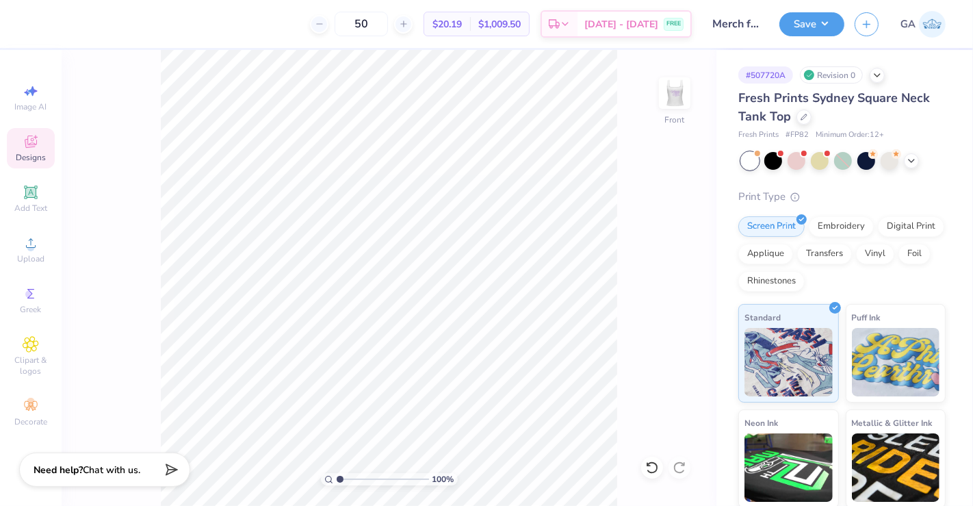
click at [42, 161] on span "Designs" at bounding box center [31, 157] width 30 height 11
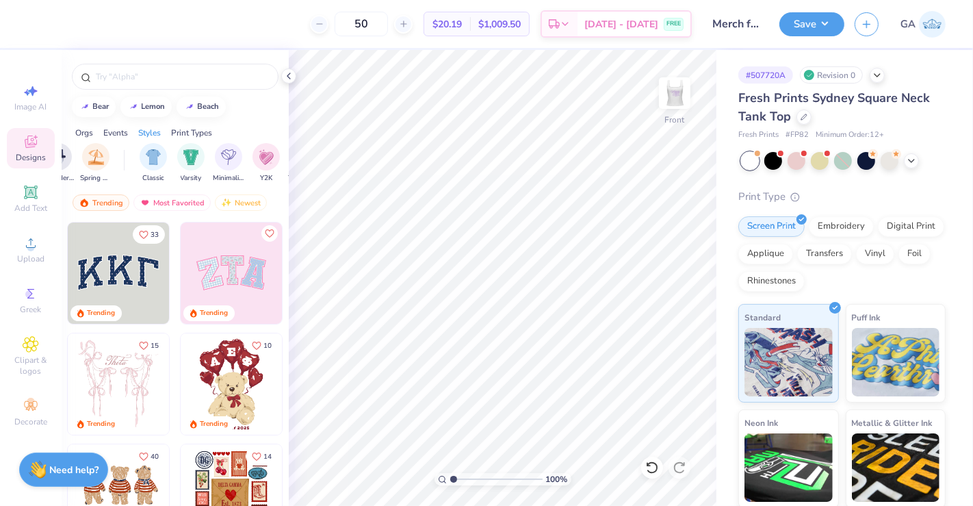
scroll to position [0, 651]
click at [227, 165] on div "filter for Minimalist" at bounding box center [226, 155] width 27 height 27
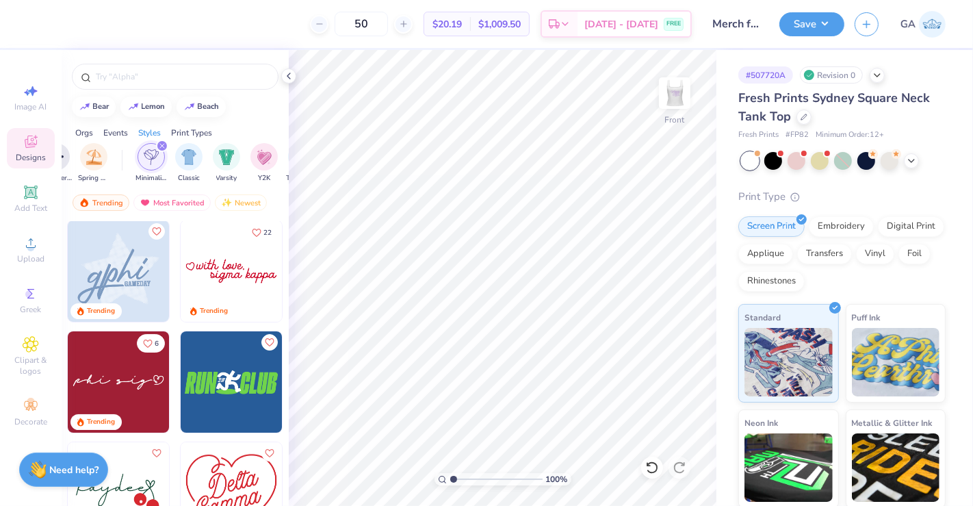
scroll to position [115, 0]
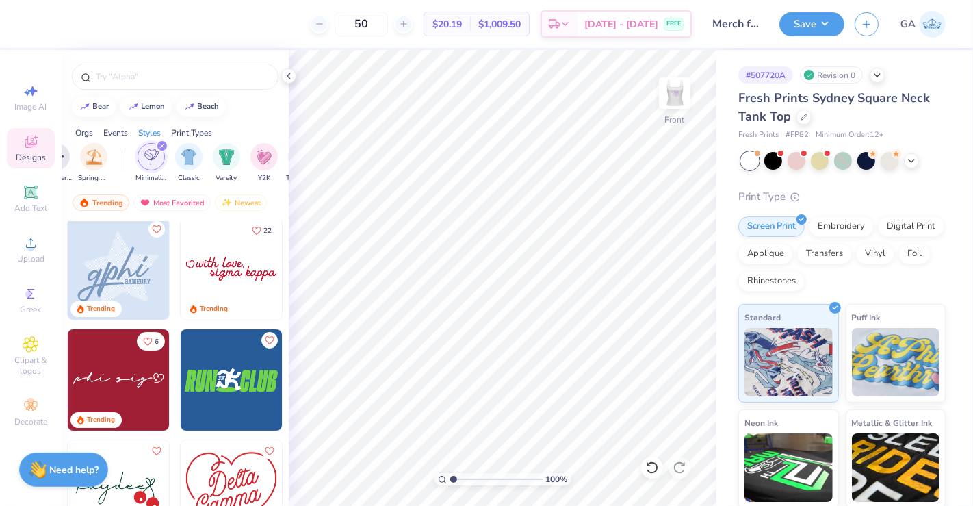
click at [226, 281] on img at bounding box center [231, 268] width 101 height 101
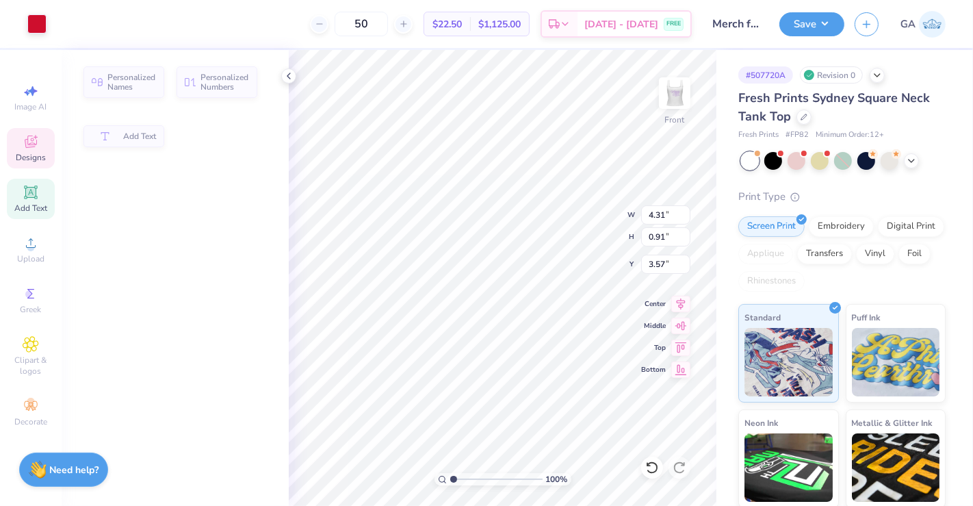
type input "4.31"
type input "0.91"
type input "3.57"
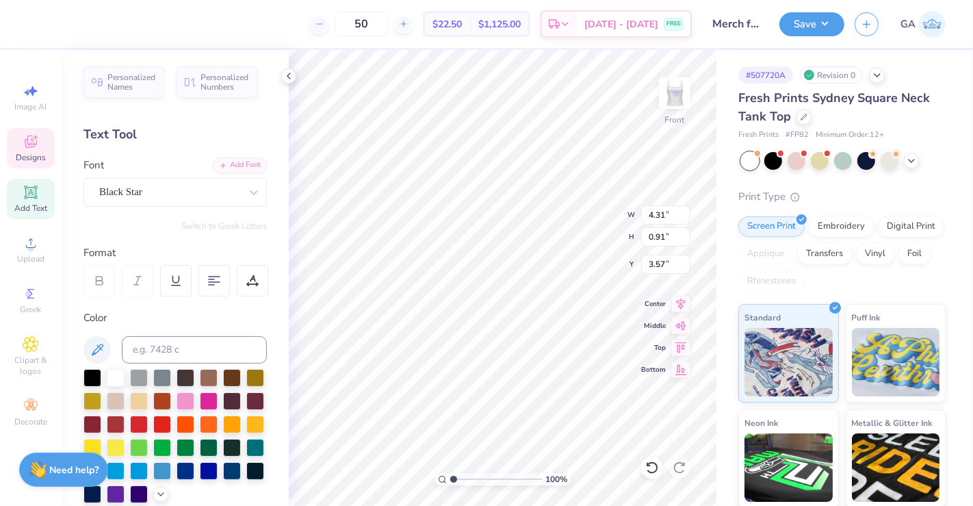
scroll to position [12, 1]
type input "3.16"
type input "0.73"
type input "3.00"
type textarea "we bloom brightest"
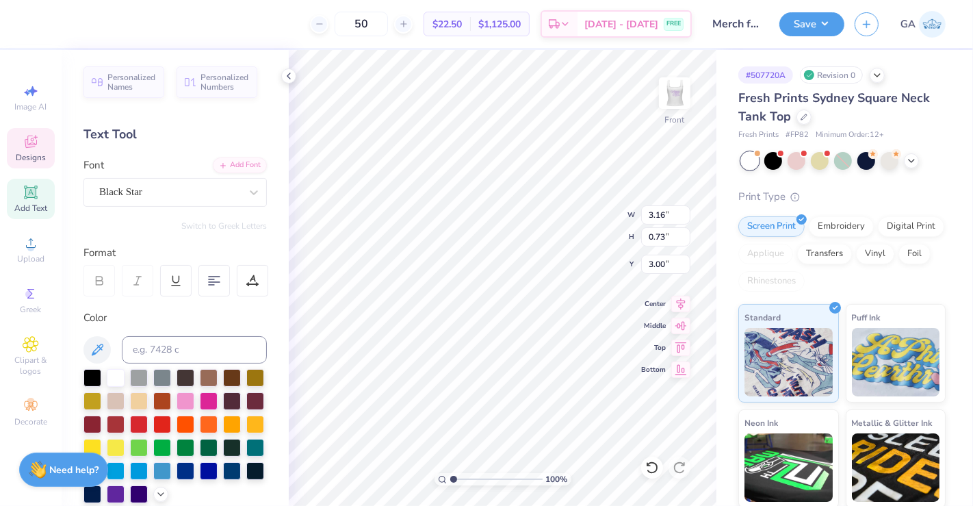
scroll to position [12, 5]
type input "6.47"
type input "0.97"
type input "2.89"
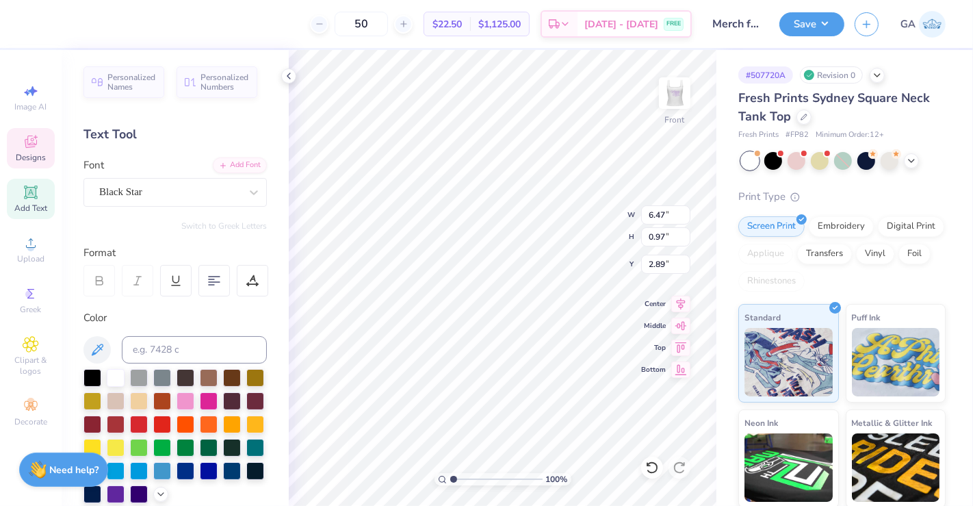
type textarea "we bloom"
type input "3.00"
type input "5.11"
type input "3.99"
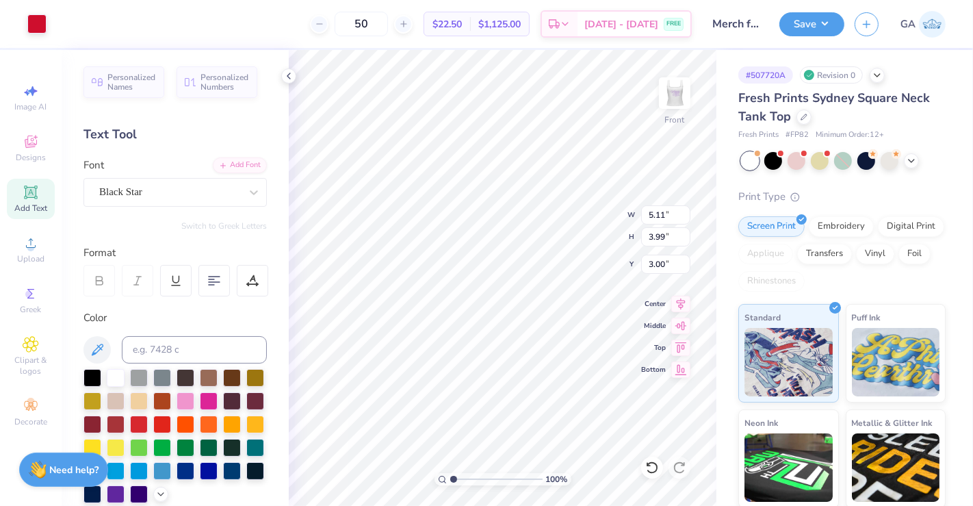
type input "3.00"
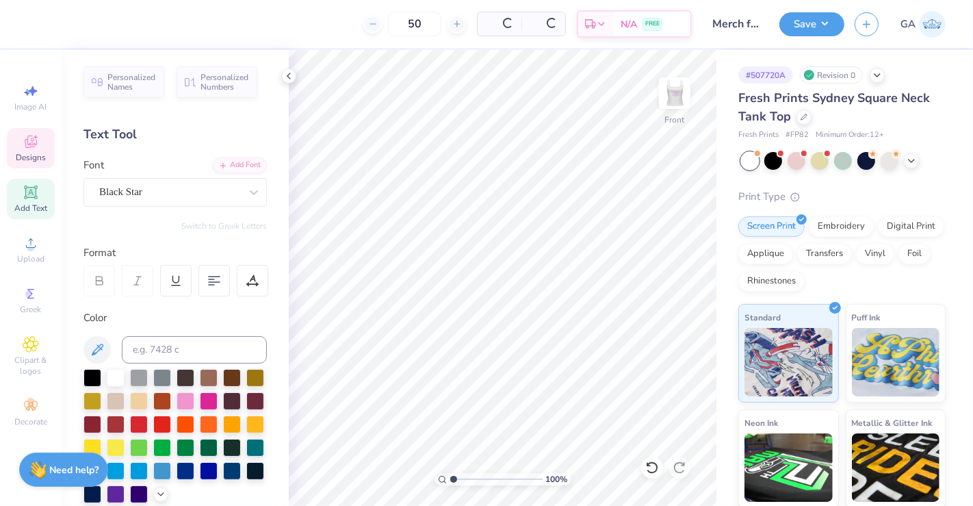
click at [39, 144] on div "Designs" at bounding box center [31, 148] width 48 height 40
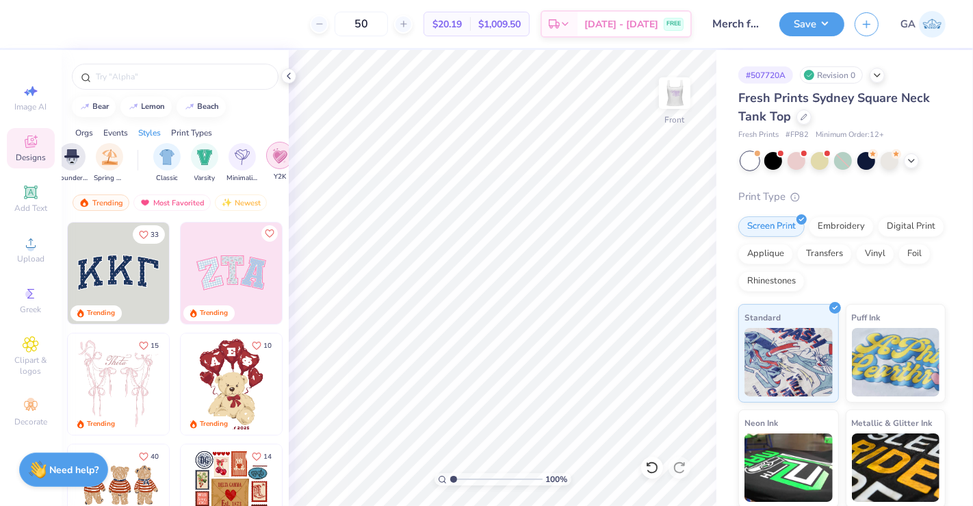
scroll to position [0, 635]
click at [235, 159] on img "filter for Minimalist" at bounding box center [242, 156] width 15 height 16
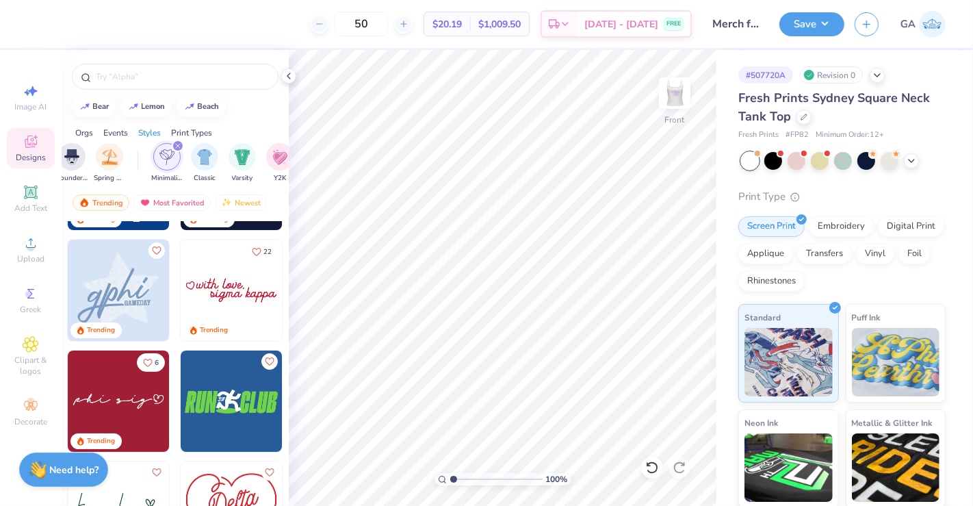
scroll to position [94, 0]
click at [121, 304] on div at bounding box center [17, 289] width 304 height 101
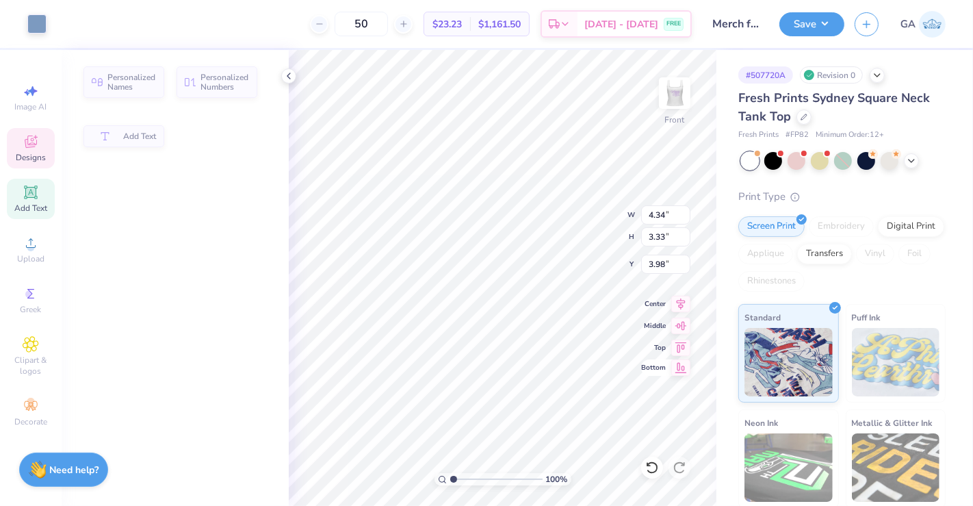
type input "4.34"
type input "3.33"
type input "3.98"
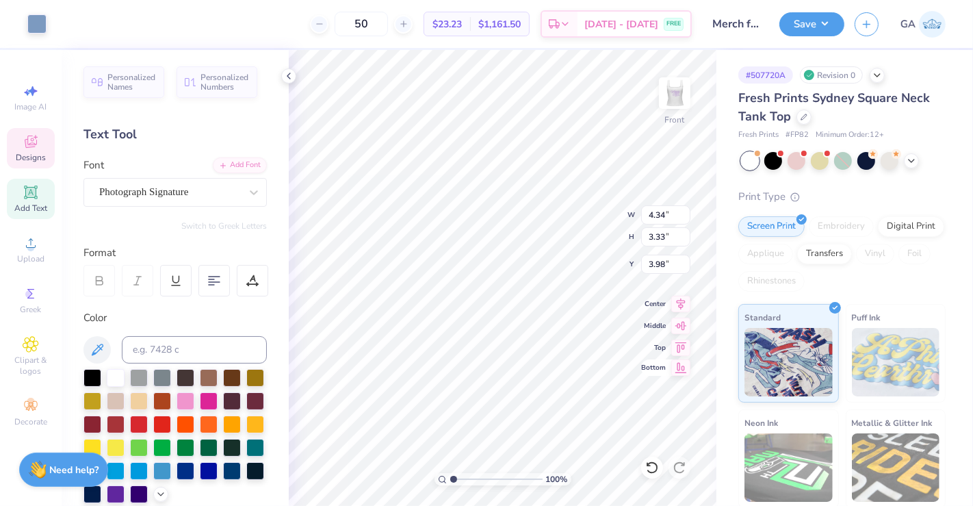
scroll to position [12, 1]
type textarea "g"
type textarea "we bloom brightest"
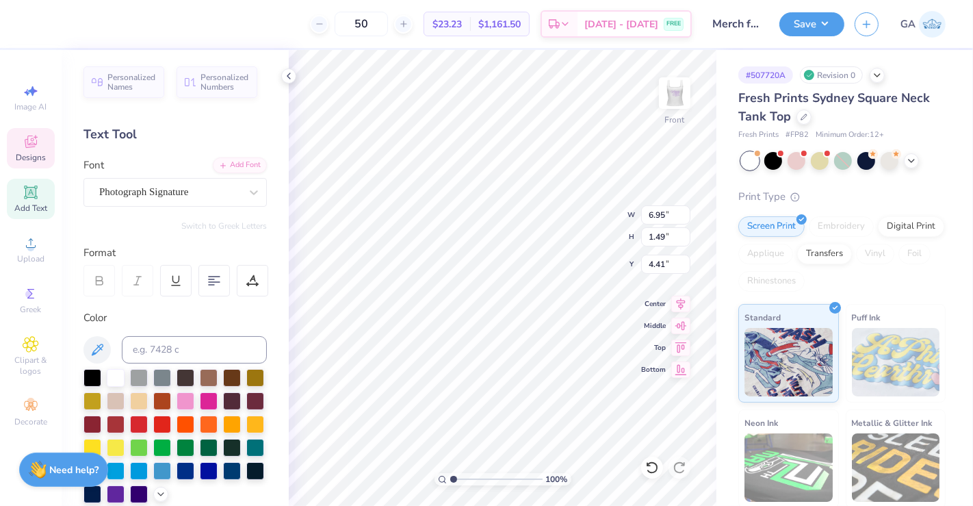
type input "1.57"
type input "0.34"
type input "5.92"
type textarea "G"
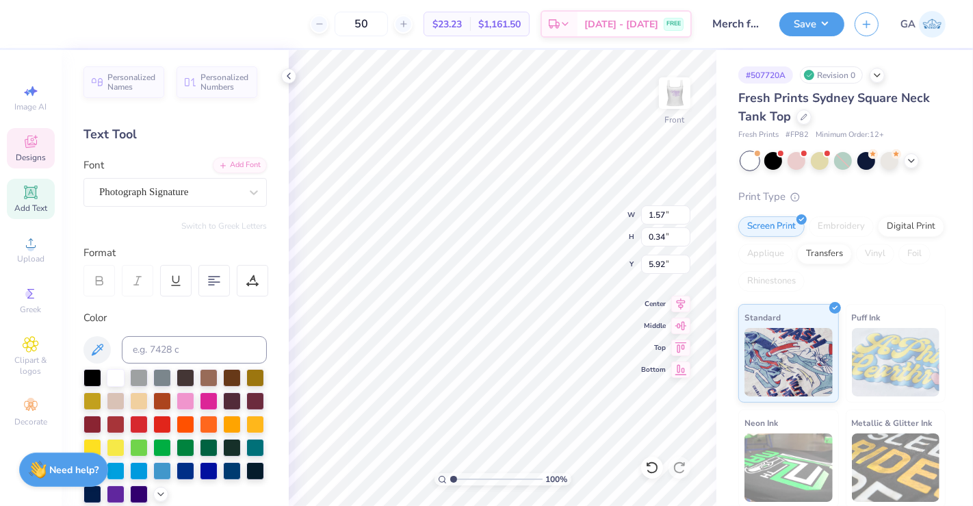
type input "6.95"
type input "1.49"
type input "4.26"
type input "4.31"
type input "0.91"
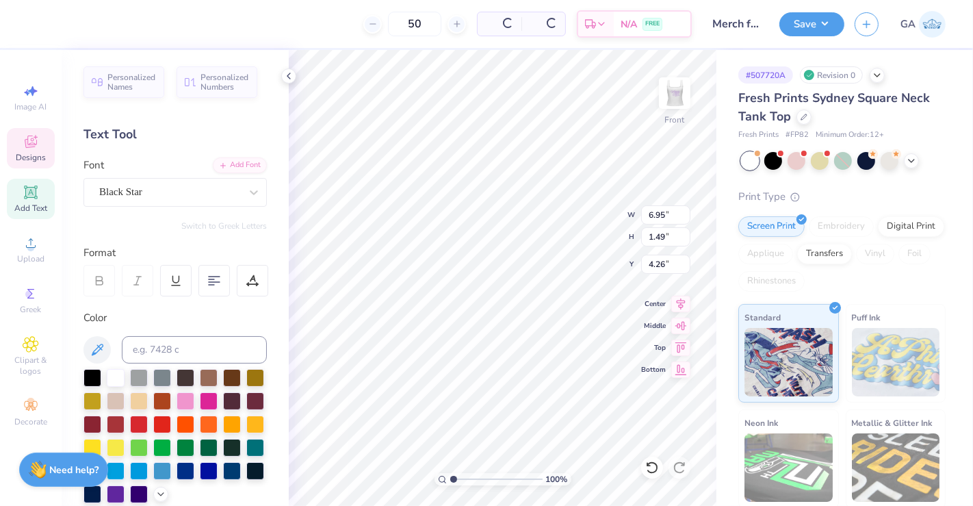
type input "6.08"
type input "6.95"
type input "1.49"
type input "4.26"
type input "4.31"
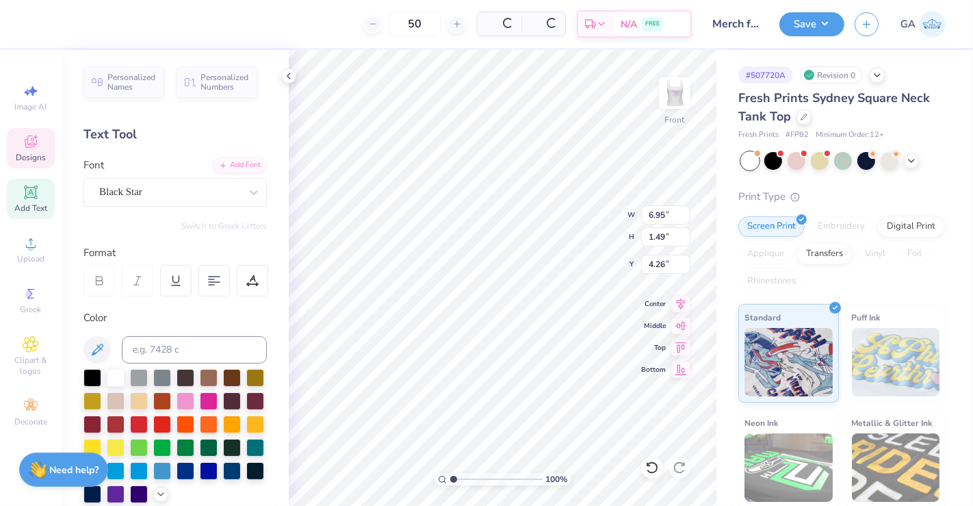
type input "0.91"
type input "6.08"
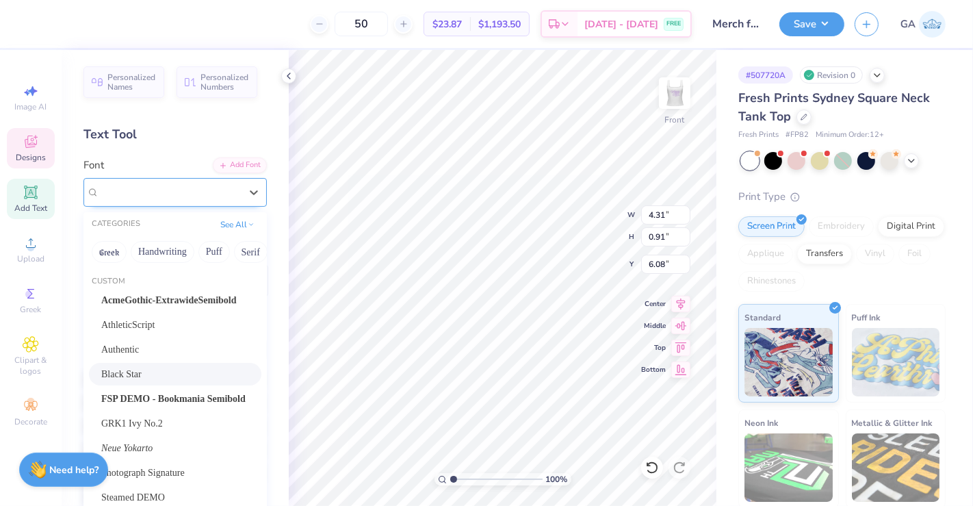
click at [229, 183] on div at bounding box center [169, 192] width 141 height 18
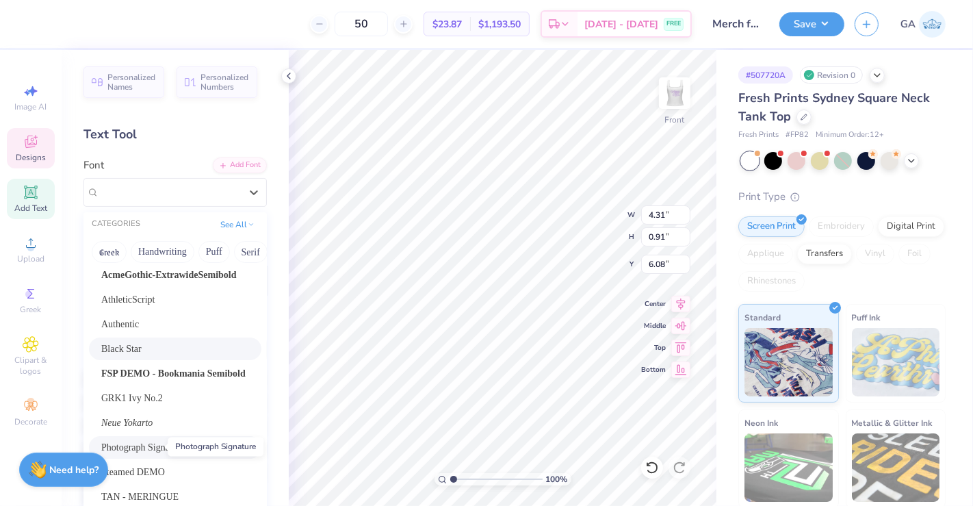
click at [140, 445] on span "Photograph Signature" at bounding box center [142, 447] width 83 height 14
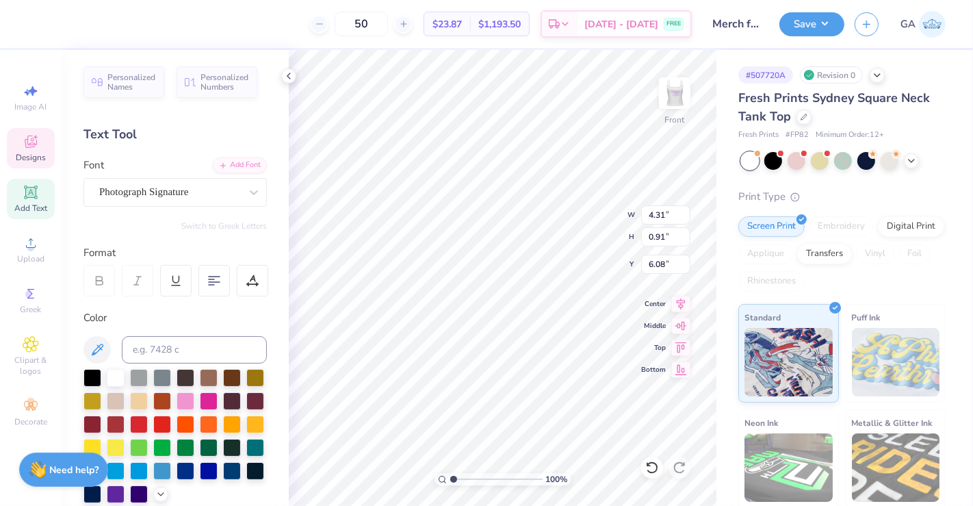
type input "3.16"
type input "0.90"
type input "6.00"
type textarea "s"
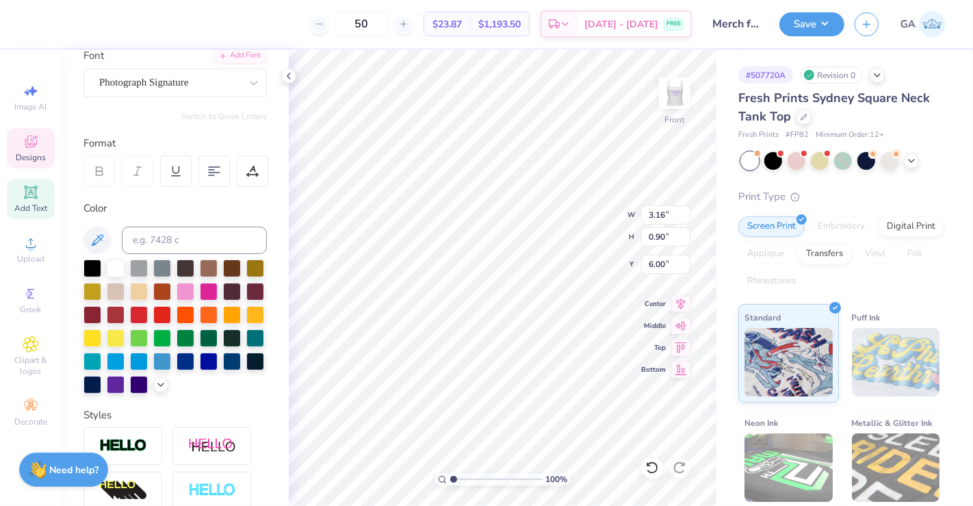
scroll to position [110, 0]
type textarea "when we grow together"
click at [155, 388] on icon at bounding box center [160, 382] width 11 height 11
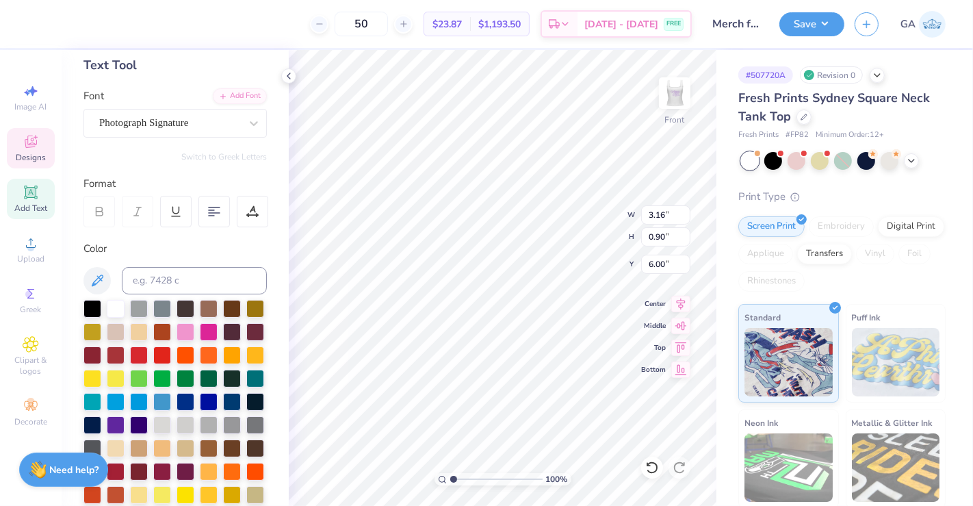
scroll to position [68, 0]
click at [284, 74] on icon at bounding box center [288, 75] width 11 height 11
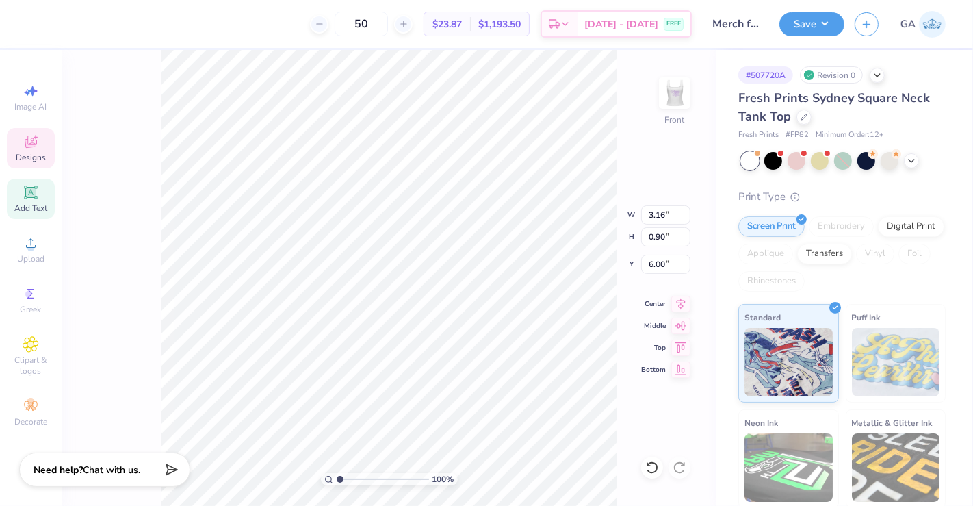
type input "6.27"
type input "0.97"
type input "5.97"
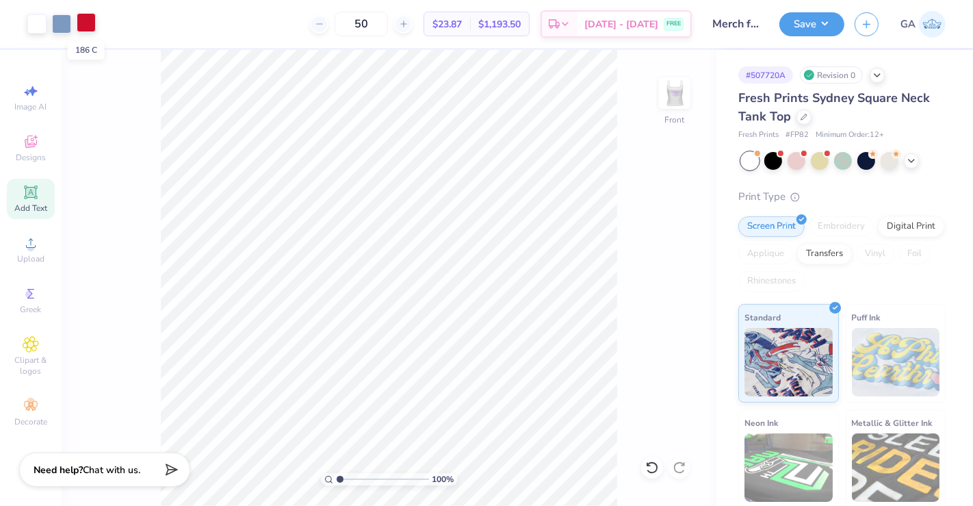
click at [86, 26] on div at bounding box center [86, 22] width 19 height 19
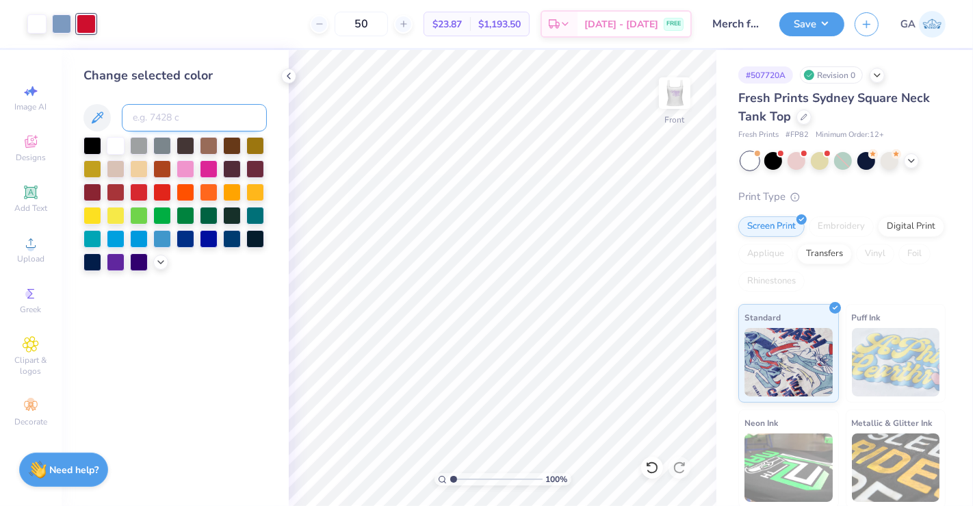
click at [154, 114] on input at bounding box center [194, 117] width 145 height 27
type input "652"
click at [290, 79] on icon at bounding box center [288, 75] width 11 height 11
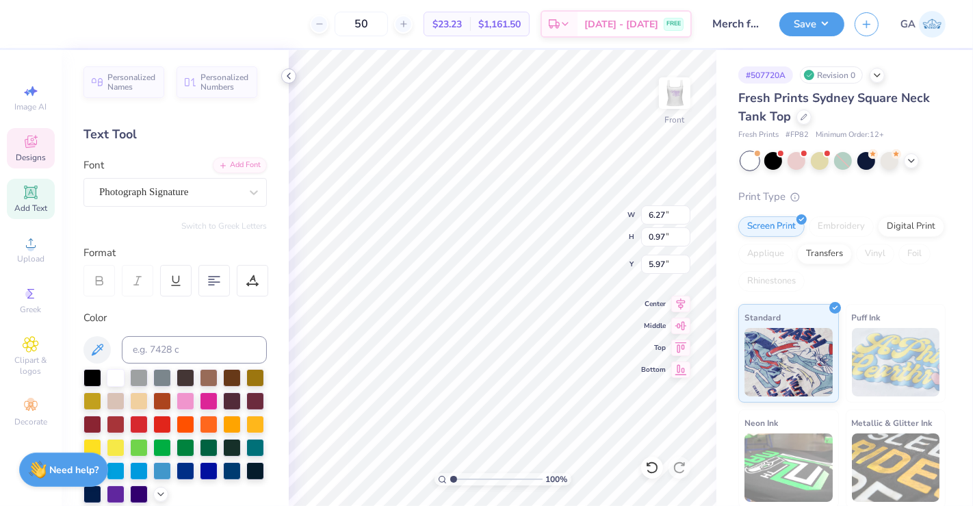
type input "6.23"
type input "1.26"
type input "5.73"
type input "6.23"
type input "1.26"
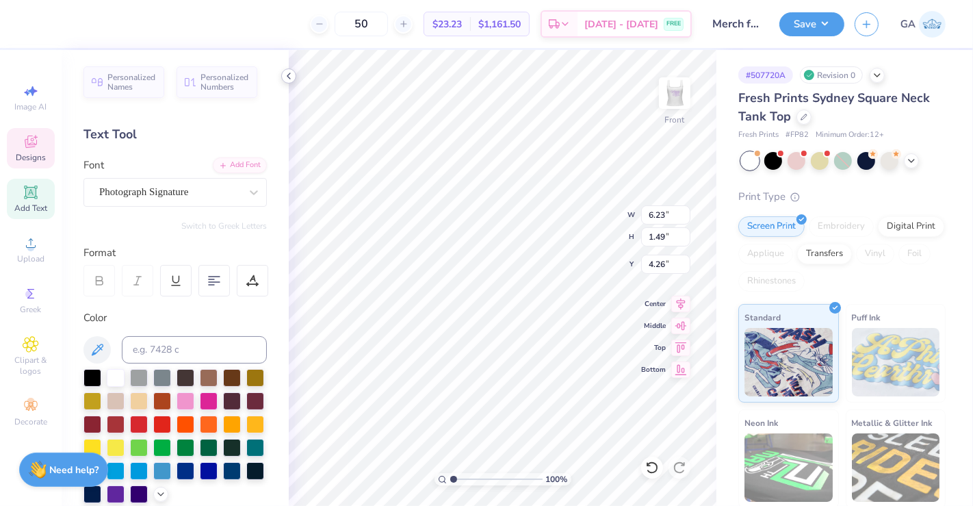
type input "5.73"
type textarea "when we"
type input "4.31"
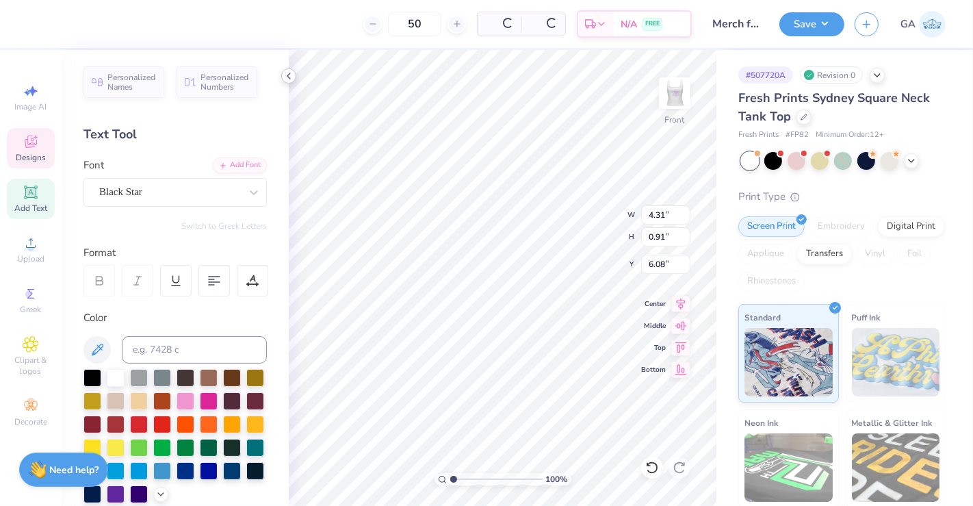
type input "0.91"
type input "6.08"
click at [247, 188] on icon at bounding box center [254, 192] width 14 height 14
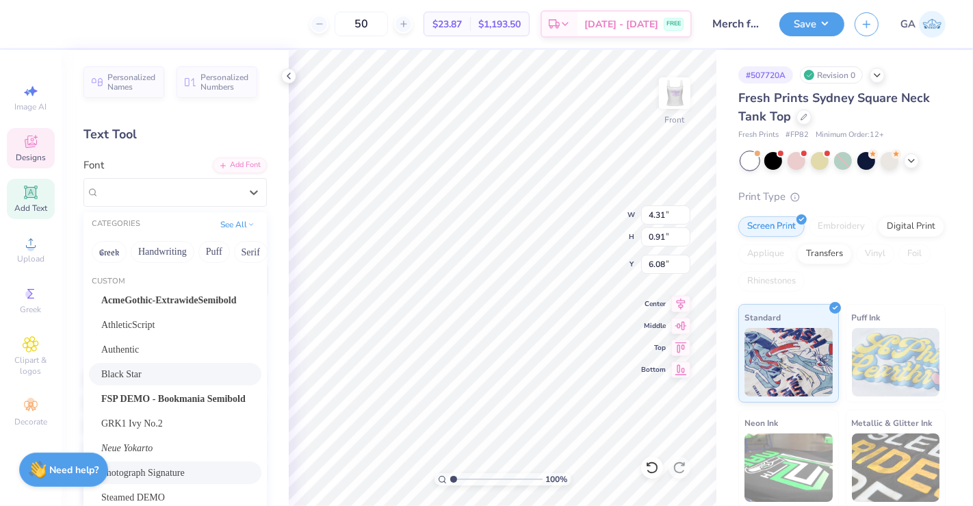
click at [176, 461] on div "Photograph Signature" at bounding box center [175, 472] width 172 height 23
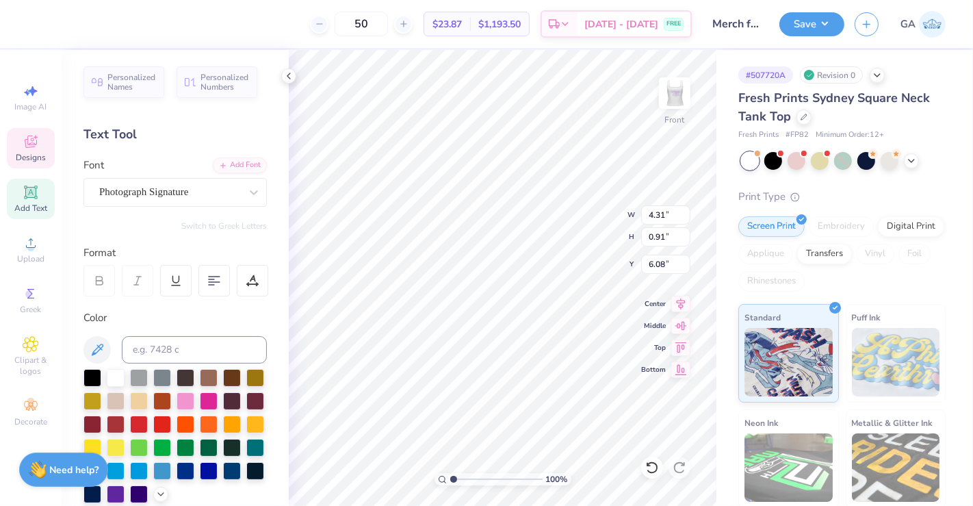
type input "3.16"
type input "0.90"
type input "6.00"
type textarea "s"
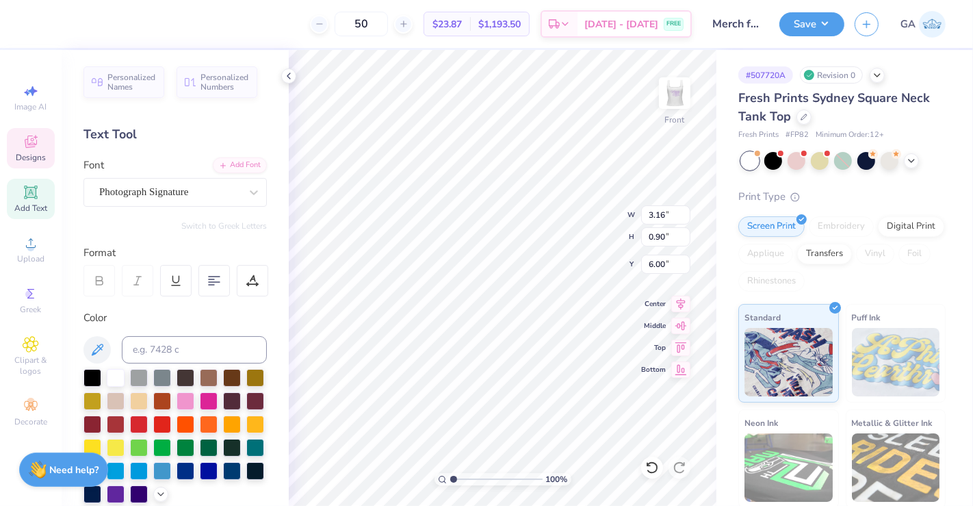
type textarea "grow together"
type input "3.80"
type input "1.18"
type input "5.89"
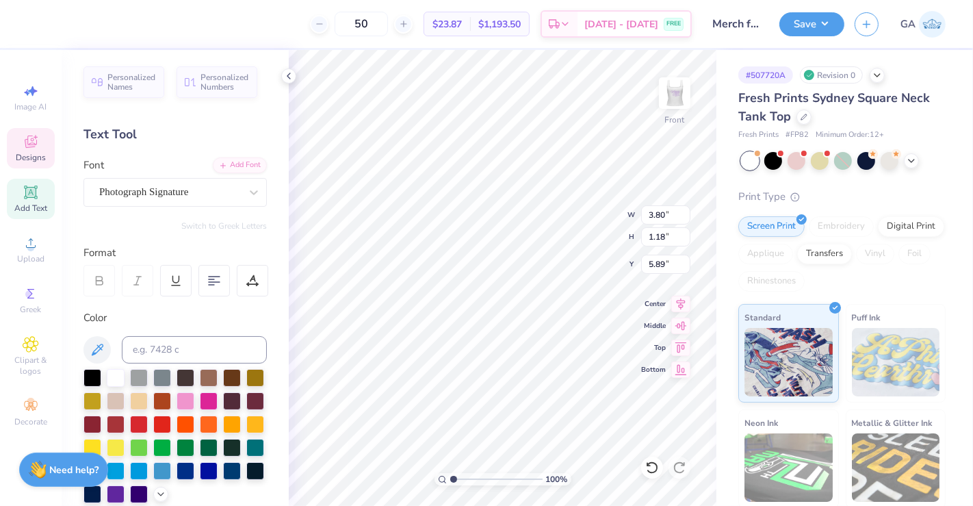
type input "4.68"
type input "1.45"
type input "6.06"
type input "5.44"
type input "1.22714451394556"
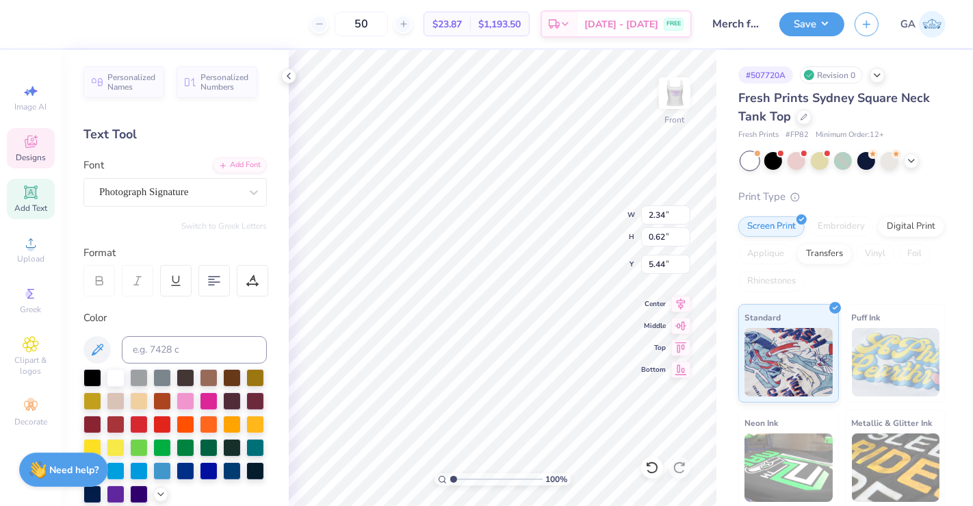
type input "5.75"
type input "1.8189094460436"
type input "2.90"
type input "0.77"
type input "5.66"
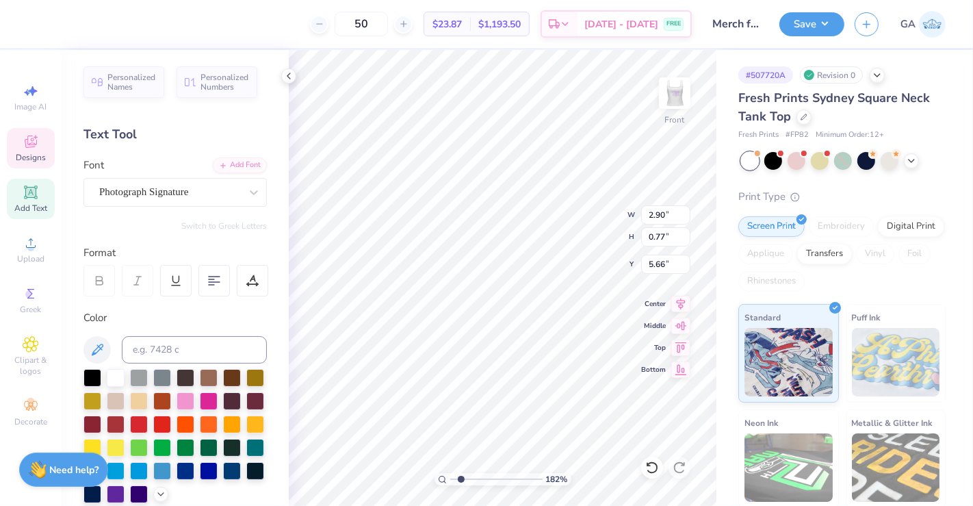
type input "1.8189094460436"
type input "4.68"
type input "1.45"
type input "6.06"
type input "1.8189094460436"
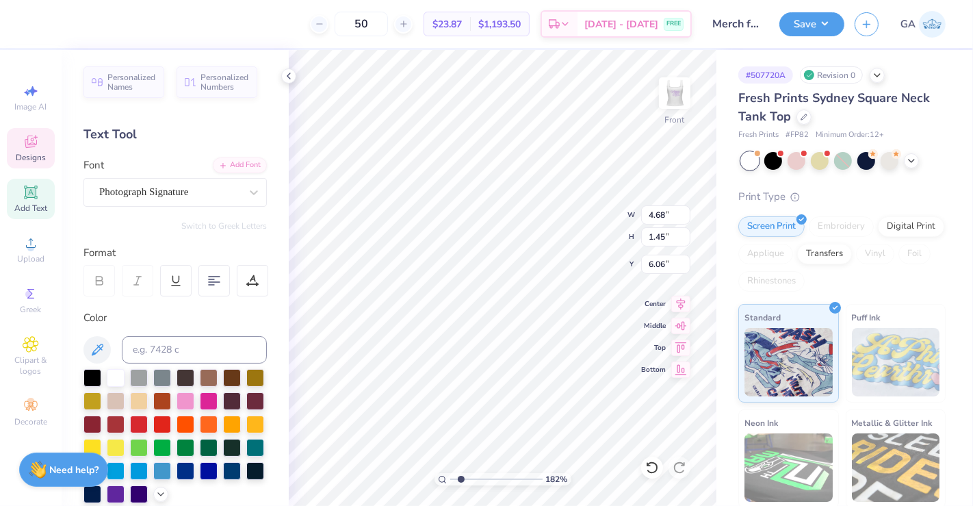
type input "6.04"
click at [289, 79] on icon at bounding box center [288, 75] width 11 height 11
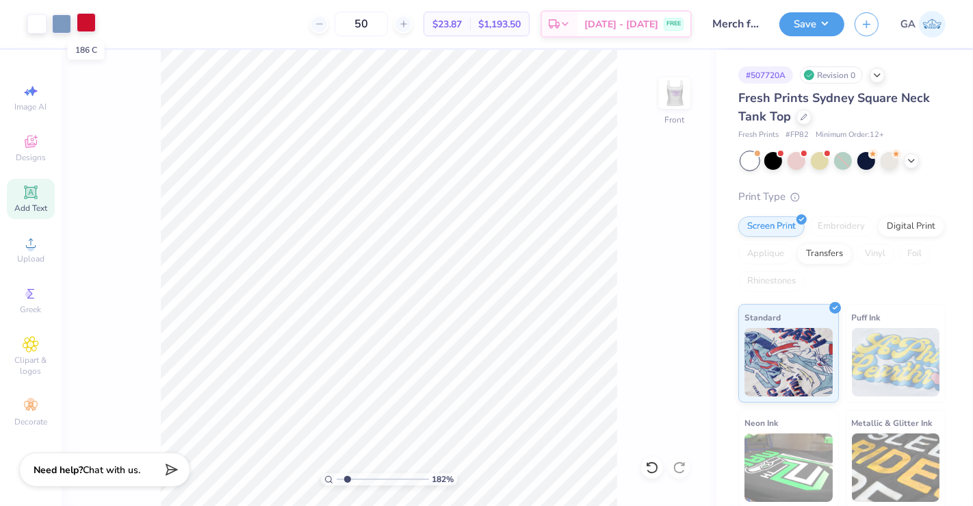
click at [86, 21] on div at bounding box center [86, 22] width 19 height 19
type input "1.8189094460436"
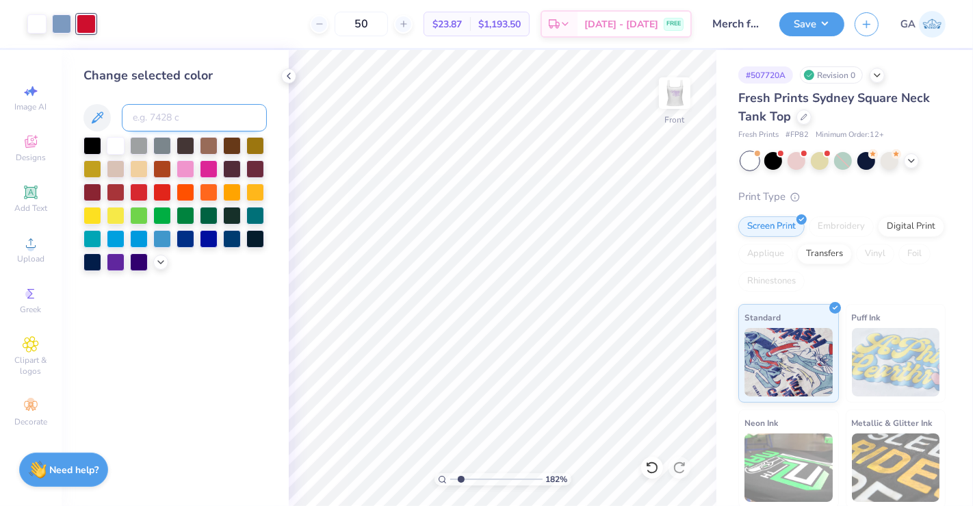
click at [171, 105] on input at bounding box center [194, 117] width 145 height 27
type input "652"
click at [38, 24] on div at bounding box center [36, 22] width 19 height 19
click at [155, 261] on icon at bounding box center [160, 260] width 11 height 11
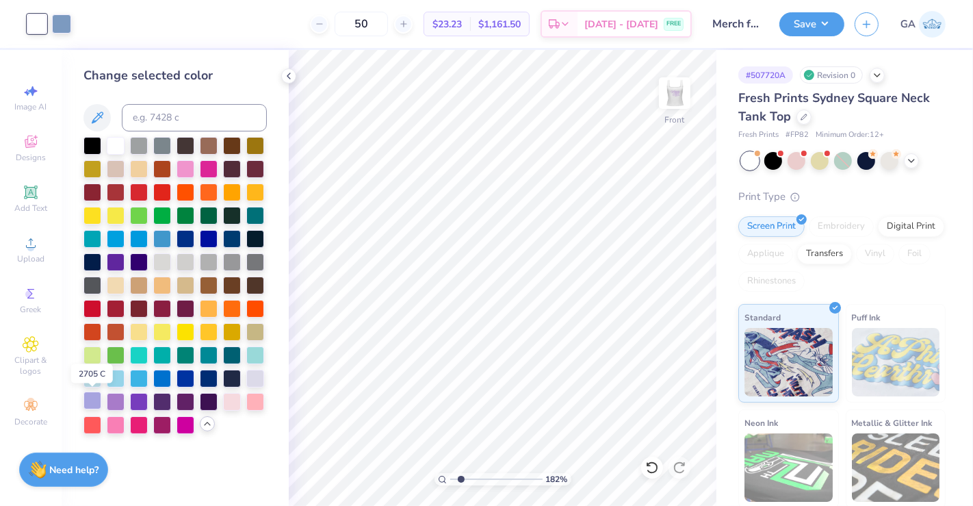
click at [95, 404] on div at bounding box center [92, 400] width 18 height 18
click at [60, 25] on div at bounding box center [61, 22] width 19 height 19
click at [135, 398] on div at bounding box center [139, 400] width 18 height 18
click at [290, 73] on icon at bounding box center [288, 75] width 11 height 11
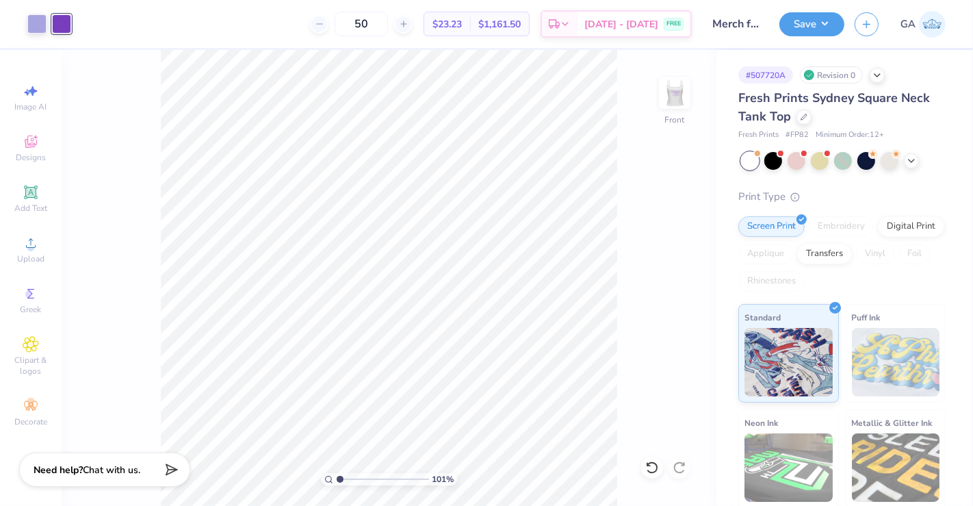
type input "1"
click at [684, 98] on img at bounding box center [674, 93] width 55 height 55
click at [676, 99] on img at bounding box center [674, 93] width 55 height 55
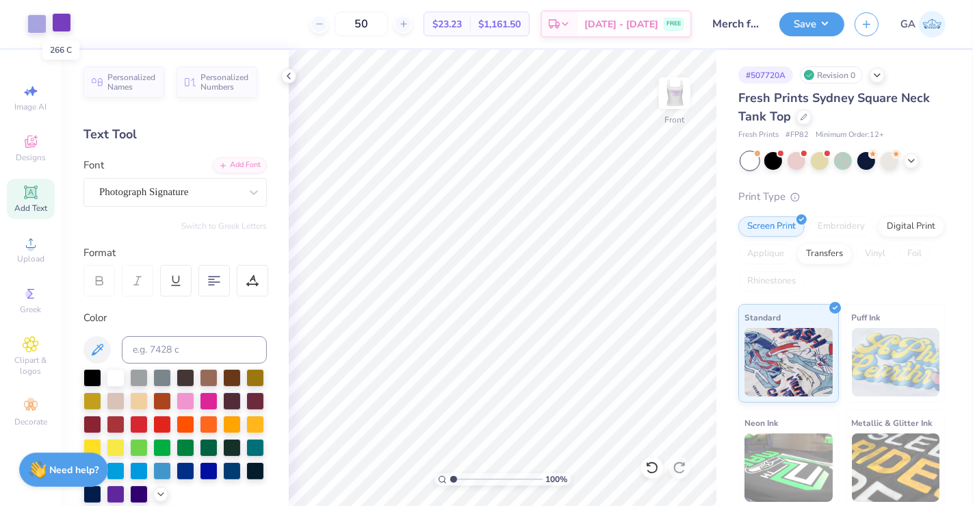
click at [62, 21] on div at bounding box center [61, 22] width 19 height 19
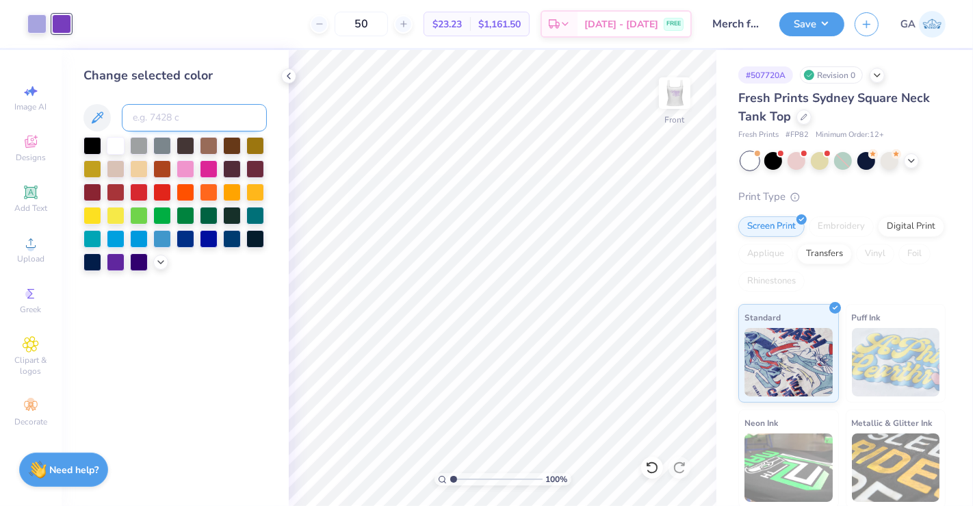
click at [220, 114] on input at bounding box center [194, 117] width 145 height 27
type input "2577"
click at [41, 25] on div at bounding box center [36, 22] width 19 height 19
click at [159, 259] on polyline at bounding box center [160, 260] width 5 height 3
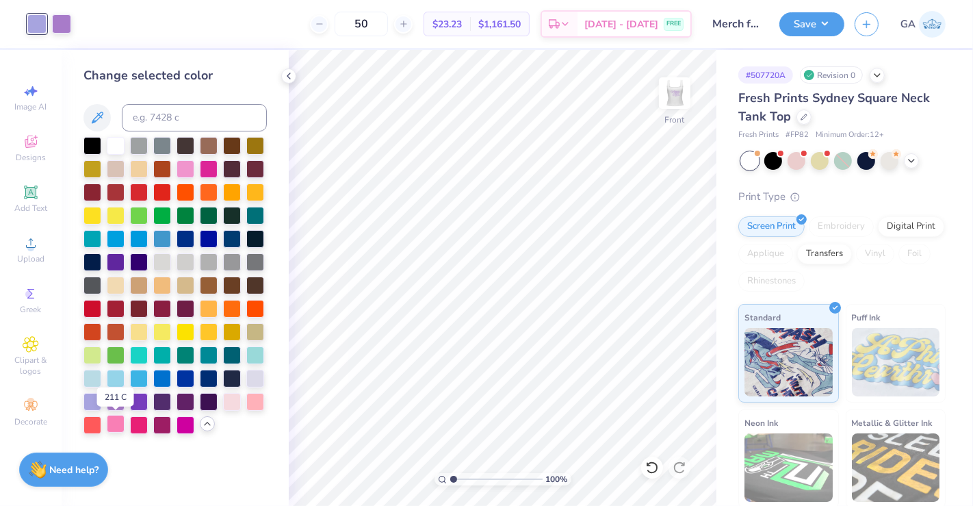
click at [118, 425] on div at bounding box center [116, 424] width 18 height 18
click at [182, 262] on div at bounding box center [186, 261] width 18 height 18
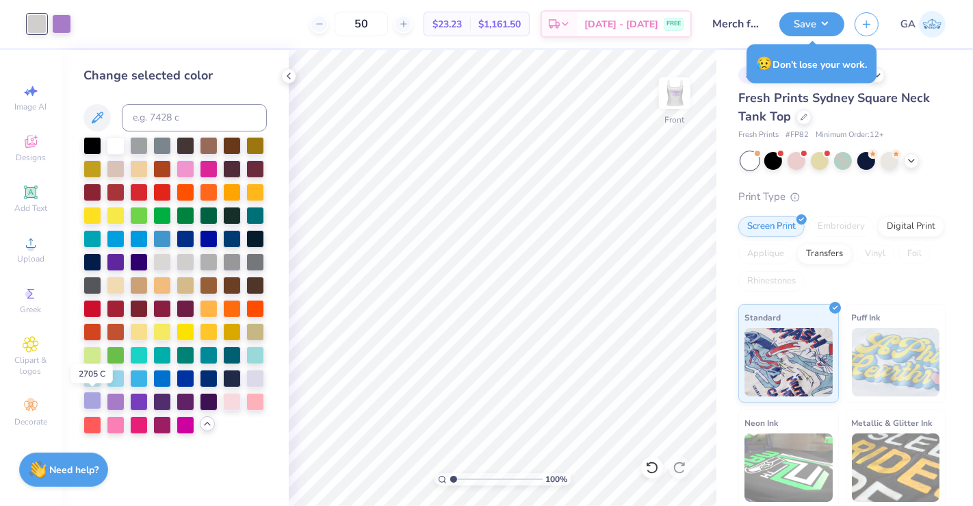
click at [96, 404] on div at bounding box center [92, 400] width 18 height 18
click at [66, 24] on div at bounding box center [61, 22] width 19 height 19
click at [41, 26] on div at bounding box center [36, 22] width 19 height 19
click at [60, 22] on div at bounding box center [61, 22] width 19 height 19
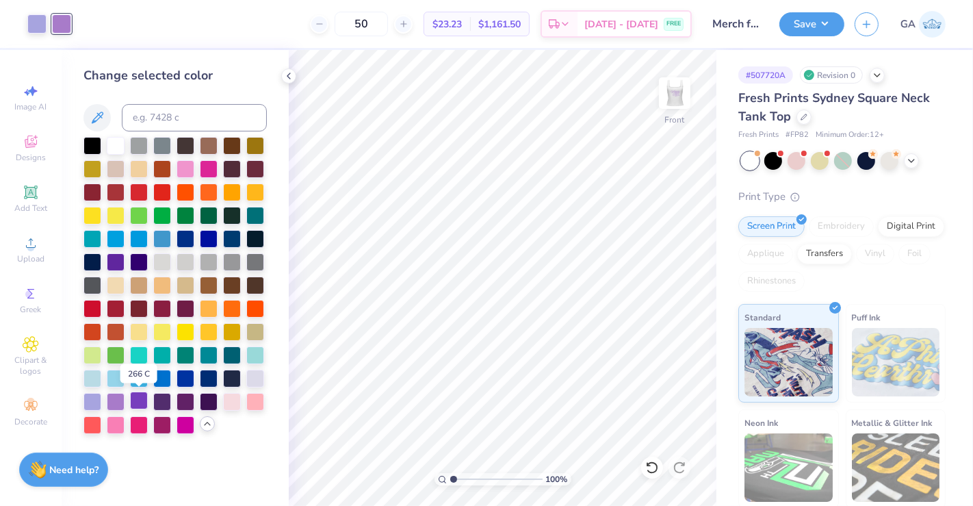
click at [138, 405] on div at bounding box center [139, 400] width 18 height 18
click at [37, 28] on div at bounding box center [36, 22] width 19 height 19
click at [117, 398] on div at bounding box center [116, 400] width 18 height 18
click at [677, 92] on img at bounding box center [674, 93] width 55 height 55
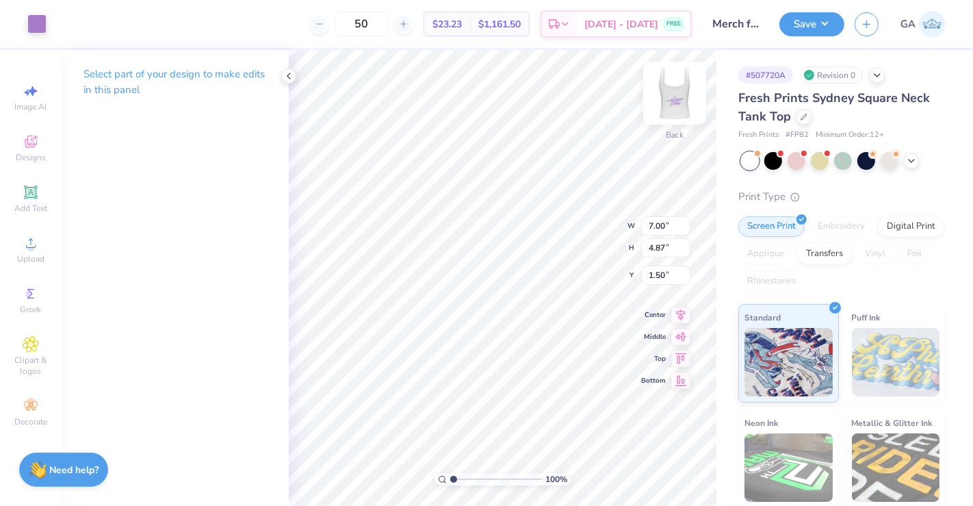
type input "3.00"
click at [671, 94] on img at bounding box center [674, 93] width 55 height 55
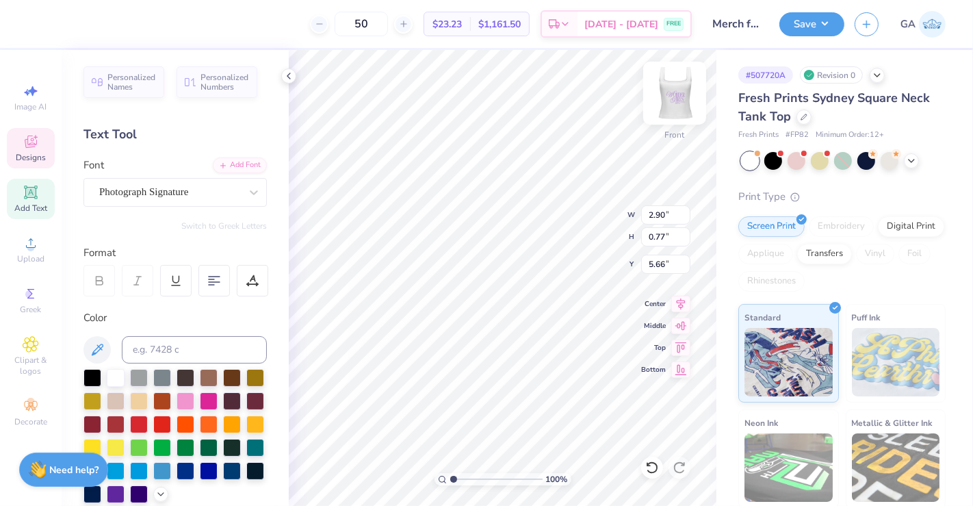
type input "2.90"
type input "0.77"
type input "5.36"
type input "4.68"
type input "1.45"
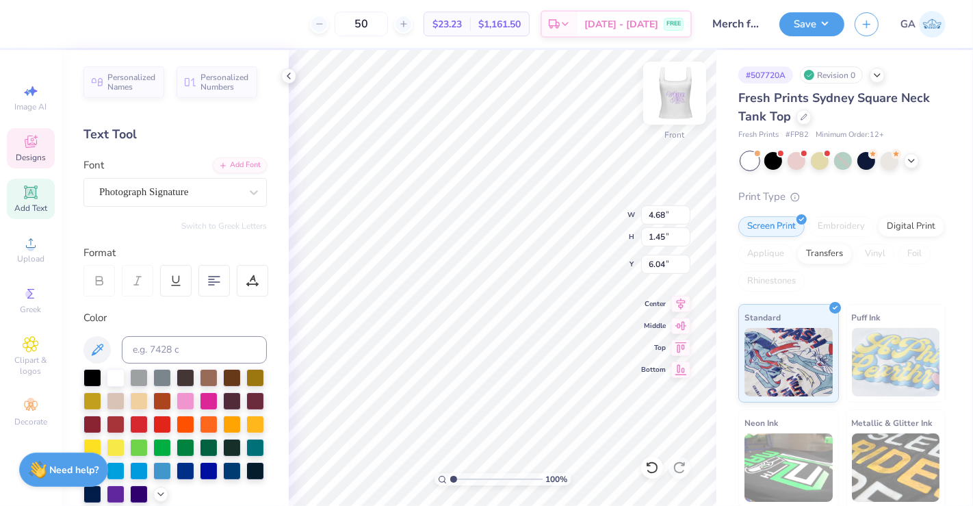
type input "5.75"
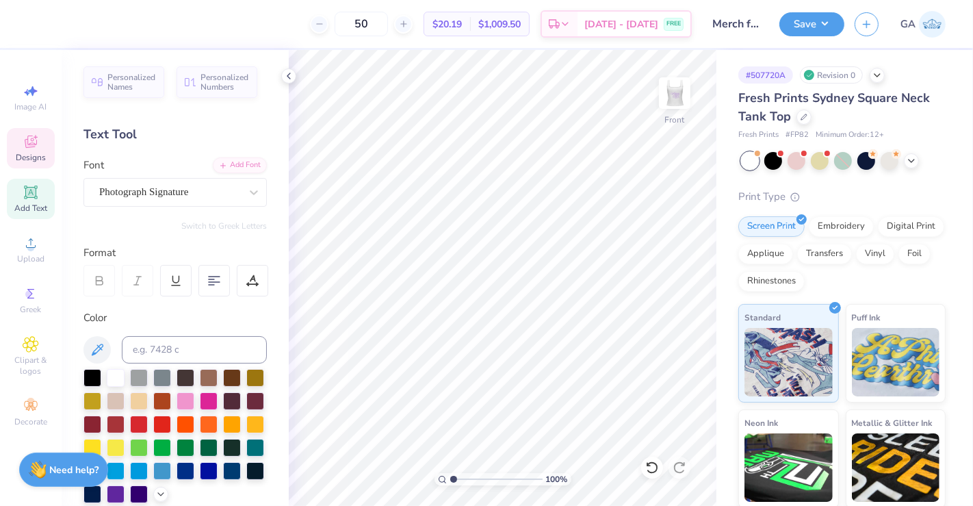
click at [36, 149] on icon at bounding box center [31, 141] width 16 height 16
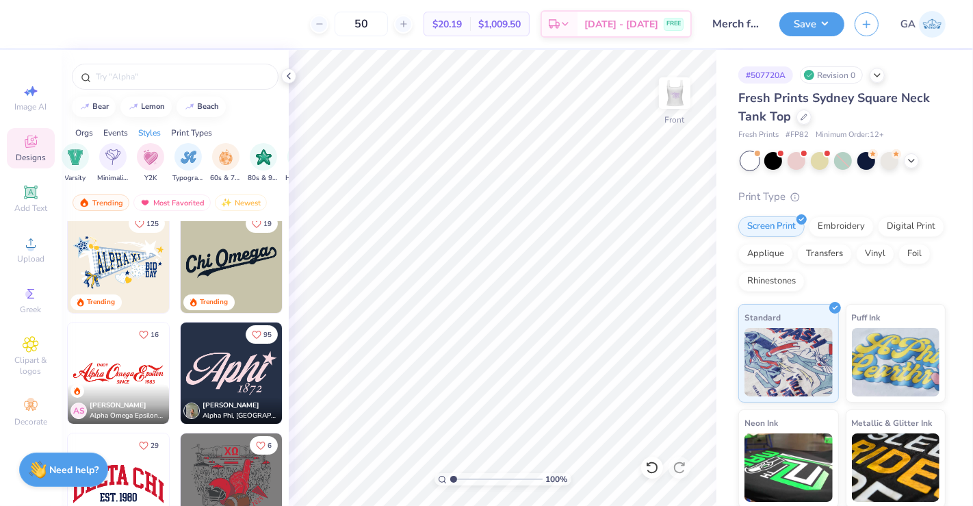
scroll to position [0, 831]
click at [122, 157] on img "filter for Typography" at bounding box center [122, 156] width 16 height 16
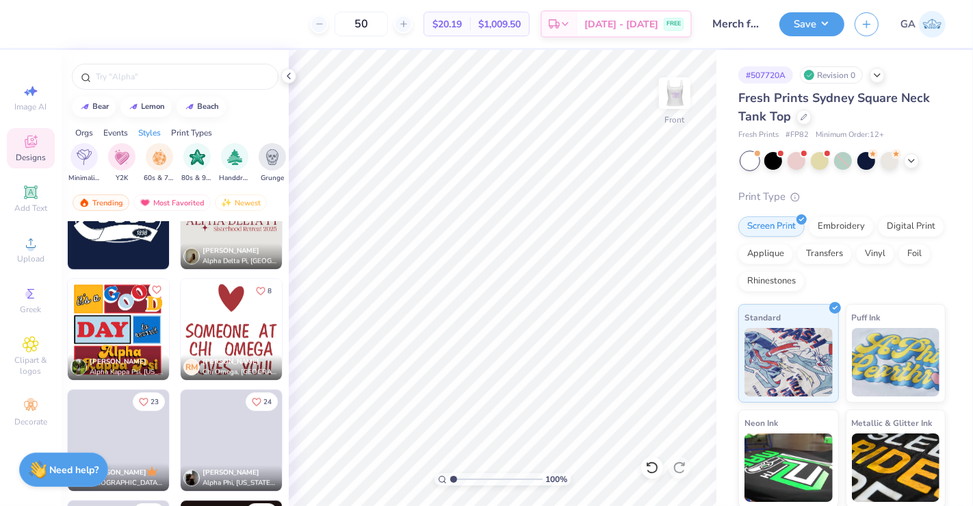
scroll to position [3381, 0]
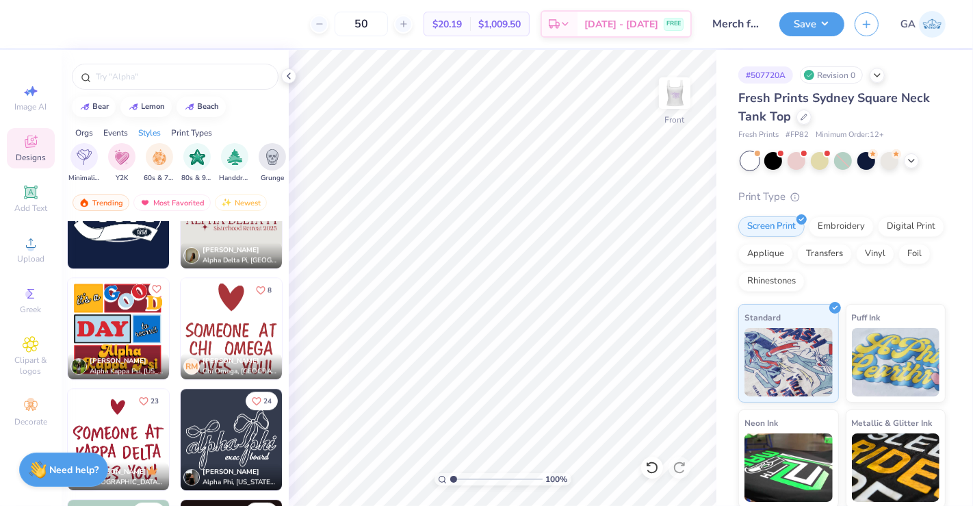
click at [137, 339] on img at bounding box center [118, 328] width 101 height 101
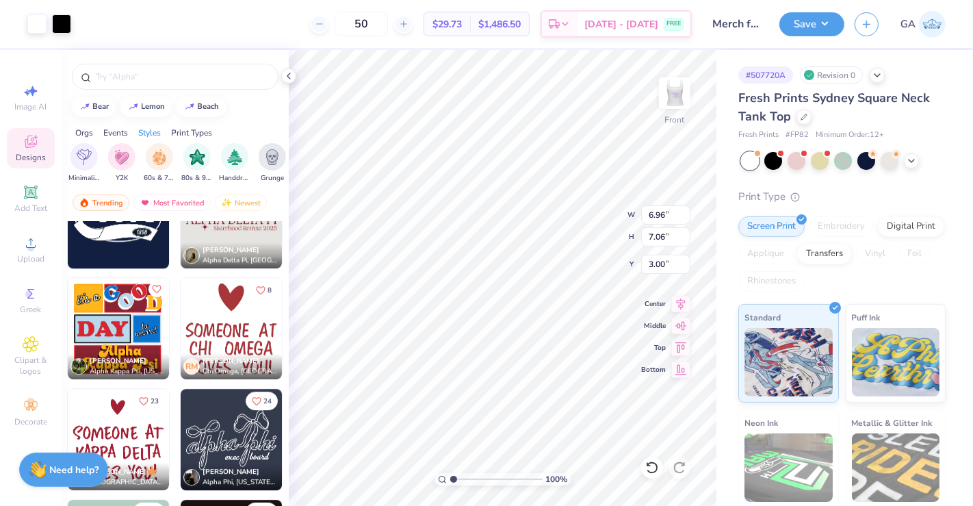
type input "1.86"
type input "0.94"
type input "3.71"
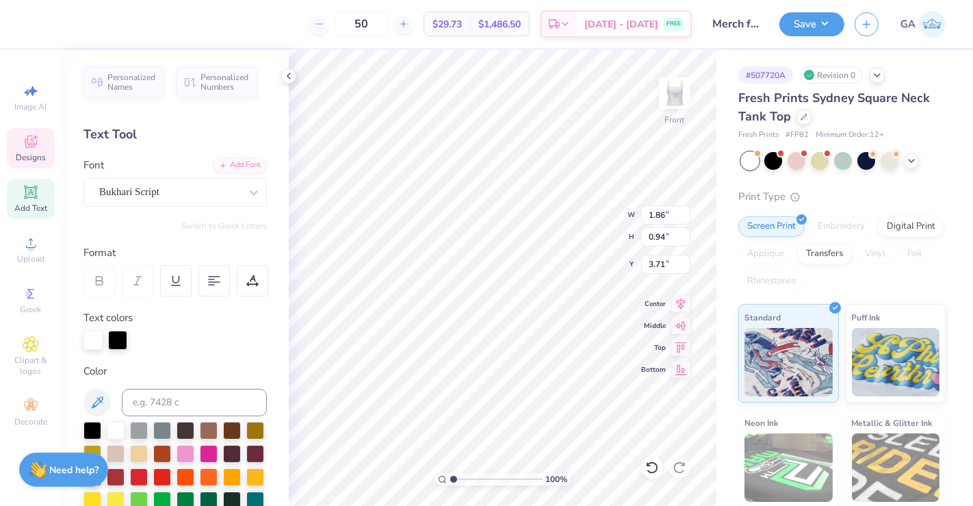
type textarea "i"
type textarea "we"
click at [287, 79] on icon at bounding box center [288, 75] width 11 height 11
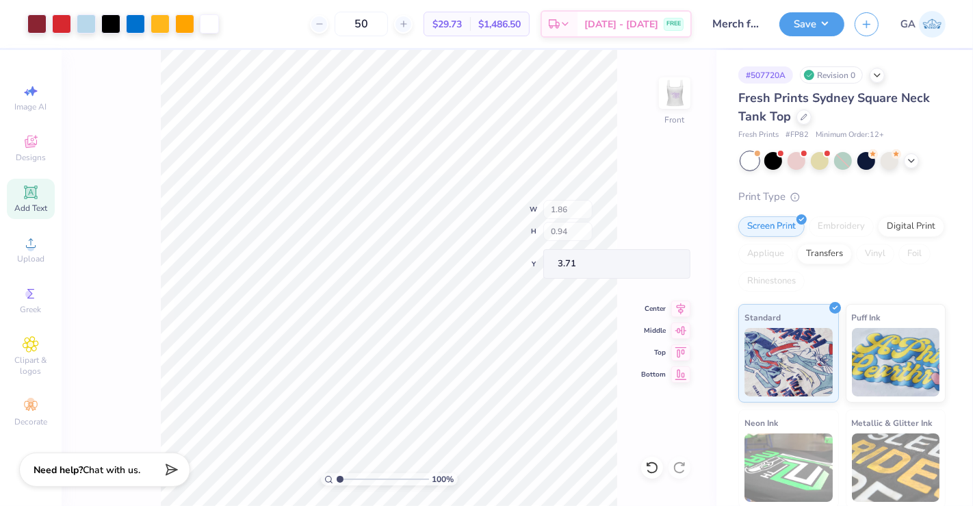
type input "1.28"
type input "1.31"
type input "3.72"
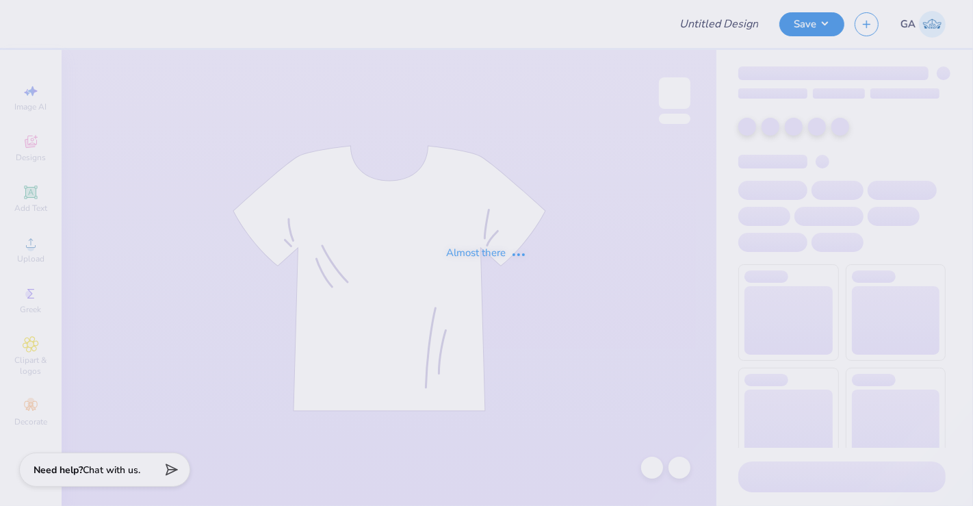
type input "Final August WIM Design"
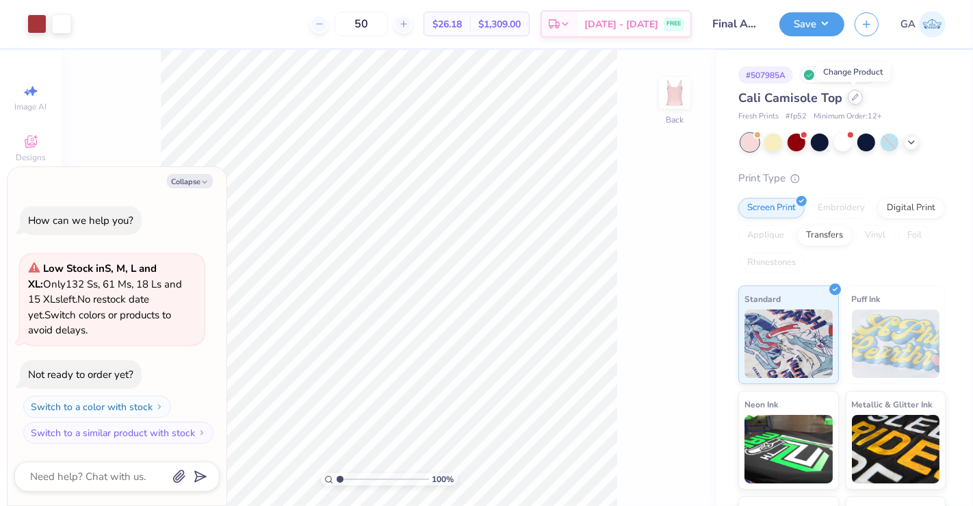
click at [853, 99] on icon at bounding box center [855, 96] width 5 height 5
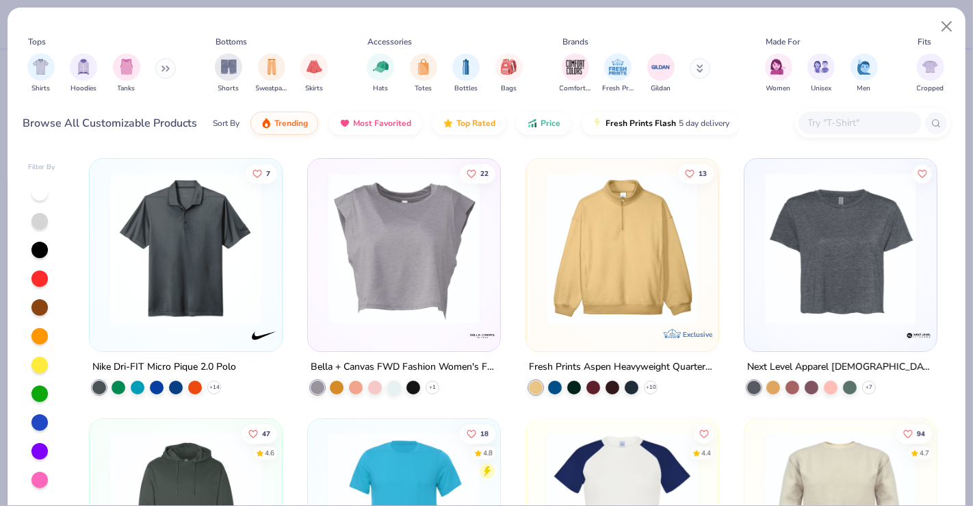
click at [167, 73] on button at bounding box center [165, 68] width 21 height 21
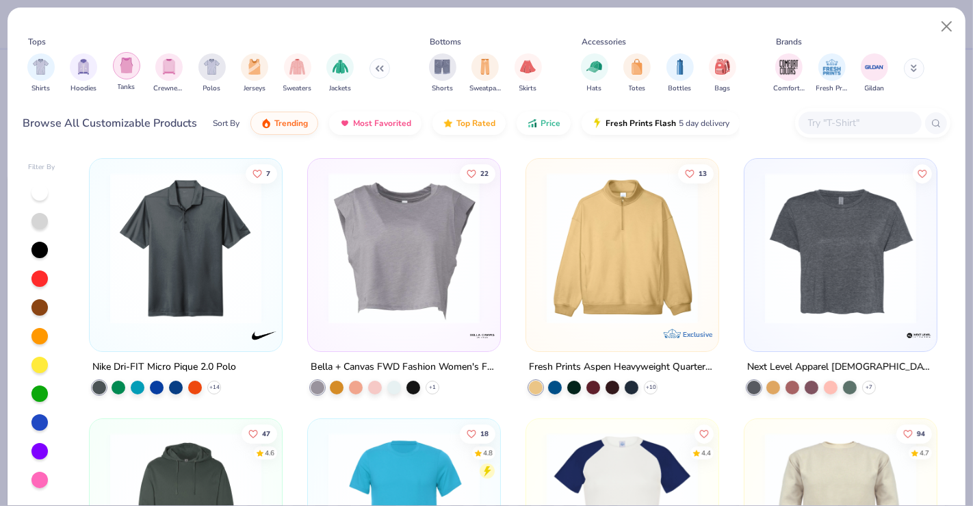
click at [127, 73] on div "filter for Tanks" at bounding box center [126, 65] width 27 height 27
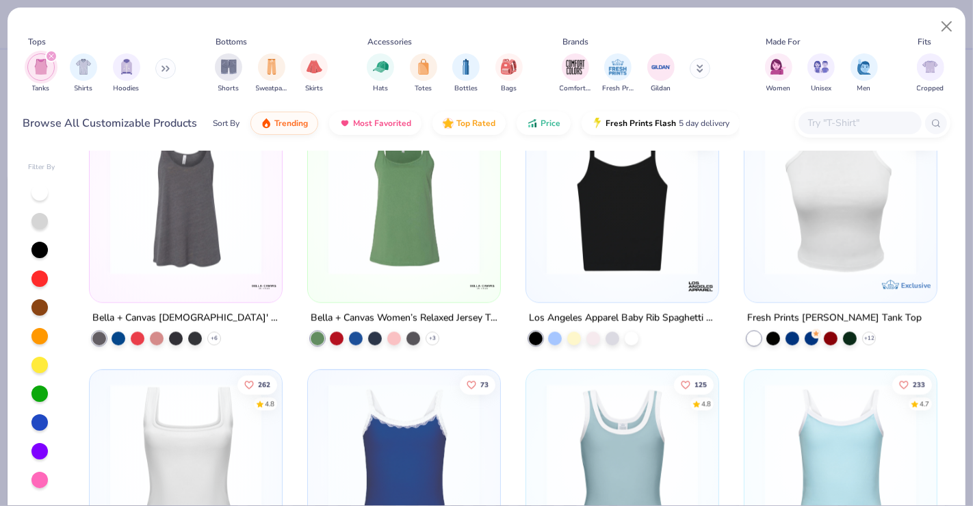
scroll to position [2666, 0]
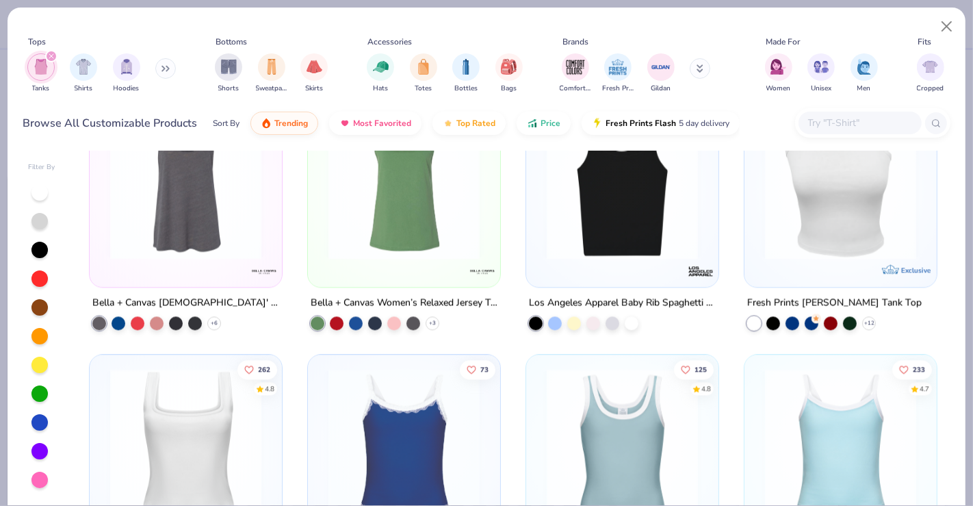
click at [592, 232] on img at bounding box center [622, 182] width 165 height 151
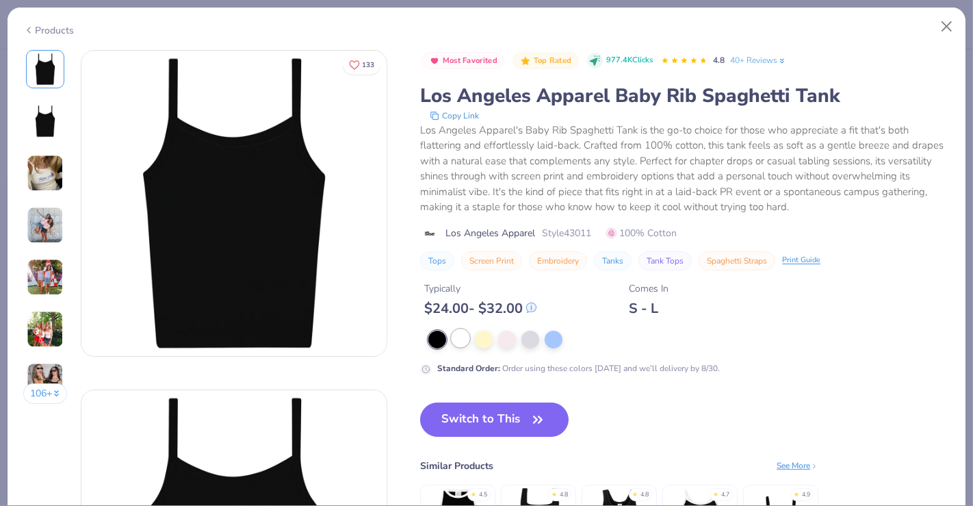
click at [462, 337] on div at bounding box center [461, 338] width 18 height 18
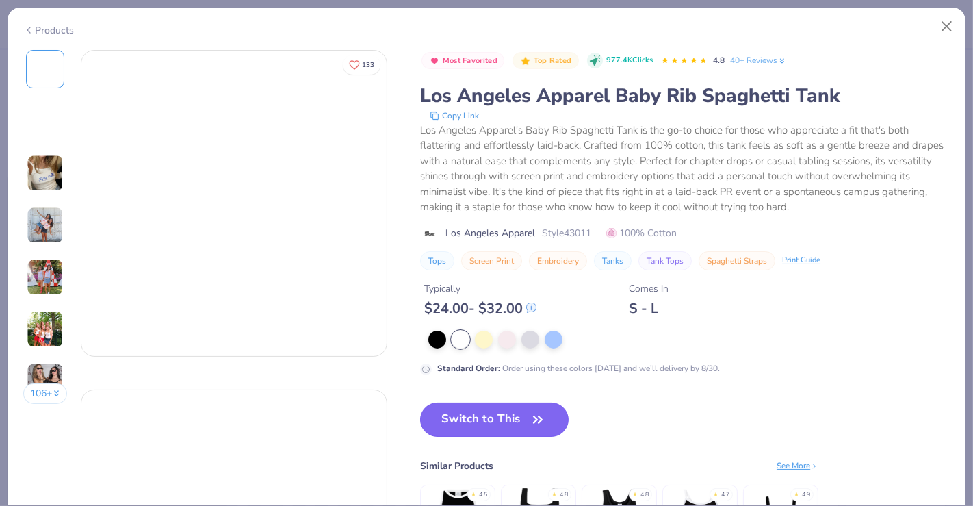
click at [480, 411] on button "Switch to This" at bounding box center [494, 419] width 148 height 34
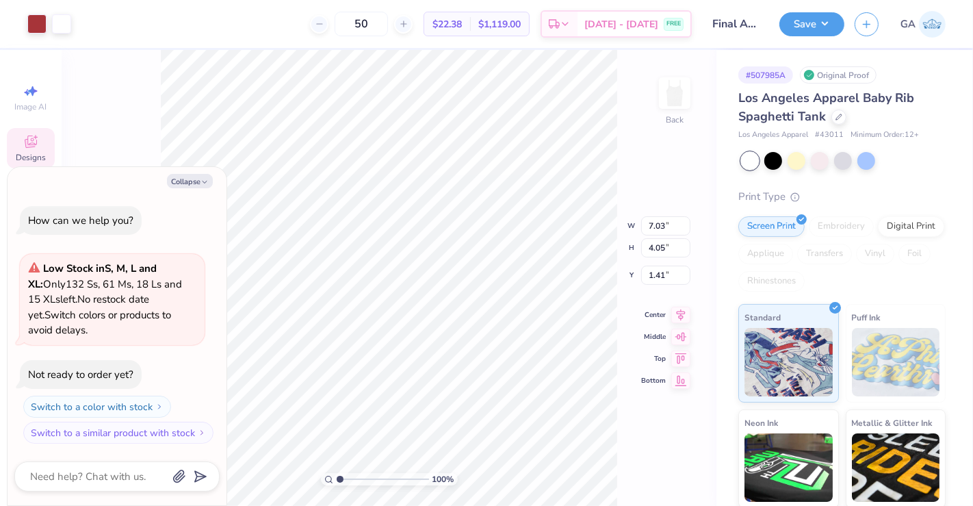
type textarea "x"
type input "2.45"
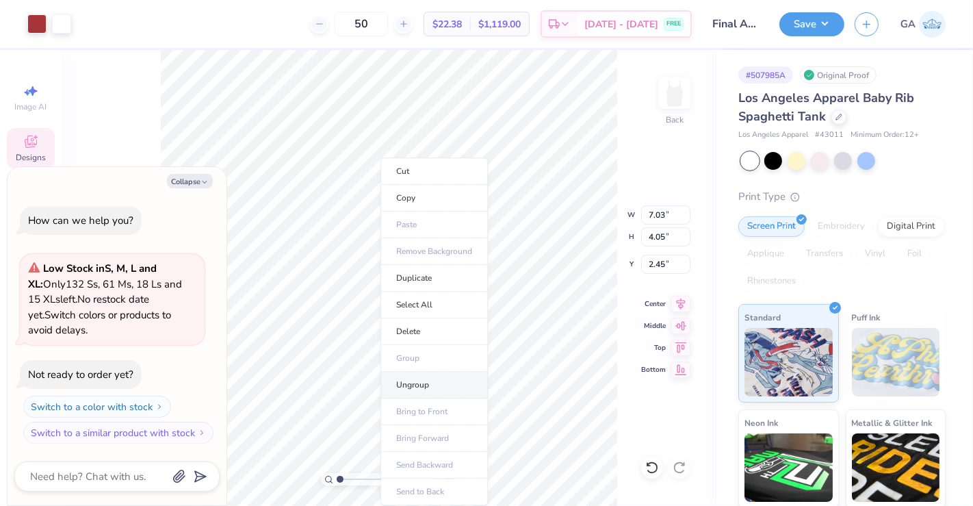
click at [411, 389] on li "Ungroup" at bounding box center [433, 385] width 107 height 27
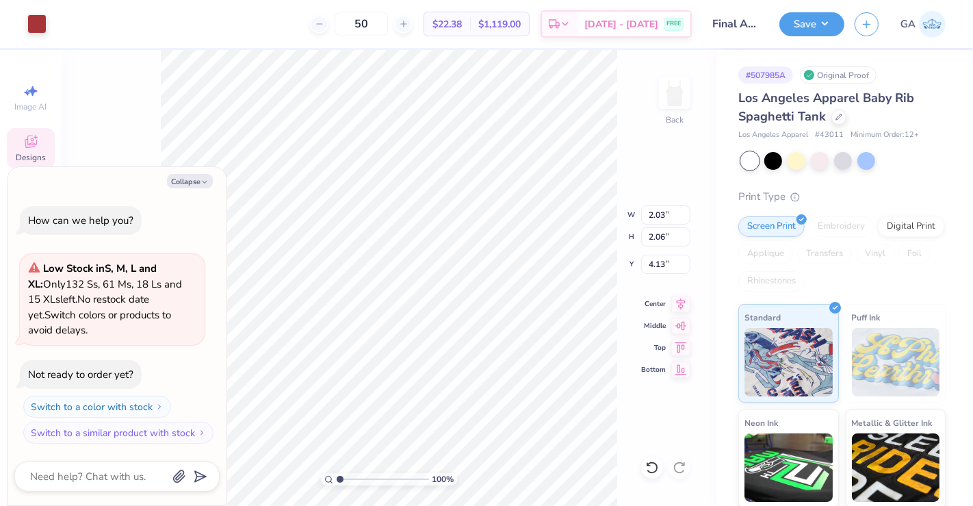
type textarea "x"
type input "2.11"
type input "2.52"
type input "3.77"
type textarea "x"
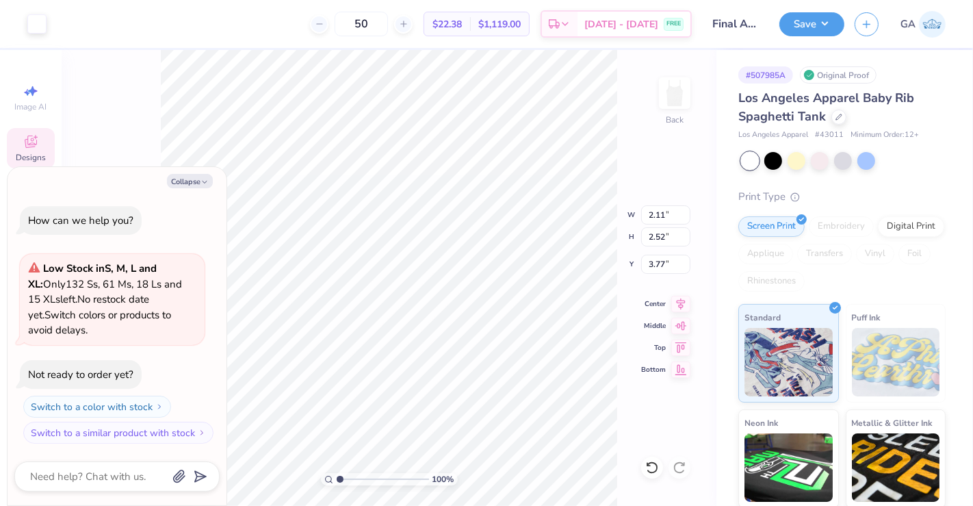
type input "9.62"
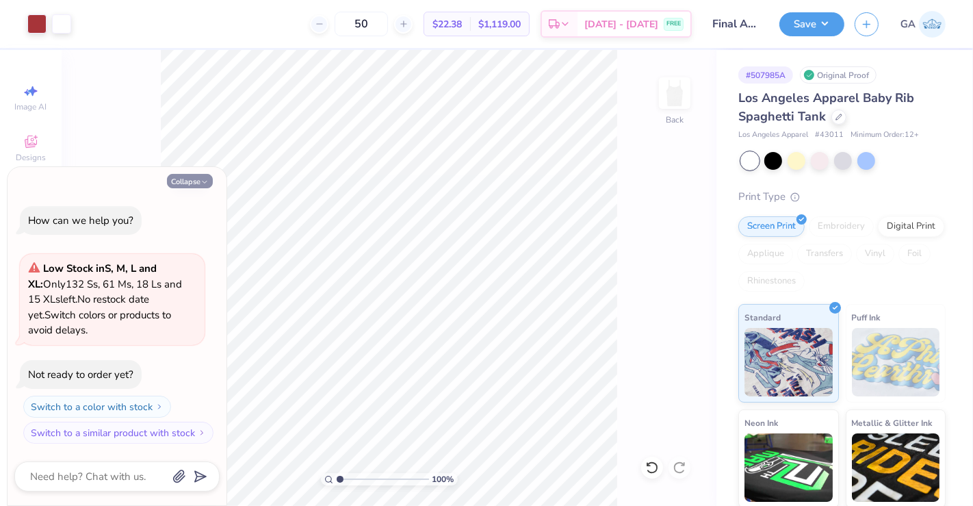
click at [200, 187] on button "Collapse" at bounding box center [190, 181] width 46 height 14
type textarea "x"
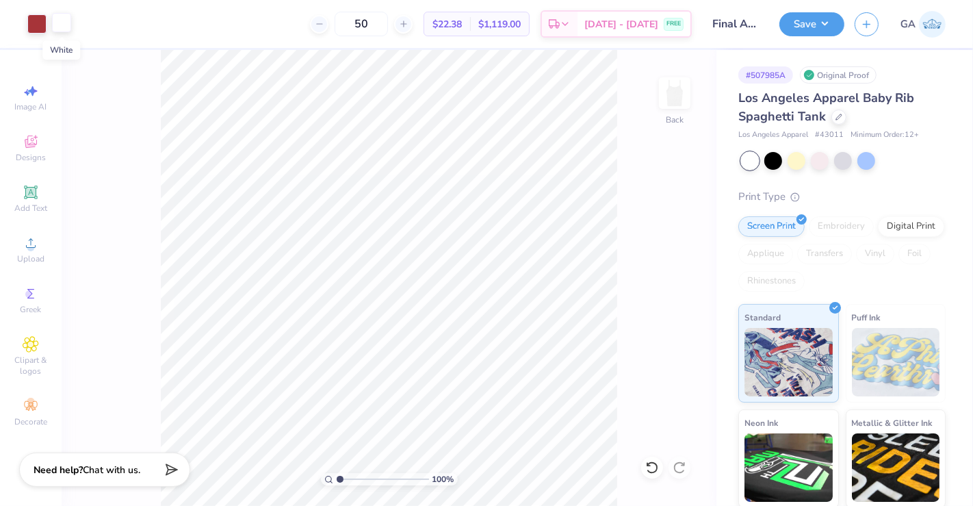
click at [60, 24] on div at bounding box center [61, 22] width 19 height 19
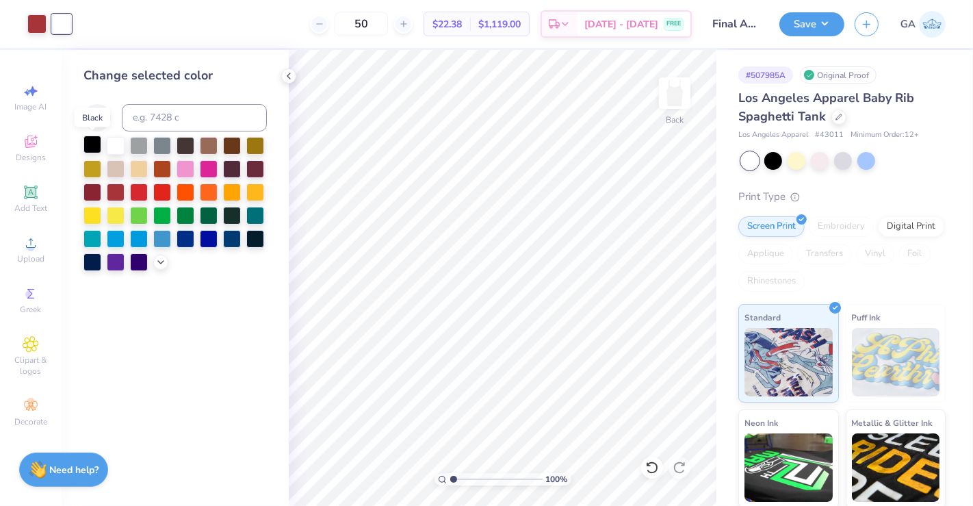
click at [96, 146] on div at bounding box center [92, 144] width 18 height 18
click at [111, 146] on div at bounding box center [116, 144] width 18 height 18
click at [291, 76] on icon at bounding box center [288, 75] width 11 height 11
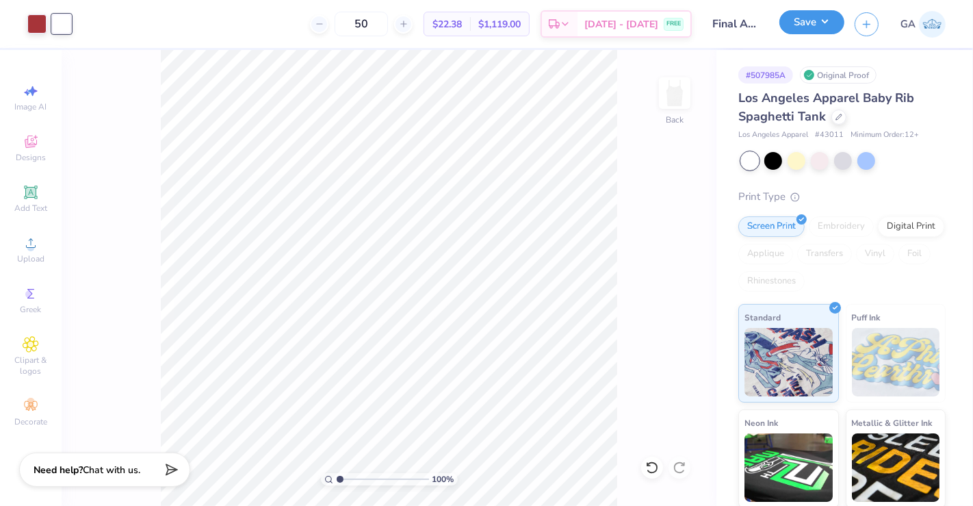
click at [835, 20] on button "Save" at bounding box center [811, 22] width 65 height 24
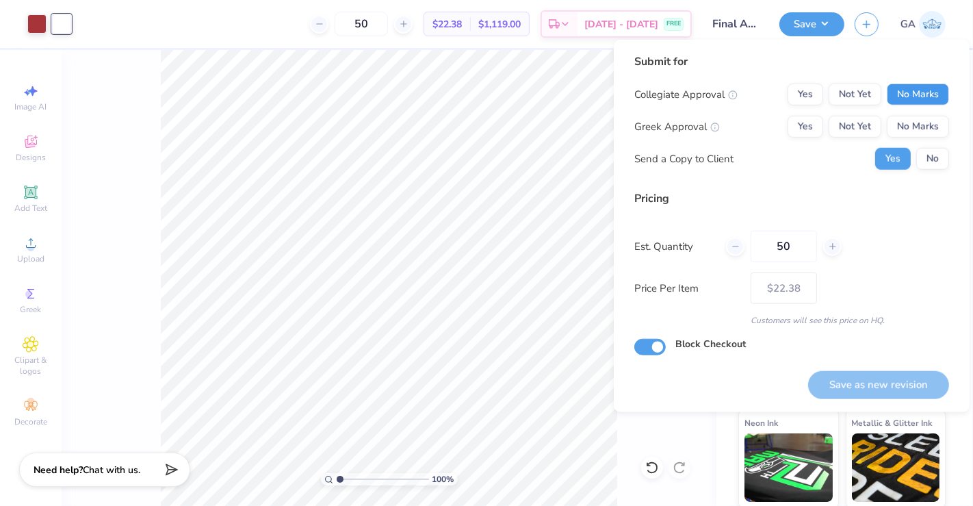
click at [931, 94] on button "No Marks" at bounding box center [918, 94] width 62 height 22
click at [923, 128] on button "No Marks" at bounding box center [918, 127] width 62 height 22
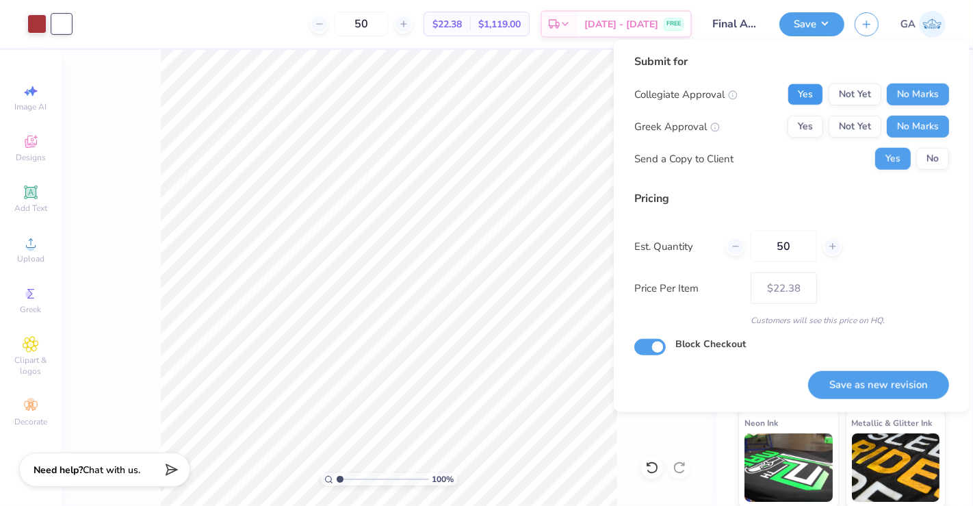
click at [808, 95] on button "Yes" at bounding box center [806, 94] width 36 height 22
click at [927, 155] on button "No" at bounding box center [932, 159] width 33 height 22
click at [638, 344] on input "Block Checkout" at bounding box center [649, 347] width 31 height 16
checkbox input "false"
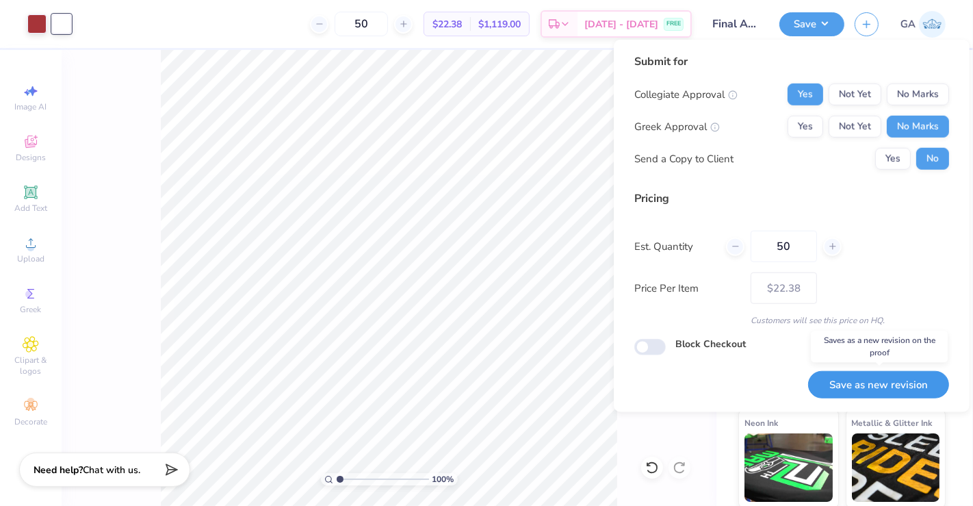
click at [836, 382] on button "Save as new revision" at bounding box center [878, 385] width 141 height 28
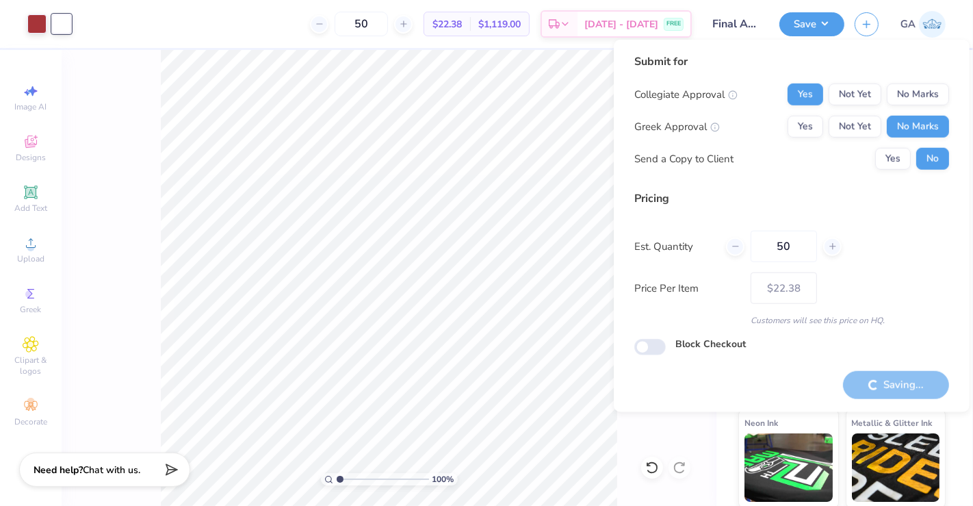
type input "– –"
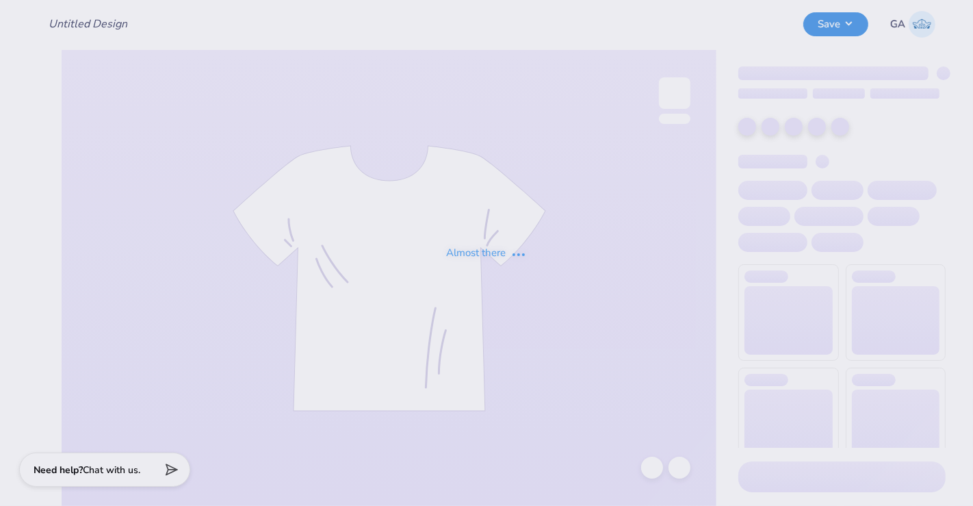
type input "Final August WIM Design"
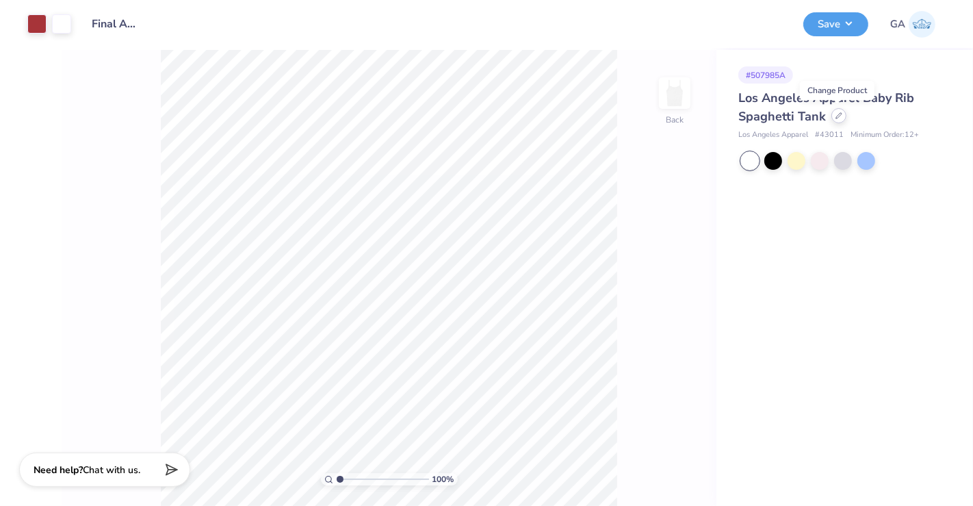
click at [838, 117] on icon at bounding box center [838, 115] width 7 height 7
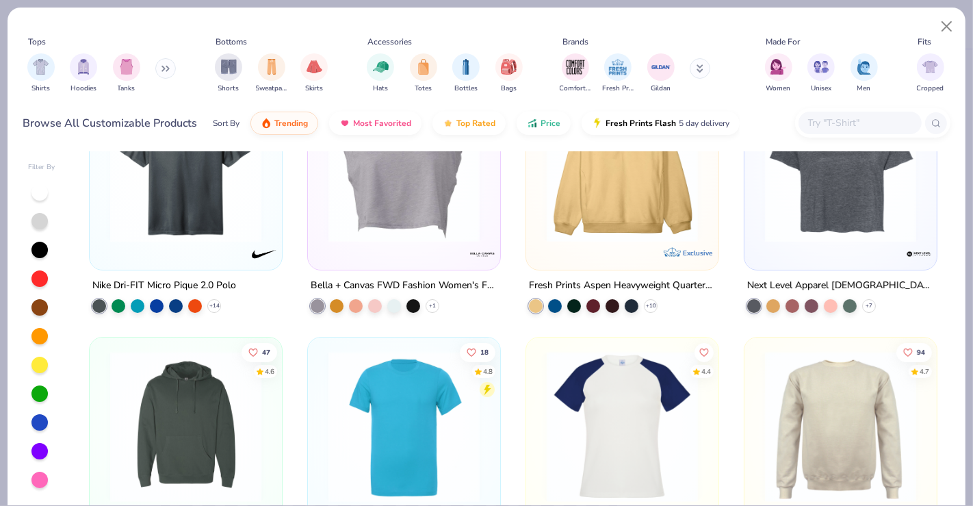
scroll to position [82, 0]
click at [430, 392] on img at bounding box center [404, 425] width 165 height 151
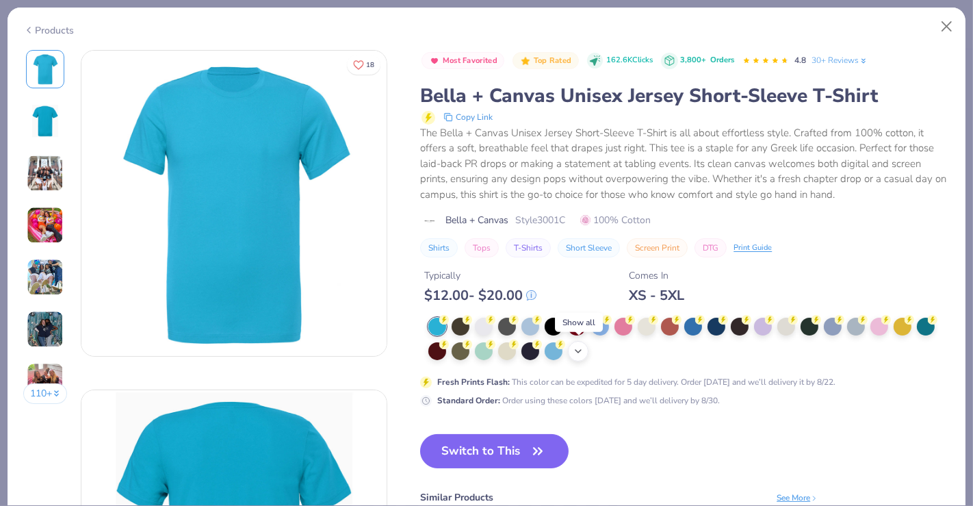
click at [577, 350] on polyline at bounding box center [577, 351] width 5 height 3
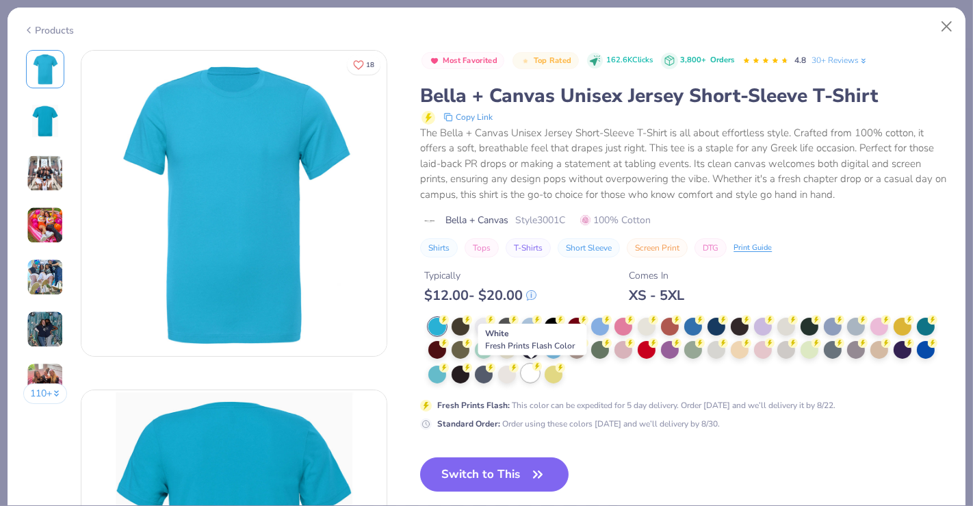
click at [534, 378] on div at bounding box center [530, 373] width 18 height 18
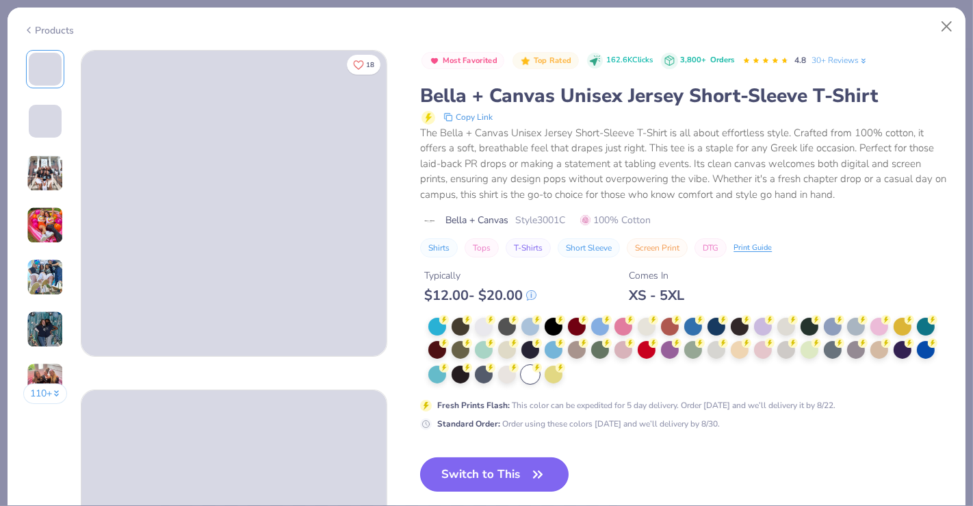
click at [493, 466] on button "Switch to This" at bounding box center [494, 474] width 148 height 34
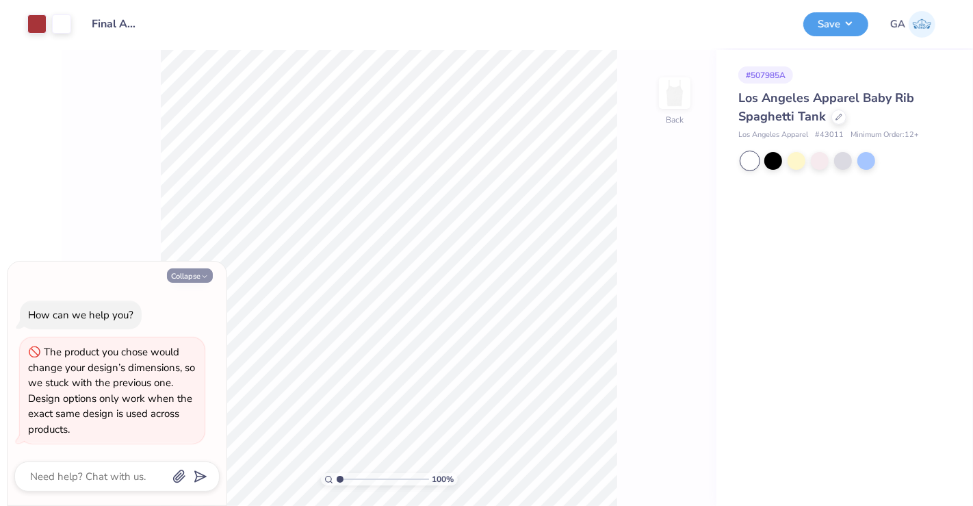
click at [197, 268] on button "Collapse" at bounding box center [190, 275] width 46 height 14
type textarea "x"
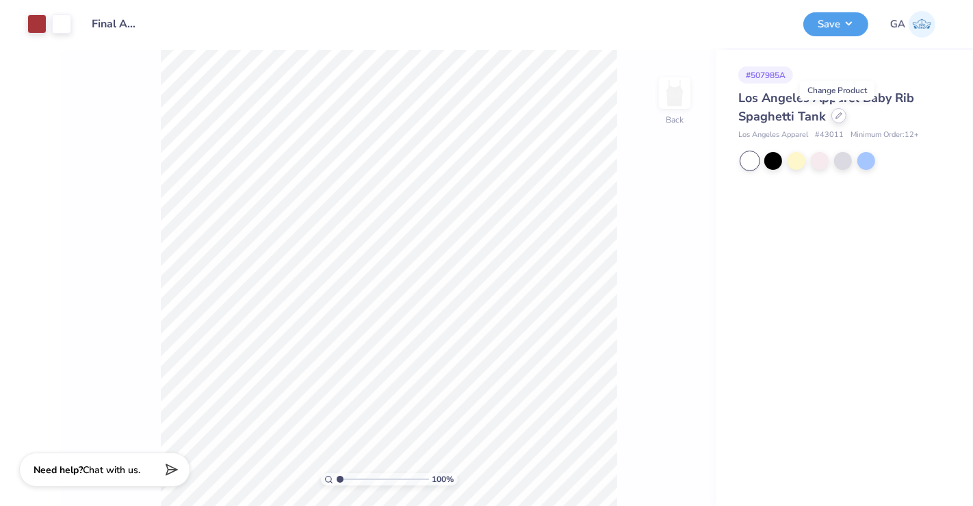
click at [835, 114] on icon at bounding box center [838, 115] width 7 height 7
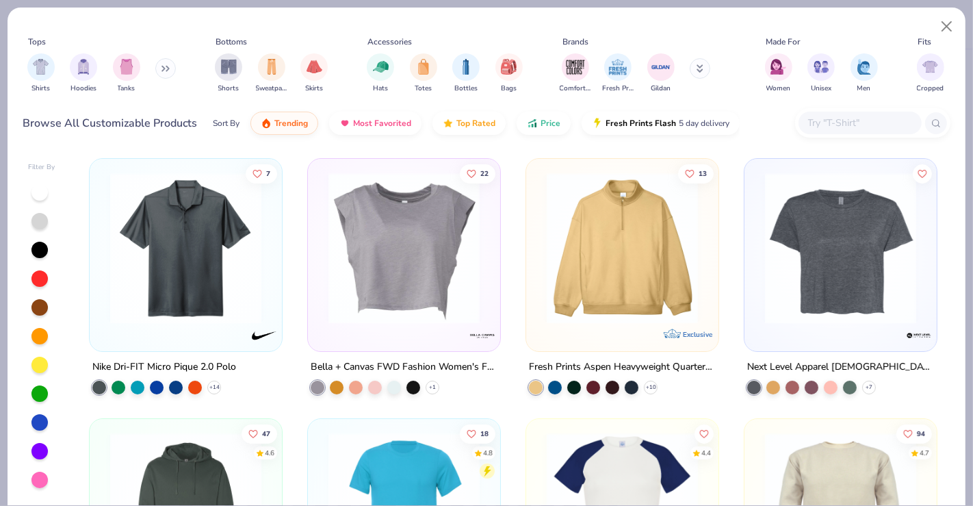
click at [411, 462] on img at bounding box center [404, 507] width 165 height 151
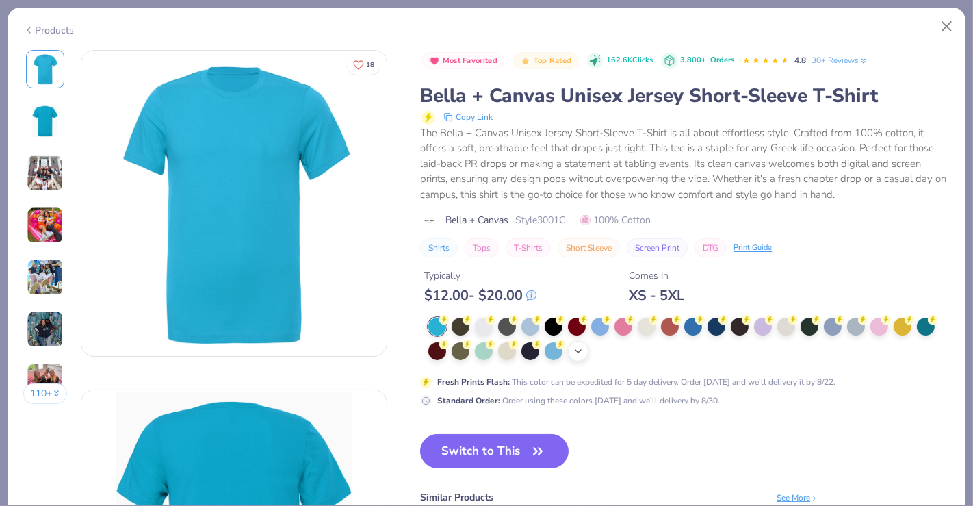
click at [569, 352] on div "+ 22" at bounding box center [578, 351] width 21 height 21
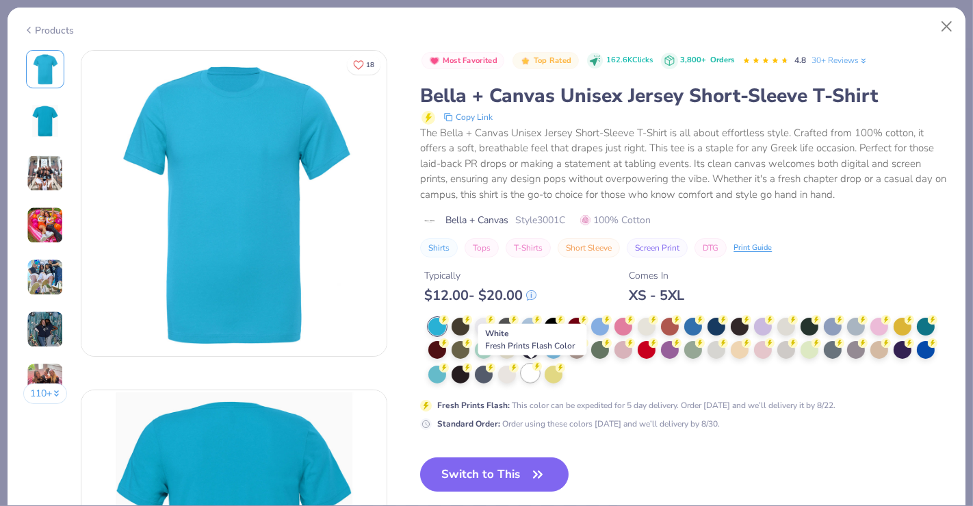
click at [521, 376] on div at bounding box center [530, 373] width 18 height 18
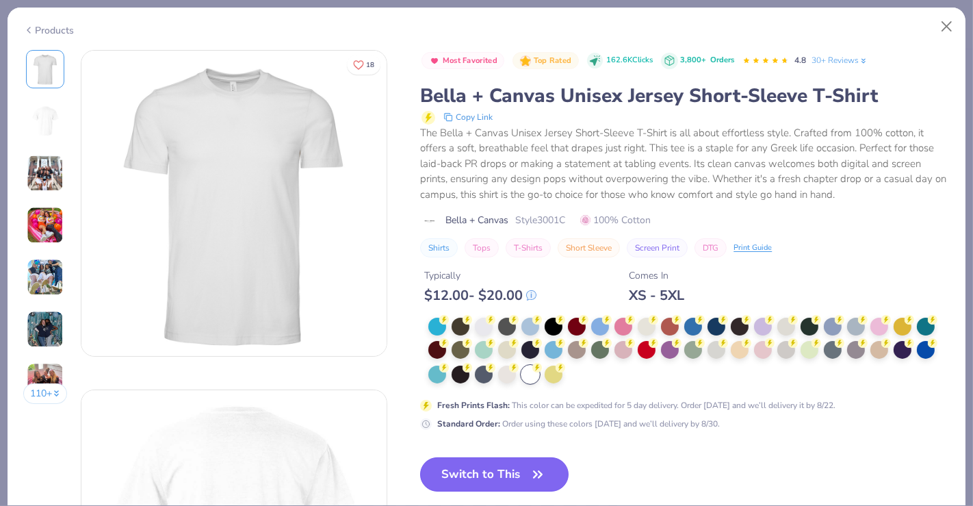
click at [486, 475] on button "Switch to This" at bounding box center [494, 474] width 148 height 34
